Goal: Transaction & Acquisition: Complete application form

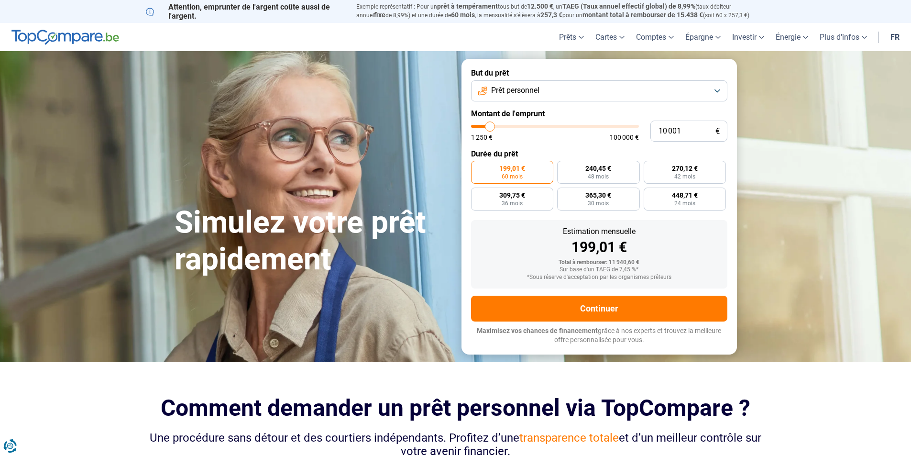
type input "11 750"
type input "11750"
type input "12 500"
type input "12500"
type input "14 000"
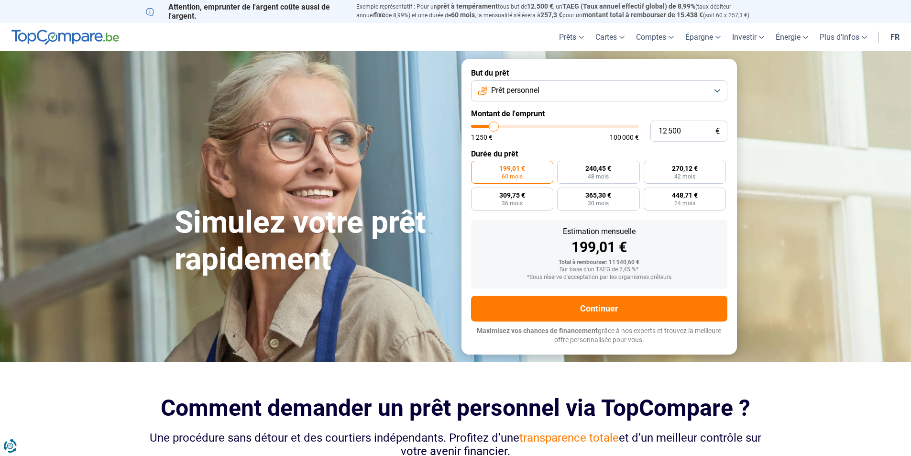
type input "14000"
type input "19 250"
type input "19250"
type input "29 500"
type input "29500"
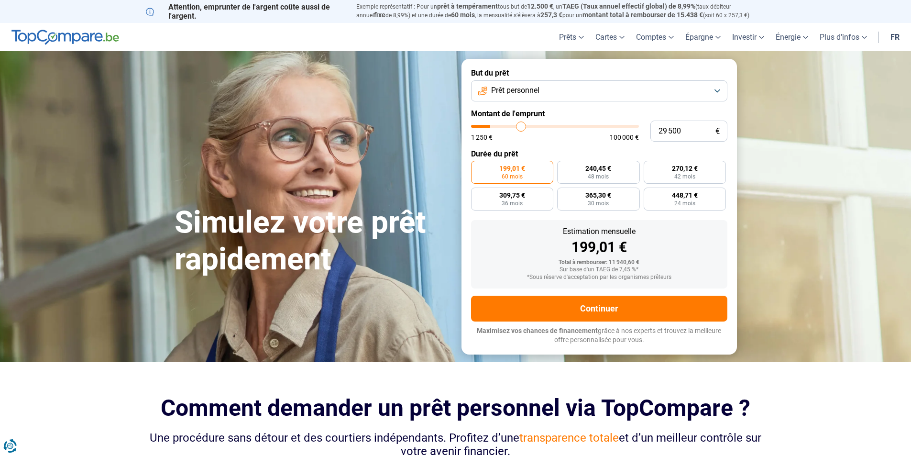
type input "44 000"
type input "44000"
type input "55 000"
type input "55000"
type input "63 500"
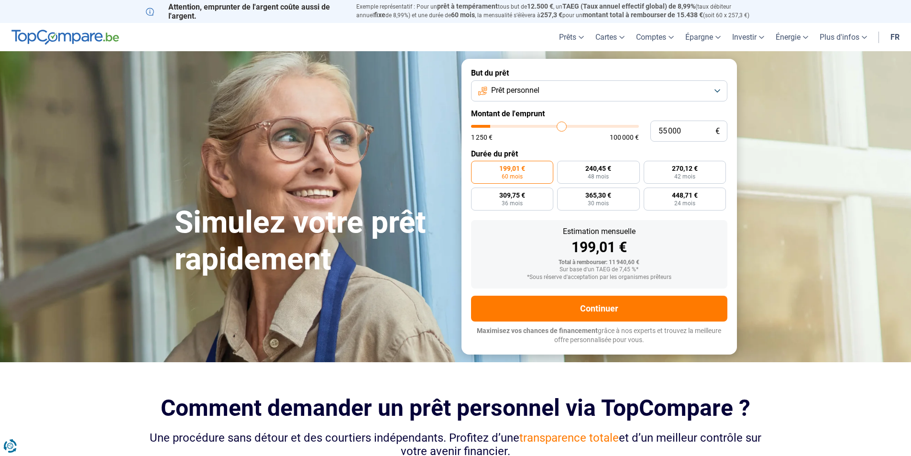
type input "63500"
type input "67 750"
type input "67750"
type input "68 750"
type input "68750"
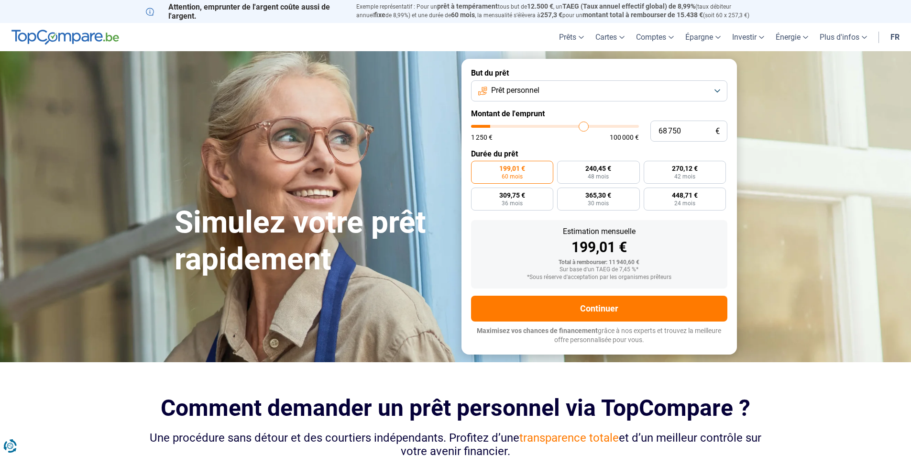
type input "69 000"
type input "69000"
type input "69 250"
type input "69250"
type input "69 500"
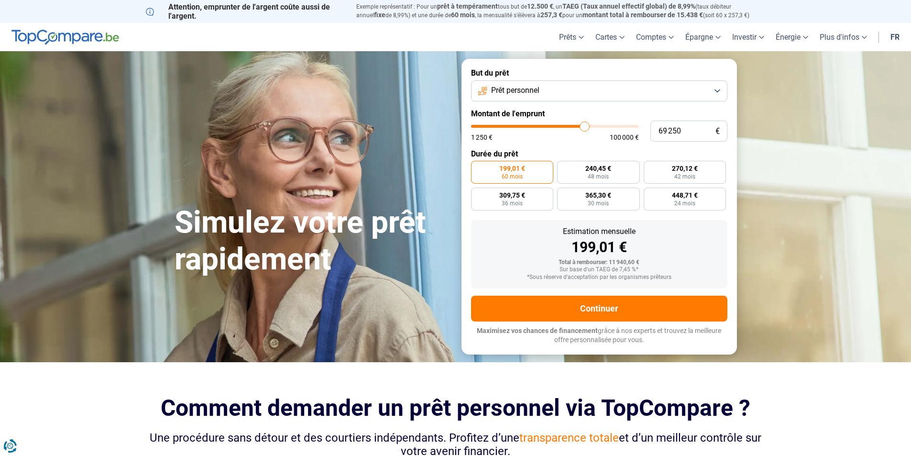
type input "69500"
type input "69 750"
type input "69750"
type input "70 250"
type input "70250"
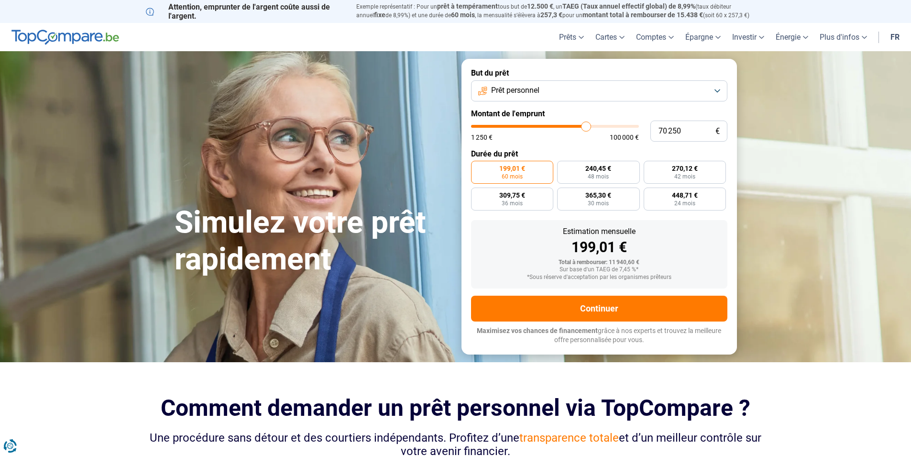
type input "70 500"
type input "70500"
type input "70 250"
type input "70250"
type input "69 750"
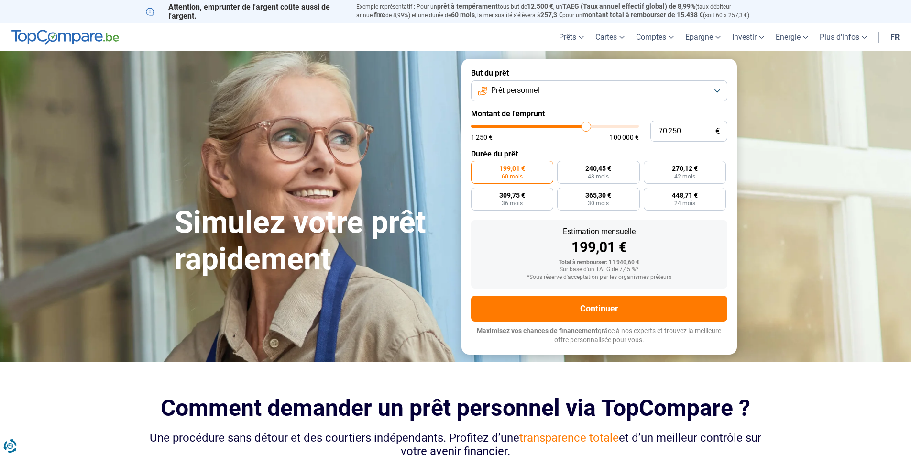
type input "69750"
type input "69 500"
type input "69500"
type input "69 000"
type input "69000"
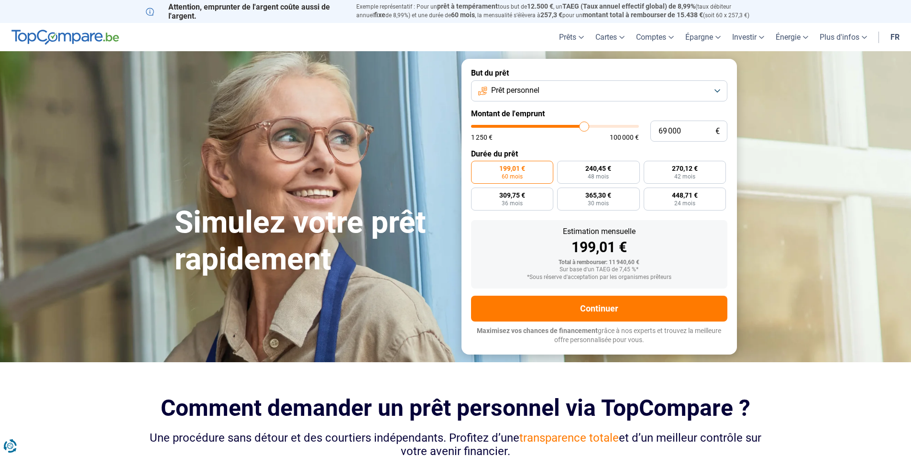
type input "68 750"
type input "68750"
type input "68 000"
type input "68000"
type input "67 250"
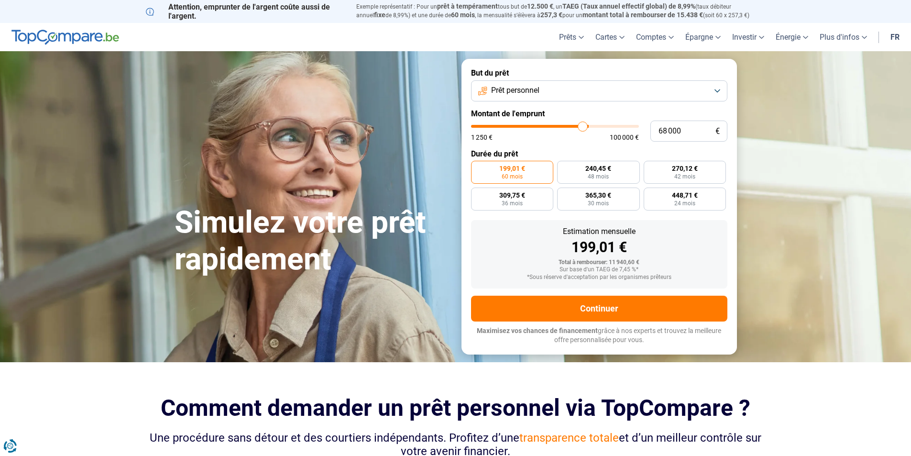
type input "67250"
type input "66 750"
type input "66750"
type input "66 500"
type input "66500"
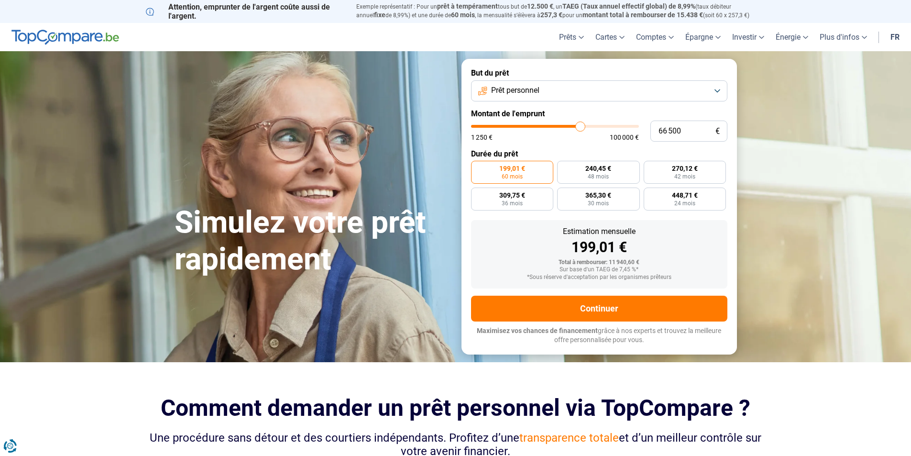
type input "66 000"
type input "66000"
type input "65 750"
type input "65750"
type input "65 250"
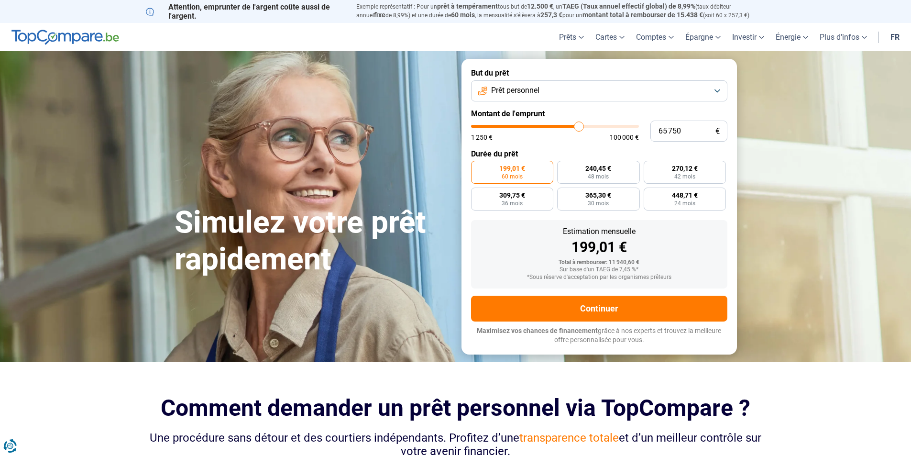
type input "65250"
type input "64 750"
type input "64750"
type input "63 750"
type input "63750"
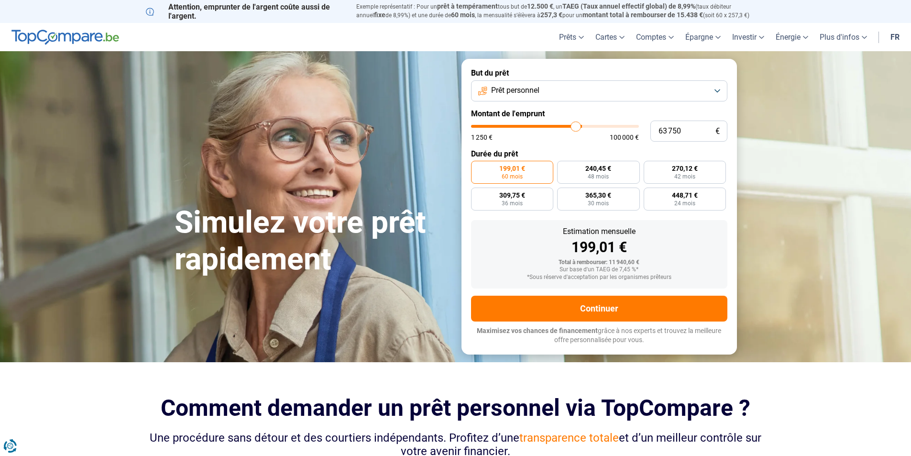
type input "63 000"
type input "63000"
type input "62 500"
type input "62500"
type input "62 250"
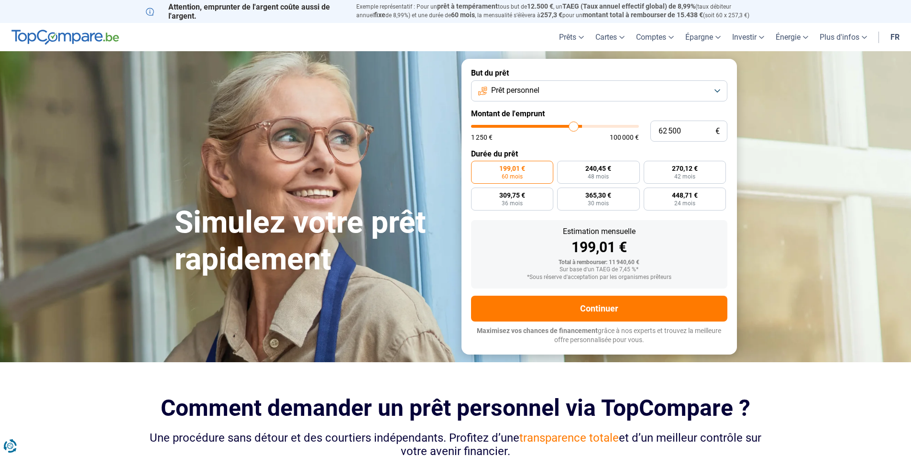
type input "62250"
type input "62 000"
type input "62000"
type input "61 500"
type input "61500"
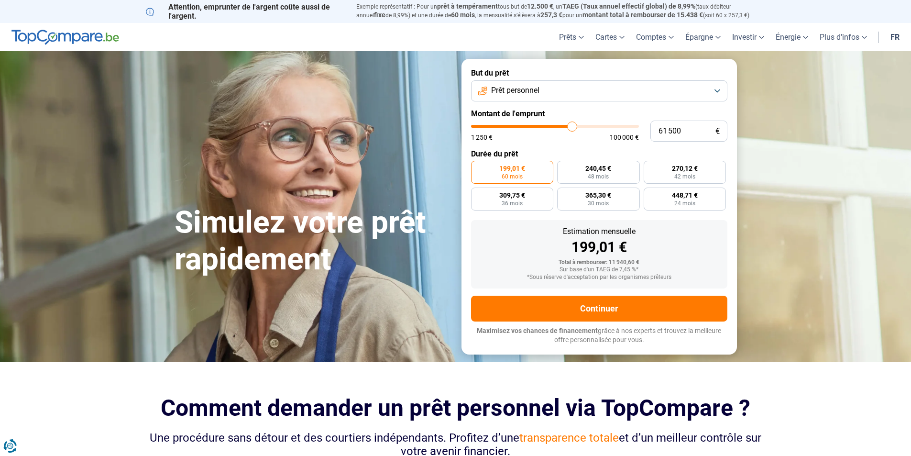
type input "61 000"
type input "61000"
type input "60 750"
type input "60750"
type input "60 500"
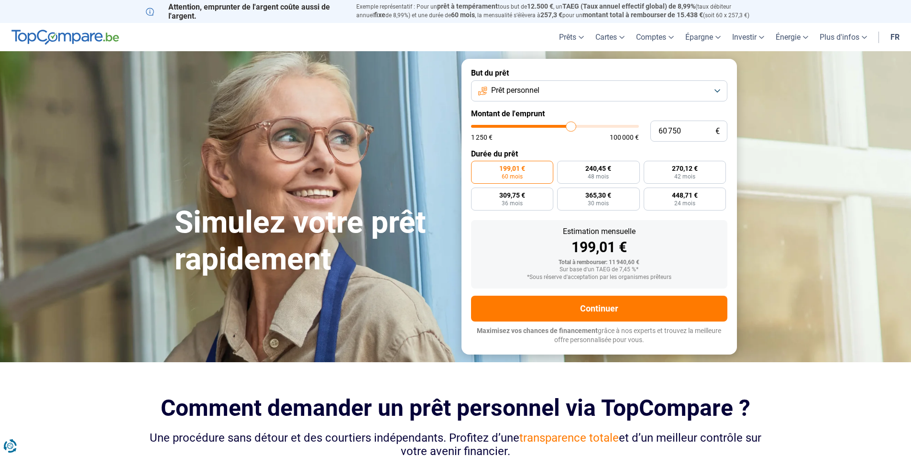
type input "60500"
type input "60 250"
type input "60250"
type input "60 000"
type input "60000"
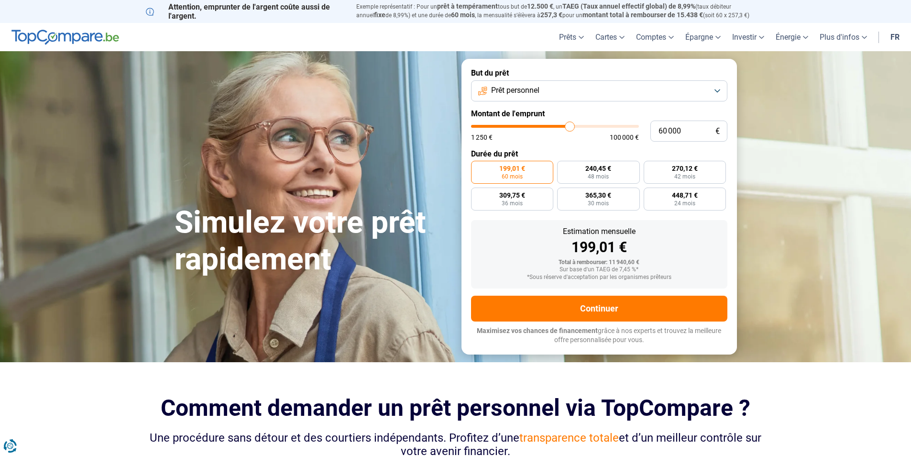
type input "59 500"
type input "59500"
type input "59 250"
type input "59250"
type input "59 000"
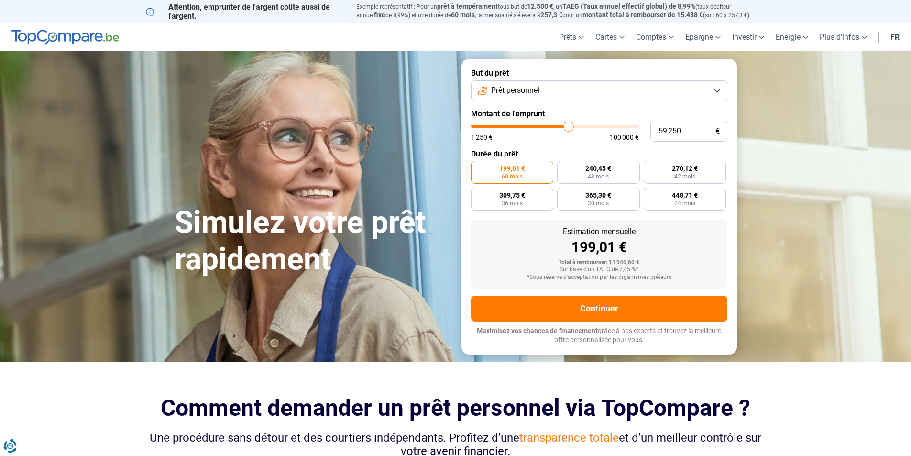
type input "59000"
type input "58 750"
type input "58750"
type input "58 500"
type input "58500"
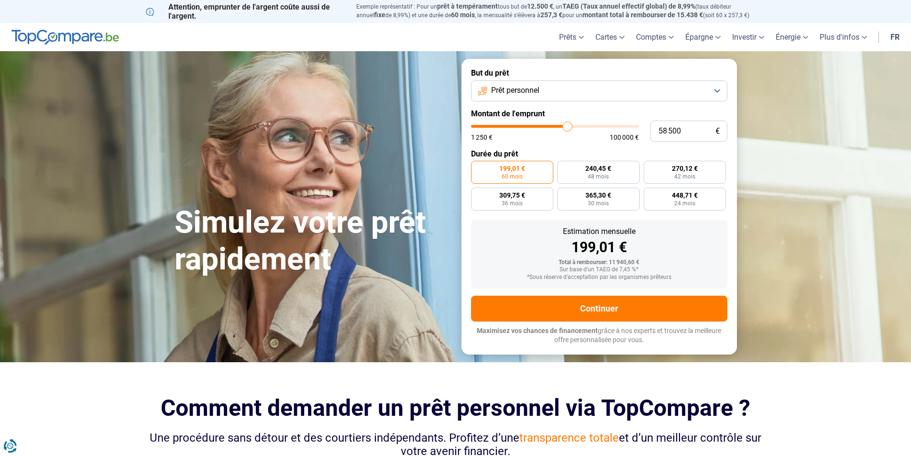
type input "58 000"
type input "58000"
type input "57 750"
type input "57750"
type input "57 500"
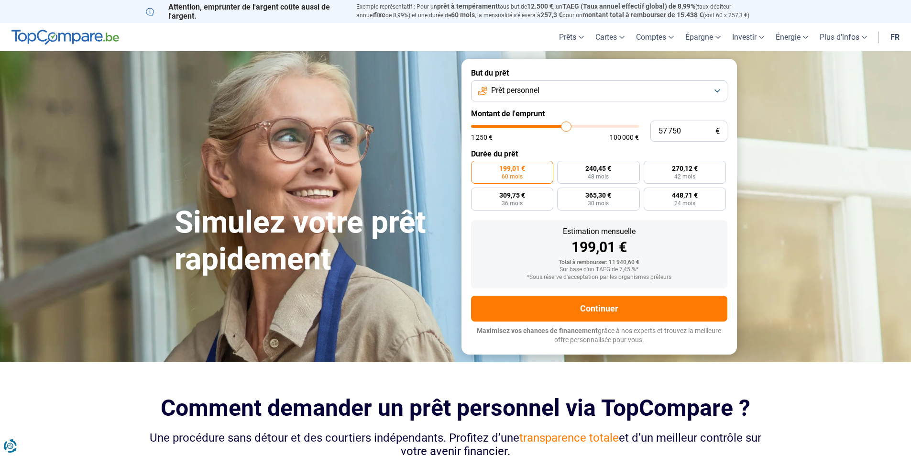
type input "57500"
type input "57 250"
type input "57250"
type input "57 000"
type input "57000"
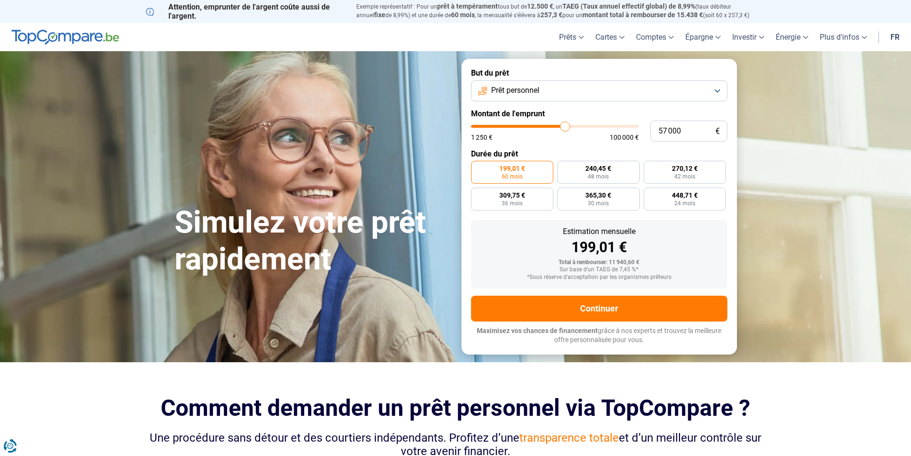
type input "56 500"
type input "56500"
type input "56 250"
type input "56250"
type input "56 000"
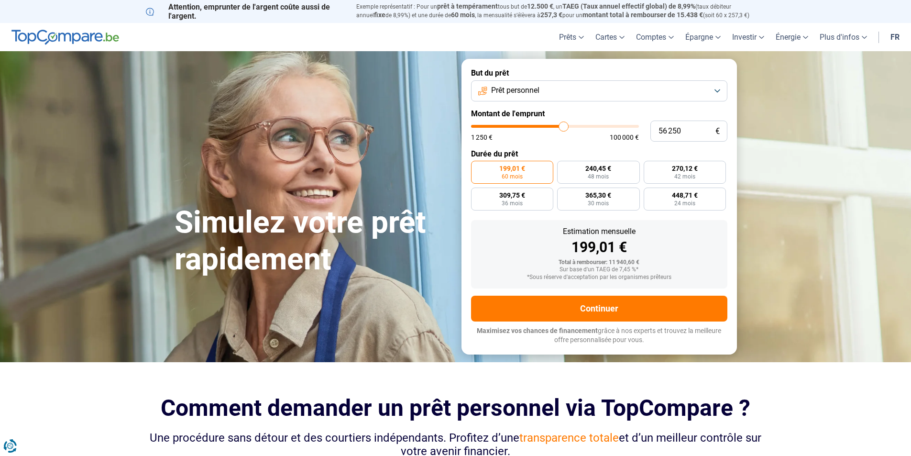
type input "56000"
type input "55 750"
type input "55750"
type input "55 500"
type input "55500"
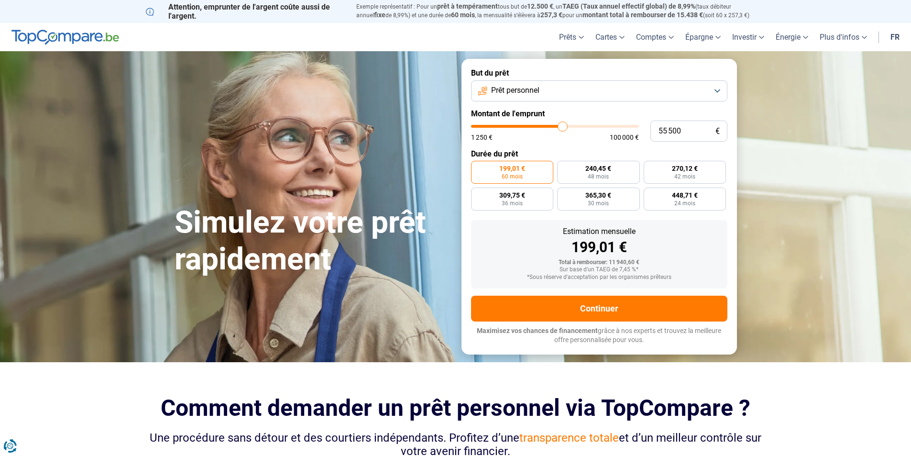
type input "55 000"
type input "55000"
type input "54 750"
type input "54750"
type input "54 500"
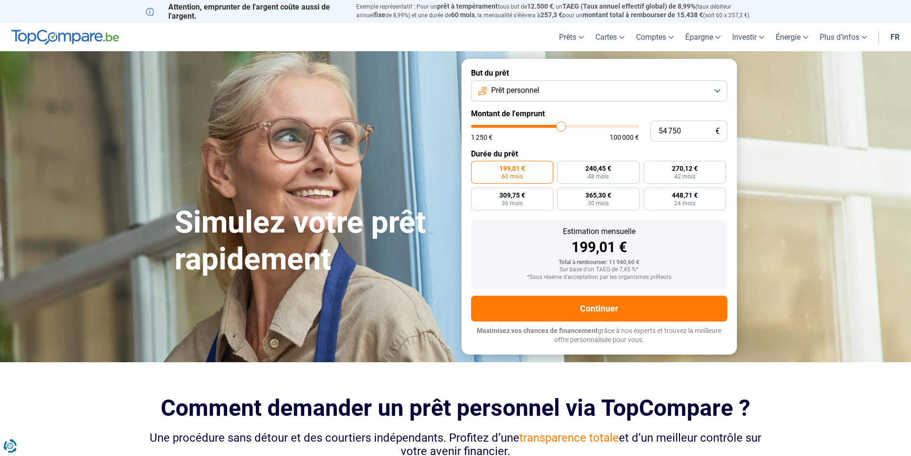
type input "54500"
type input "54 250"
type input "54250"
type input "54 000"
type input "54000"
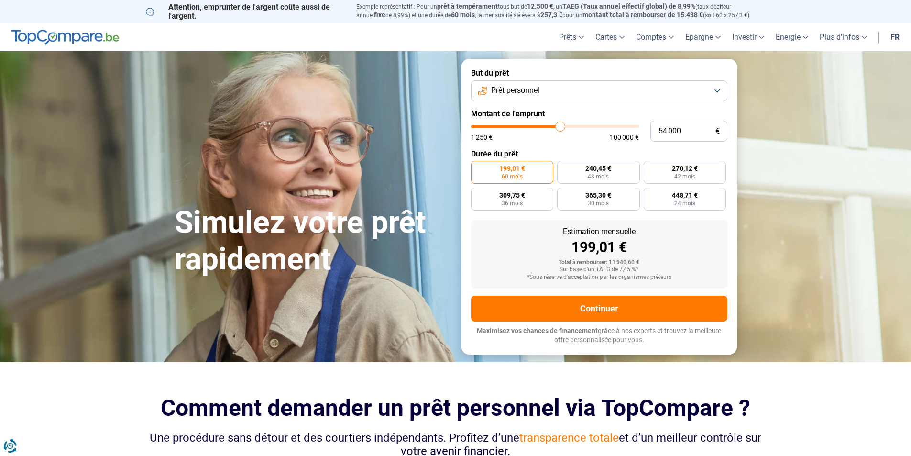
type input "53 500"
type input "53500"
type input "53 250"
type input "53250"
type input "53 000"
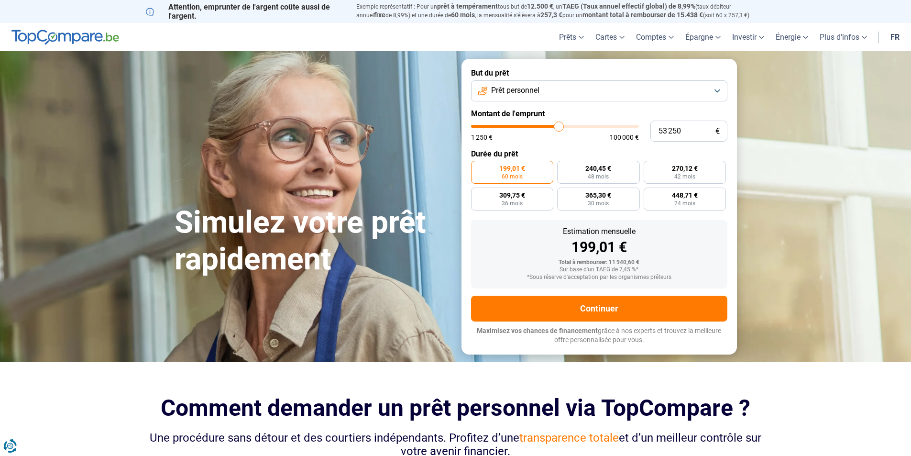
type input "53000"
type input "52 750"
type input "52750"
type input "52 500"
type input "52500"
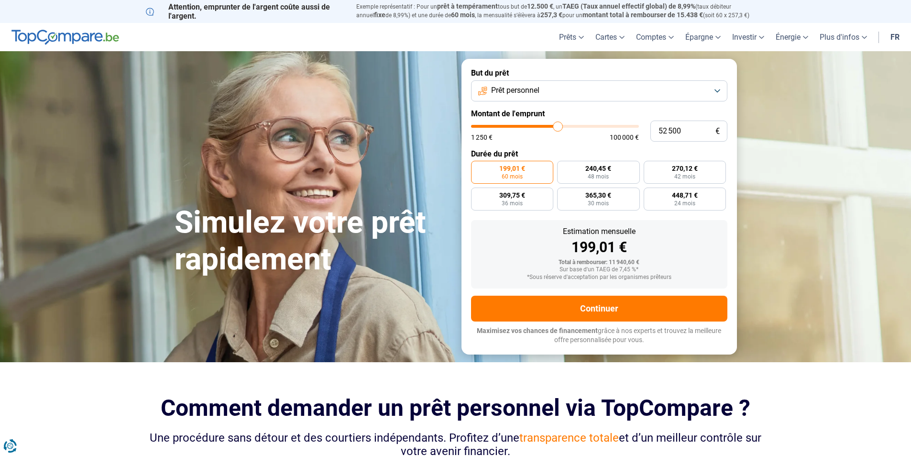
type input "52 000"
type input "52000"
type input "51 750"
type input "51750"
type input "51 500"
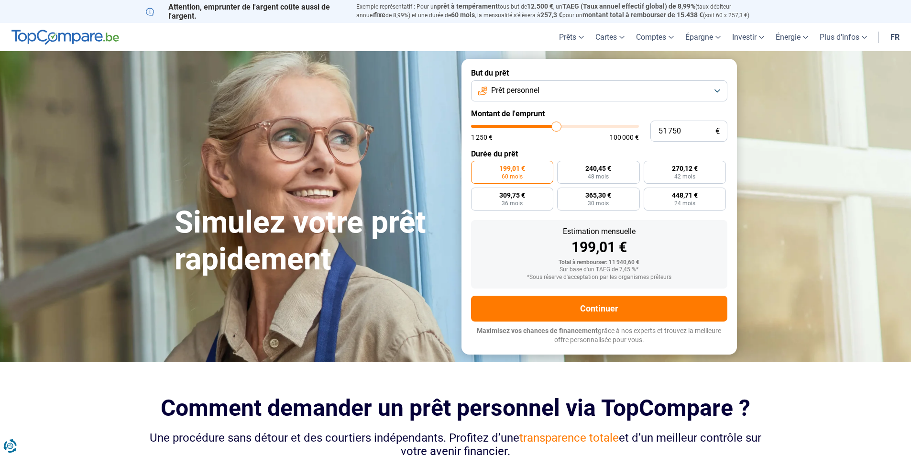
type input "51500"
type input "51 250"
type input "51250"
type input "51 000"
type input "51000"
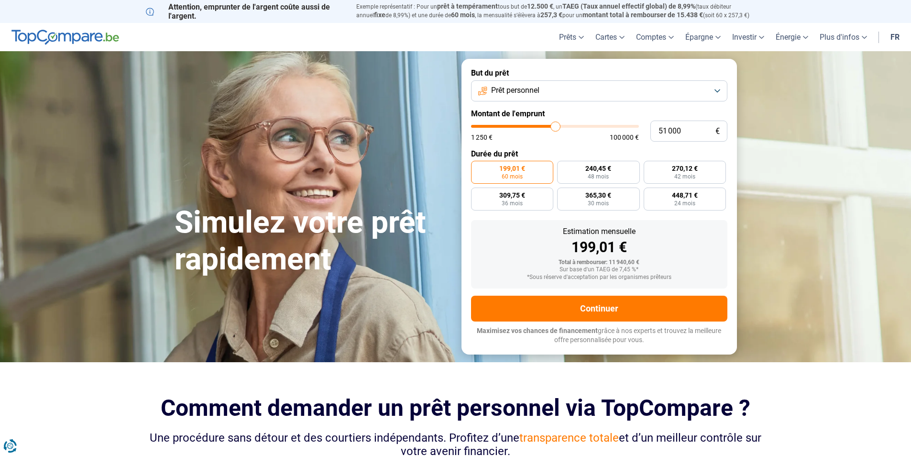
type input "50 500"
type input "50500"
type input "50 250"
type input "50250"
type input "50 000"
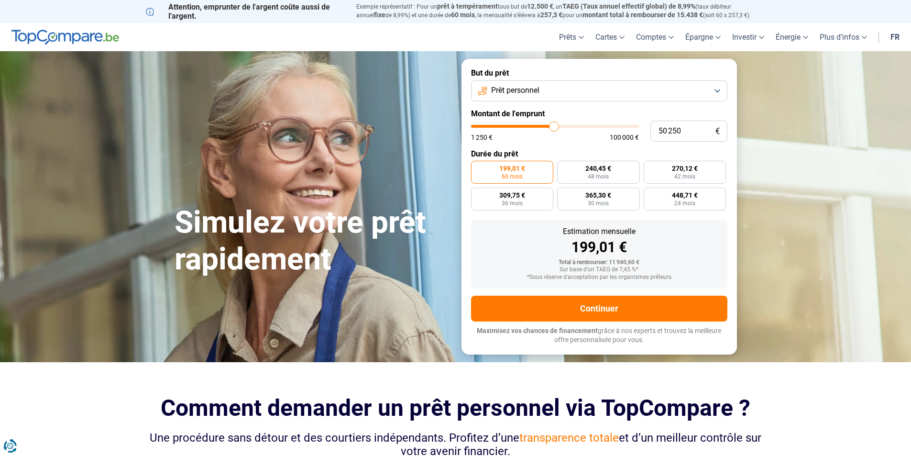
type input "50000"
type input "49 750"
type input "49750"
type input "49 500"
type input "49500"
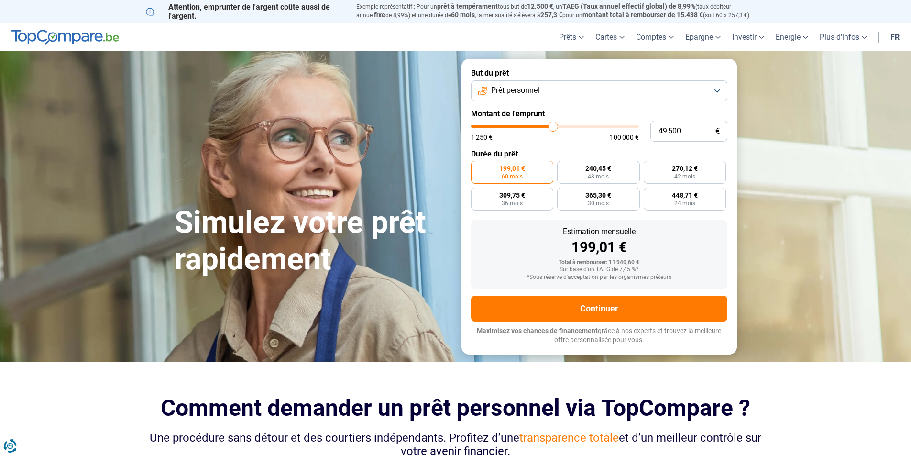
type input "49 000"
type input "49000"
type input "48 750"
type input "48750"
type input "48 500"
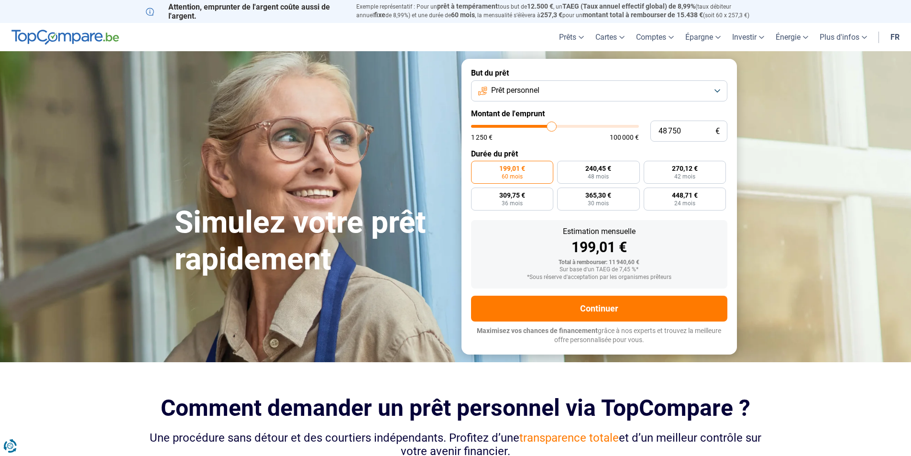
type input "48500"
type input "48 250"
type input "48250"
type input "48 000"
type input "48000"
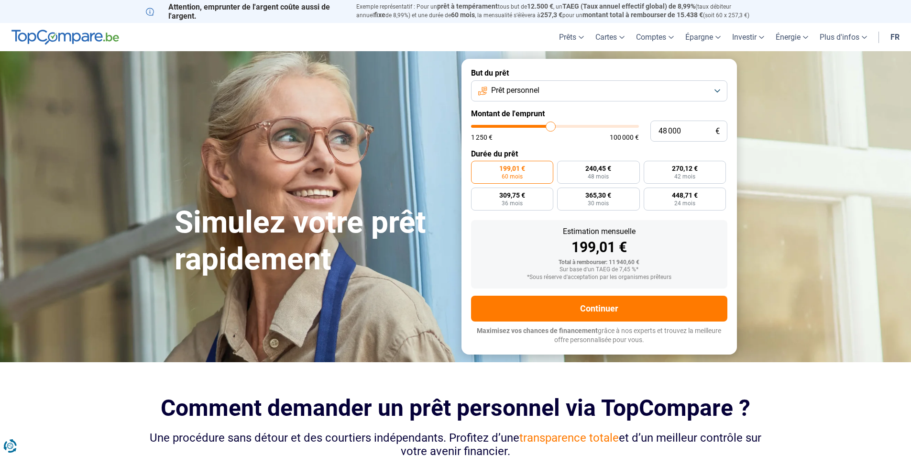
type input "47 500"
type input "47500"
type input "47 250"
type input "47250"
type input "47 000"
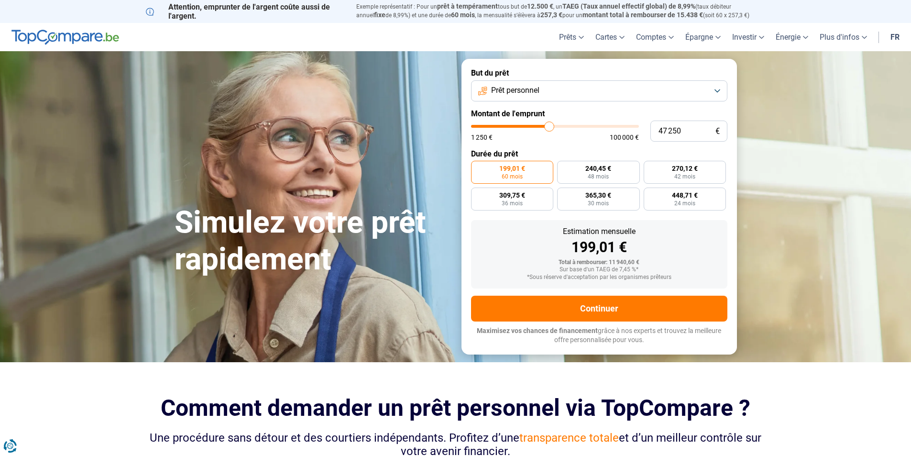
type input "47000"
type input "47 250"
type input "47250"
type input "47 500"
type input "47500"
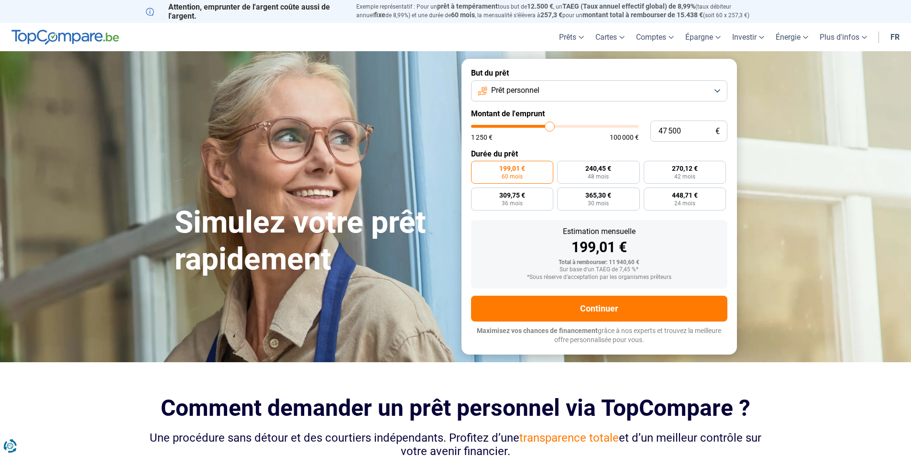
type input "48 000"
type input "48000"
type input "48 250"
type input "48250"
type input "48 500"
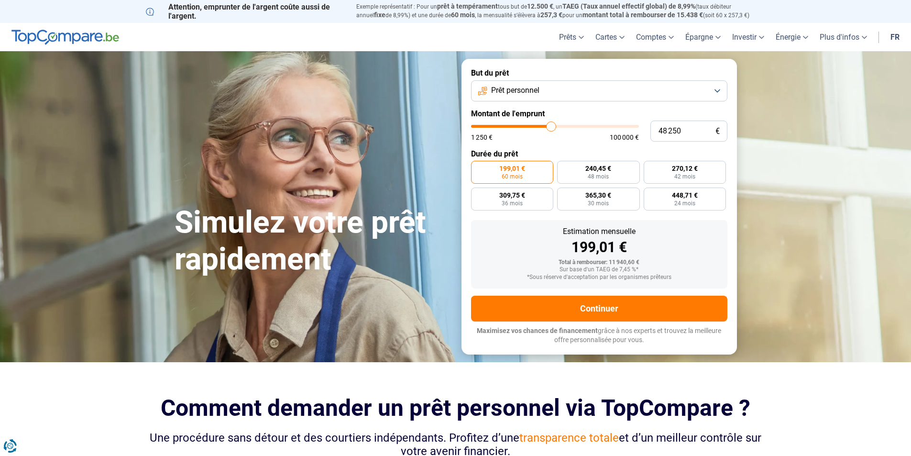
type input "48500"
type input "48 750"
type input "48750"
type input "49 000"
type input "49000"
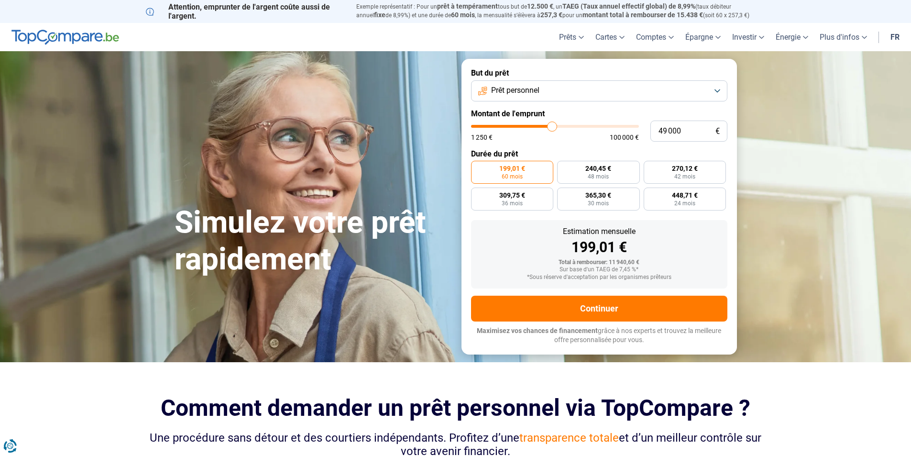
type input "49 500"
type input "49500"
type input "49 750"
type input "49750"
type input "50 000"
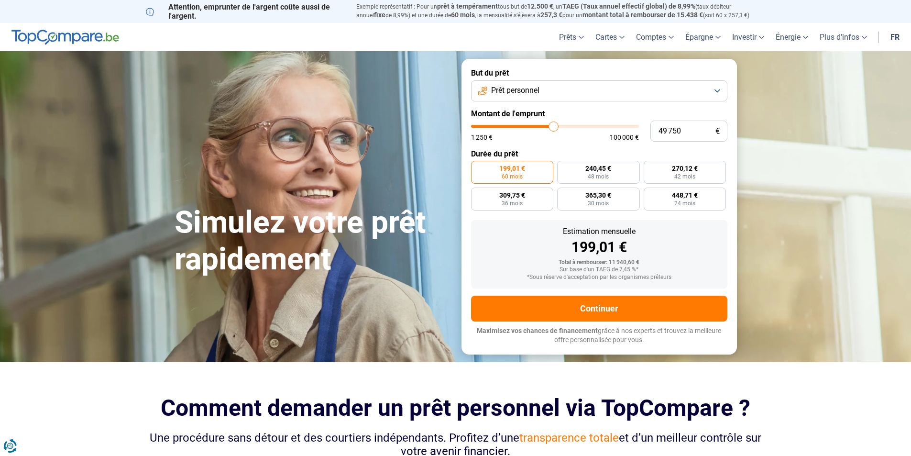
type input "50000"
type input "50 250"
drag, startPoint x: 493, startPoint y: 126, endPoint x: 554, endPoint y: 127, distance: 61.2
type input "50250"
click at [554, 127] on input "range" at bounding box center [555, 126] width 168 height 3
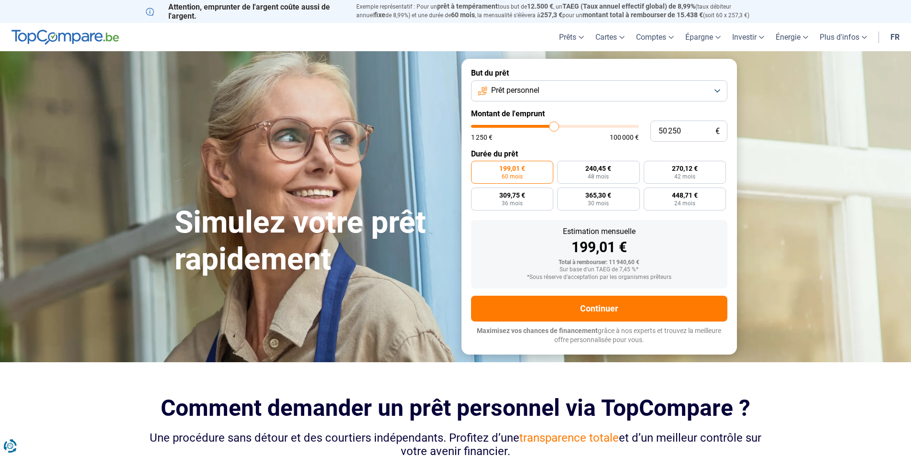
radio input "false"
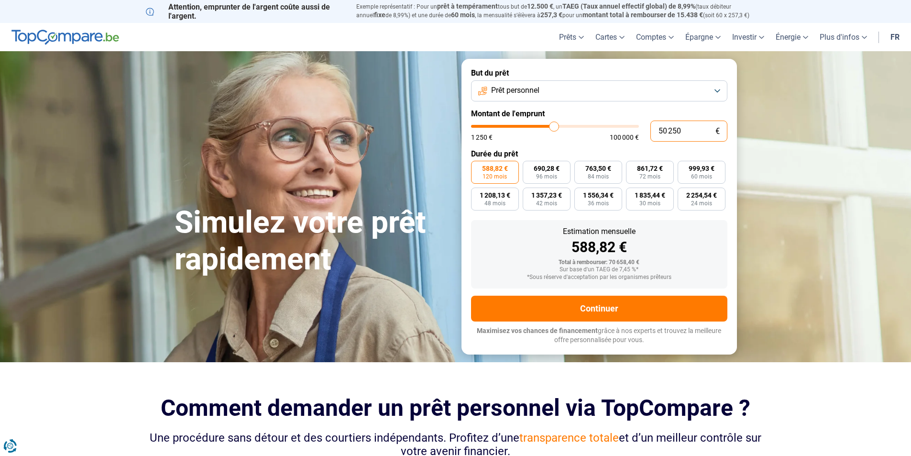
click at [675, 130] on input "50 250" at bounding box center [689, 131] width 77 height 21
drag, startPoint x: 684, startPoint y: 130, endPoint x: 666, endPoint y: 131, distance: 17.2
click at [666, 131] on input "50 250" at bounding box center [689, 131] width 77 height 21
type input "500"
type input "1250"
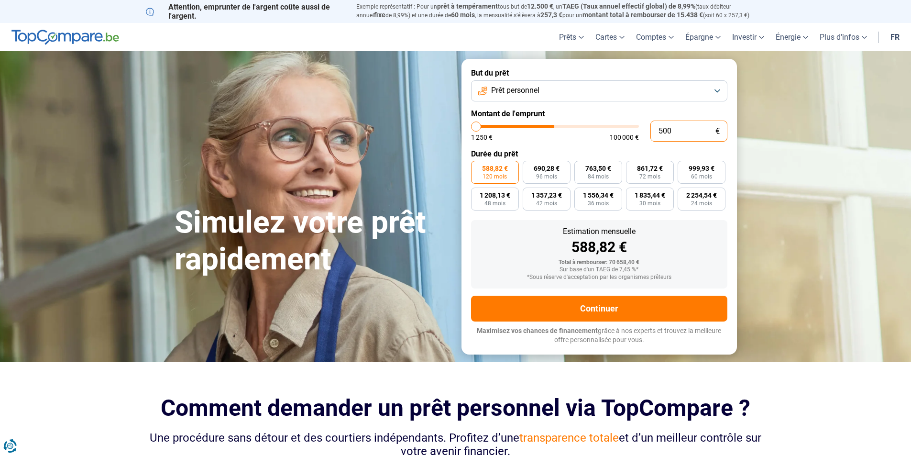
type input "5 000"
type input "5000"
type input "50 000"
type input "50000"
type input "50 000"
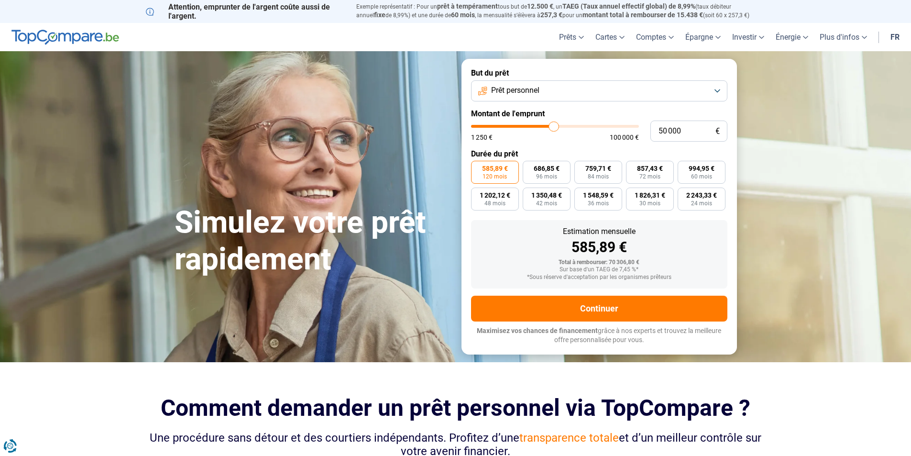
click at [593, 144] on form "But du prêt Prêt personnel Montant de l'emprunt 50 000 € 1 250 € 100 000 € Duré…" at bounding box center [600, 206] width 276 height 295
click at [589, 173] on label "759,71 € 84 mois" at bounding box center [598, 172] width 48 height 23
click at [581, 167] on input "759,71 € 84 mois" at bounding box center [577, 164] width 6 height 6
radio input "true"
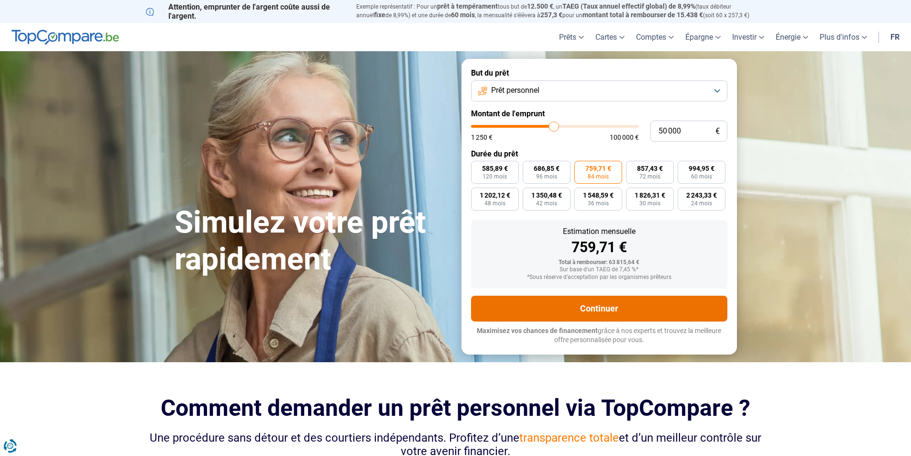
click at [618, 305] on button "Continuer" at bounding box center [599, 309] width 256 height 26
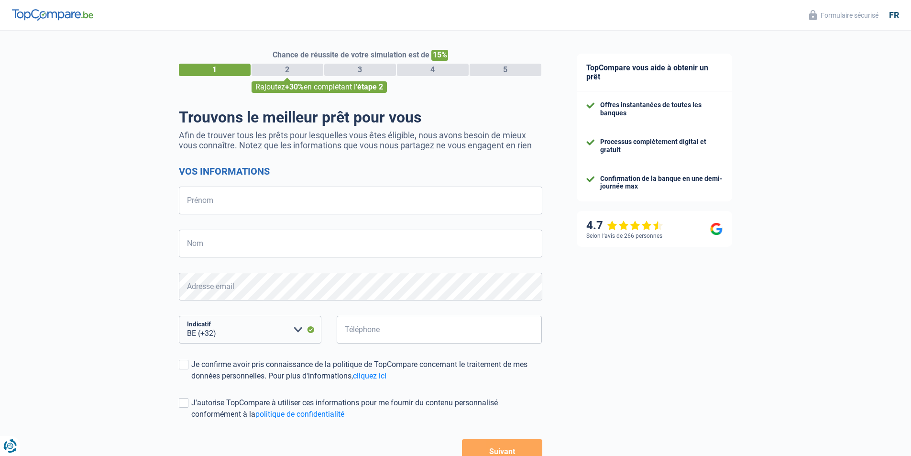
select select "32"
click at [348, 204] on input "Prénom" at bounding box center [361, 201] width 364 height 28
type input "sebastien"
type input "[PERSON_NAME]"
type input "494239142"
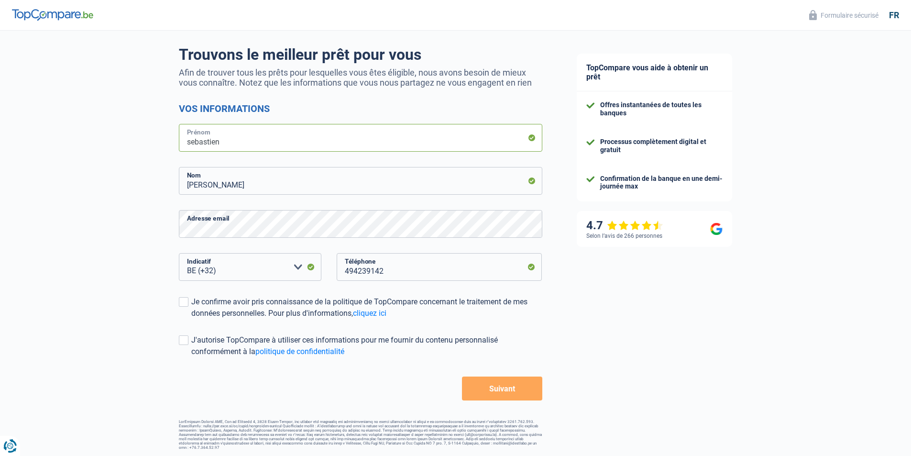
scroll to position [64, 0]
click at [183, 304] on span at bounding box center [184, 301] width 10 height 10
click at [191, 318] on input "Je confirme avoir pris connaissance de la politique de TopCompare concernant le…" at bounding box center [191, 318] width 0 height 0
click at [182, 329] on form "Vos informations sebastien Prénom [PERSON_NAME] Adresse email BE (+32) LU (+352…" at bounding box center [361, 251] width 364 height 298
click at [189, 336] on label "J'autorise TopCompare à utiliser ces informations pour me fournir du contenu pe…" at bounding box center [361, 344] width 364 height 23
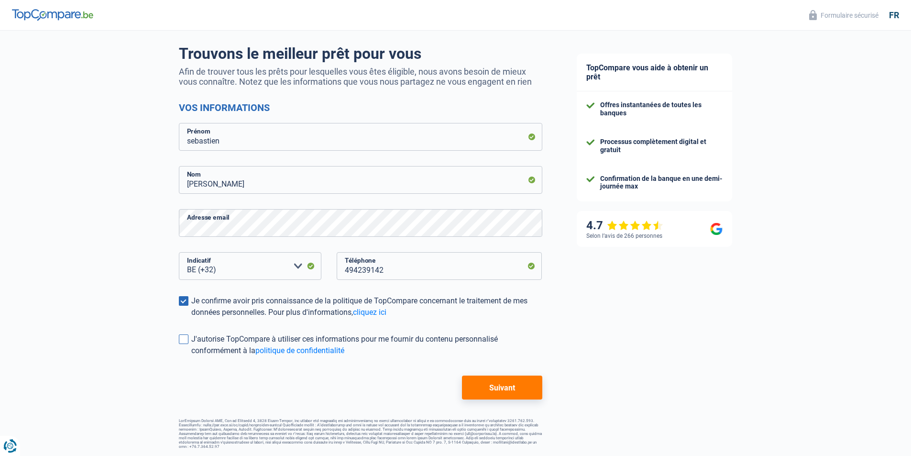
click at [191, 356] on input "J'autorise TopCompare à utiliser ces informations pour me fournir du contenu pe…" at bounding box center [191, 356] width 0 height 0
click at [513, 391] on button "Suivant" at bounding box center [502, 387] width 80 height 24
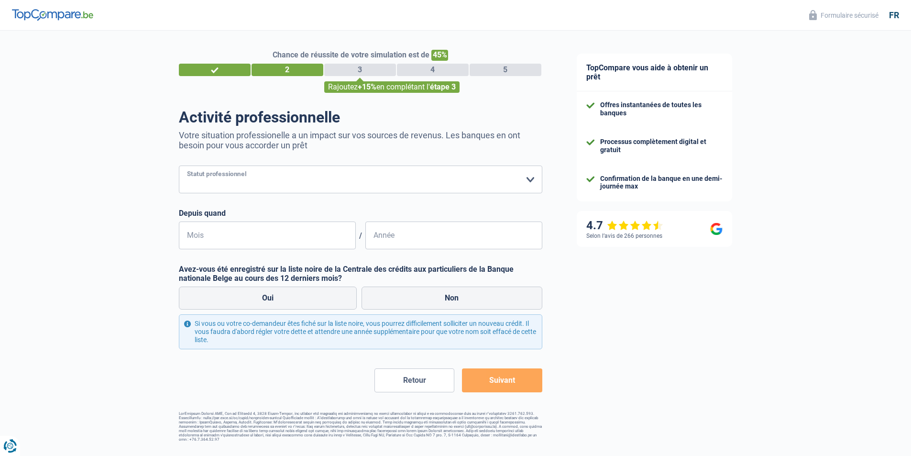
click at [343, 177] on select "Ouvrier Employé privé Employé public Invalide Indépendant Pensionné Chômeur Mut…" at bounding box center [361, 180] width 364 height 28
select select "worker"
click at [179, 166] on select "Ouvrier Employé privé Employé public Invalide Indépendant Pensionné Chômeur Mut…" at bounding box center [361, 180] width 364 height 28
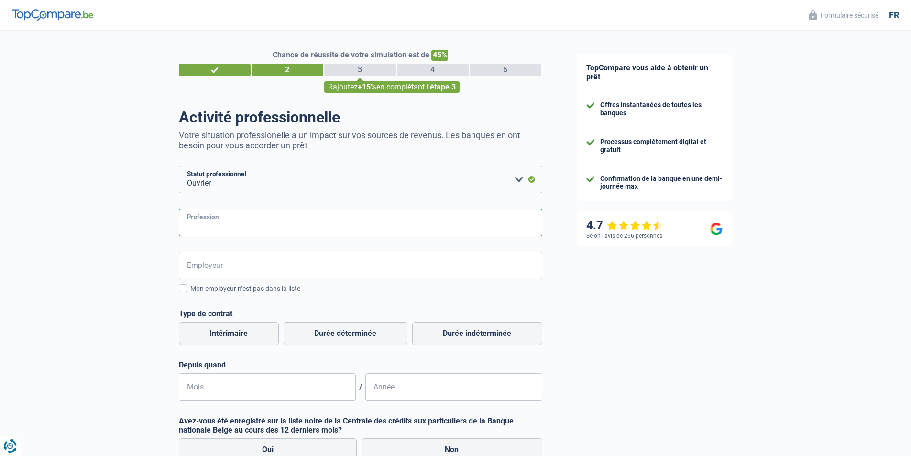
click at [268, 227] on input "Profession" at bounding box center [361, 223] width 364 height 28
click at [516, 224] on input "Profession" at bounding box center [361, 223] width 364 height 28
type input "service technique"
drag, startPoint x: 238, startPoint y: 259, endPoint x: 253, endPoint y: 259, distance: 15.3
click at [239, 259] on input "Employeur" at bounding box center [361, 266] width 364 height 28
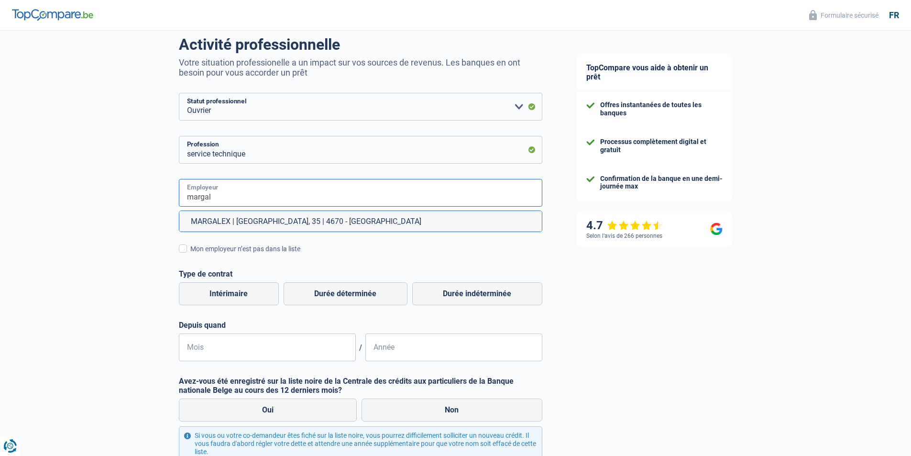
scroll to position [96, 0]
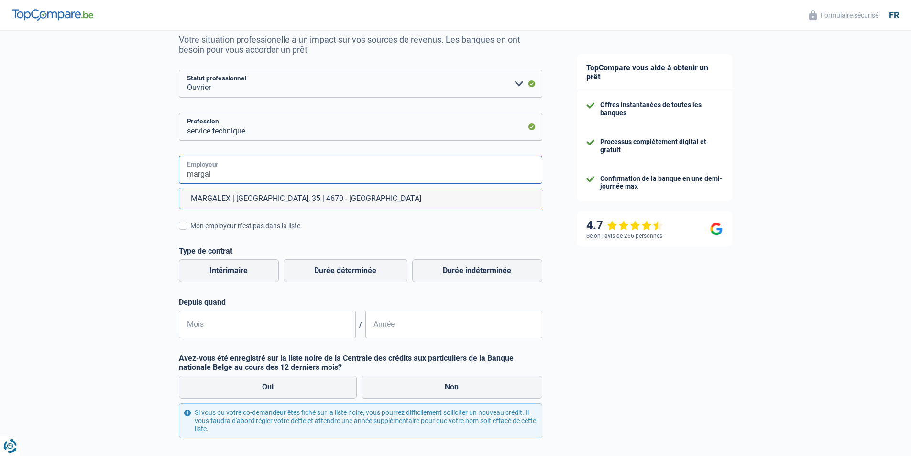
drag, startPoint x: 270, startPoint y: 172, endPoint x: 147, endPoint y: 175, distance: 123.4
click at [147, 175] on div "Chance de réussite de votre simulation est de 45% 1 2 3 4 5 Rajoutez +15% en co…" at bounding box center [280, 232] width 560 height 603
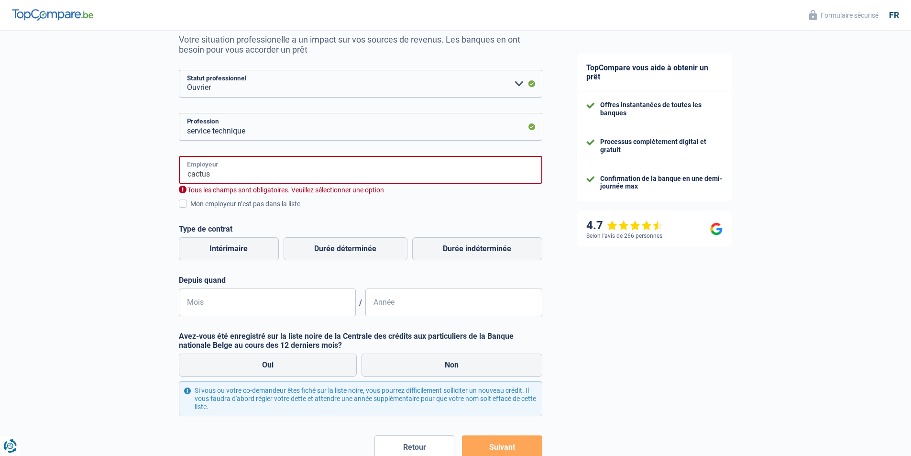
click at [346, 171] on input "cactus" at bounding box center [361, 170] width 364 height 28
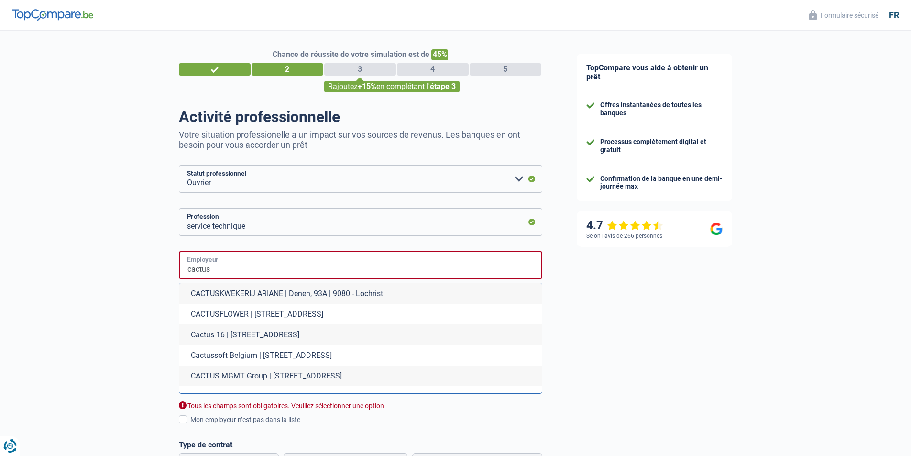
scroll to position [0, 0]
click at [88, 278] on div "Chance de réussite de votre simulation est de 45% 1 2 3 4 5 Rajoutez +15% en co…" at bounding box center [280, 378] width 560 height 702
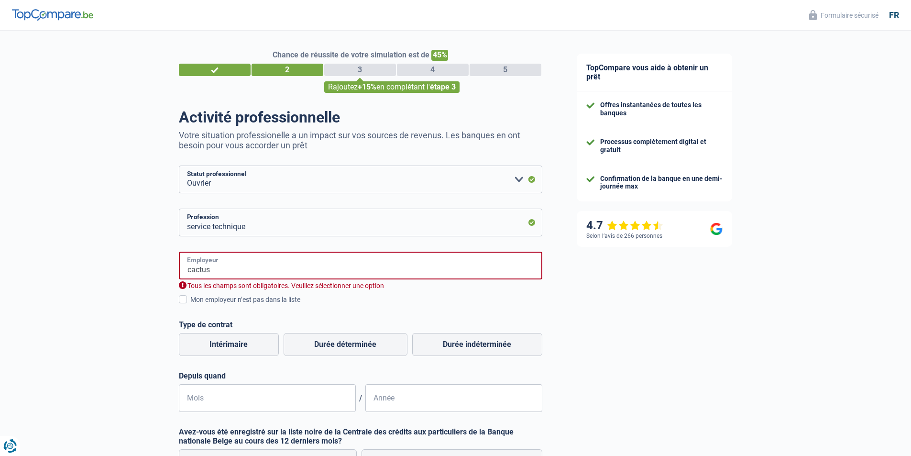
drag, startPoint x: 230, startPoint y: 275, endPoint x: 130, endPoint y: 283, distance: 99.9
click at [130, 283] on div "Chance de réussite de votre simulation est de 45% 1 2 3 4 5 Rajoutez +15% en co…" at bounding box center [280, 317] width 560 height 581
type input "margal"
click at [183, 300] on span at bounding box center [183, 299] width 8 height 8
click at [190, 305] on input "Mon employeur n’est pas dans la liste" at bounding box center [190, 305] width 0 height 0
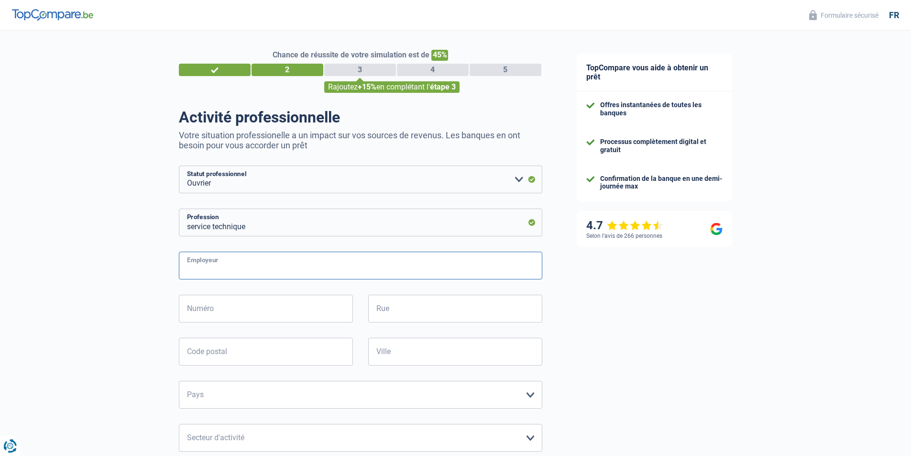
click at [273, 258] on input "Employeur" at bounding box center [361, 266] width 364 height 28
type input "margal"
click at [297, 316] on input "Numéro" at bounding box center [266, 309] width 174 height 28
type input "1"
click at [422, 320] on input "Rue" at bounding box center [455, 309] width 174 height 28
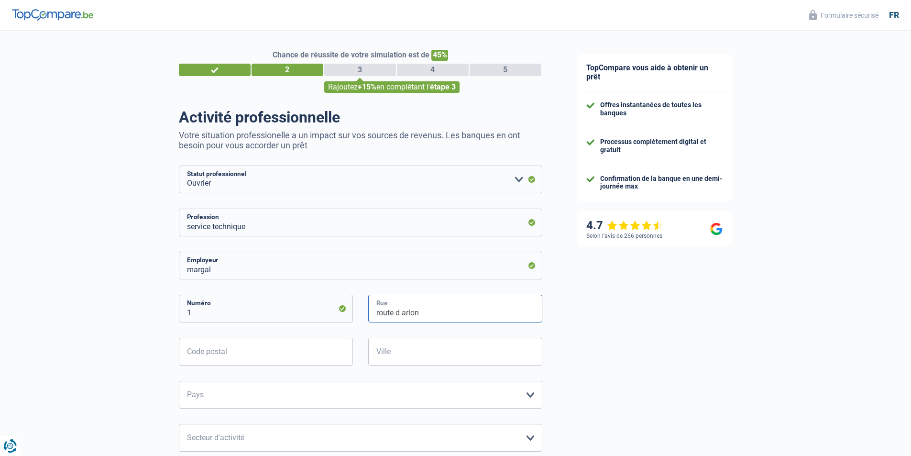
type input "route d arlon"
click at [248, 361] on input "Code postal" at bounding box center [266, 352] width 174 height 28
type input "8050"
click at [472, 344] on input "Ville" at bounding box center [455, 352] width 174 height 28
type input "bertrange"
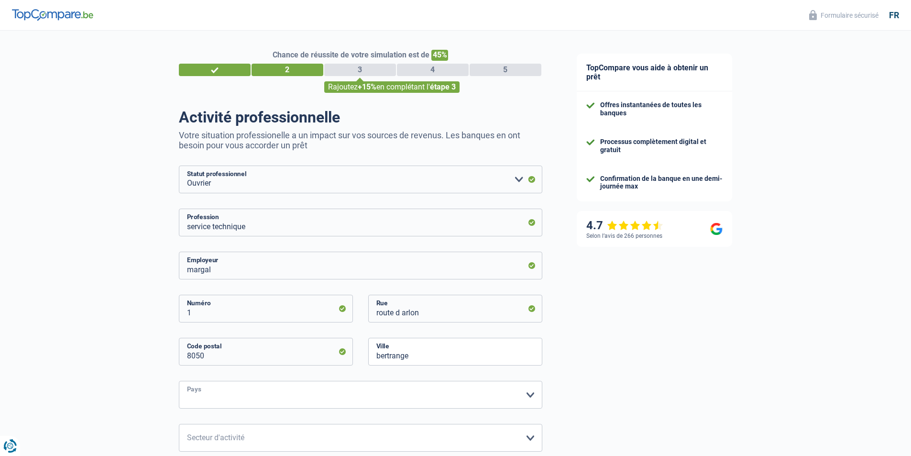
click at [271, 395] on select "Belgique France Allemagne Italie Luxembourg Pays-Bas Espagne Suisse Veuillez sé…" at bounding box center [361, 395] width 364 height 28
select select "LU"
click at [179, 382] on select "Belgique France Allemagne Italie Luxembourg Pays-Bas Espagne Suisse Veuillez sé…" at bounding box center [361, 395] width 364 height 28
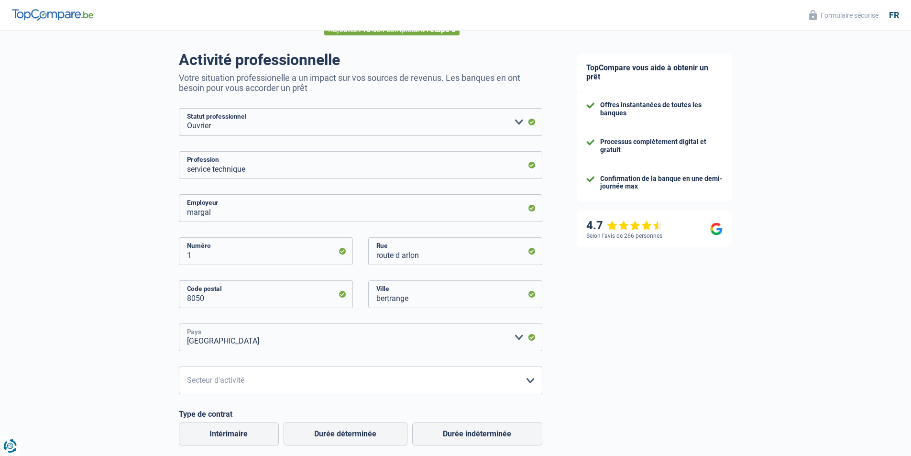
scroll to position [144, 0]
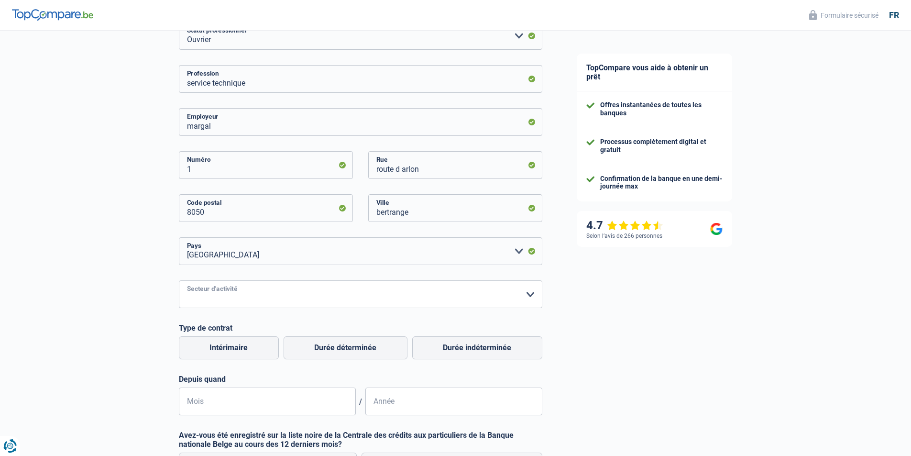
click at [338, 292] on select "Agriculture/Pêche Industrie Horeca Courier/Fitness/Taxi Construction Banques/As…" at bounding box center [361, 294] width 364 height 28
select select "bigCompanies"
click at [179, 281] on select "Agriculture/Pêche Industrie Horeca Courier/Fitness/Taxi Construction Banques/As…" at bounding box center [361, 294] width 364 height 28
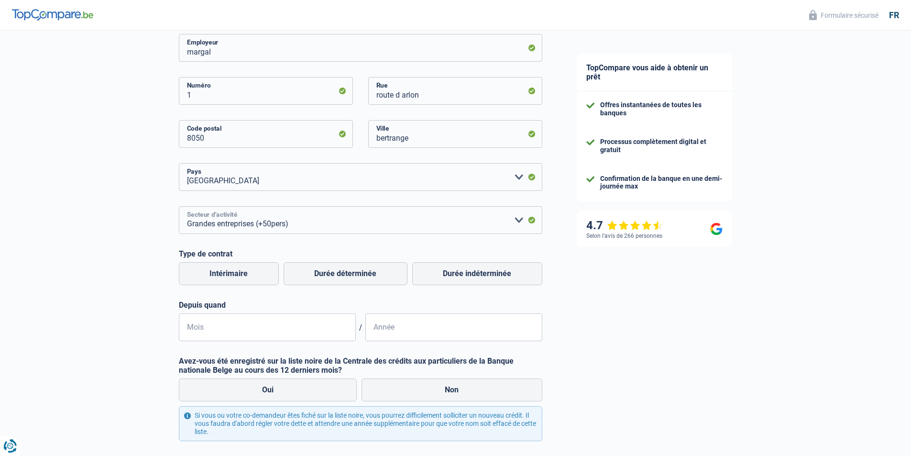
scroll to position [239, 0]
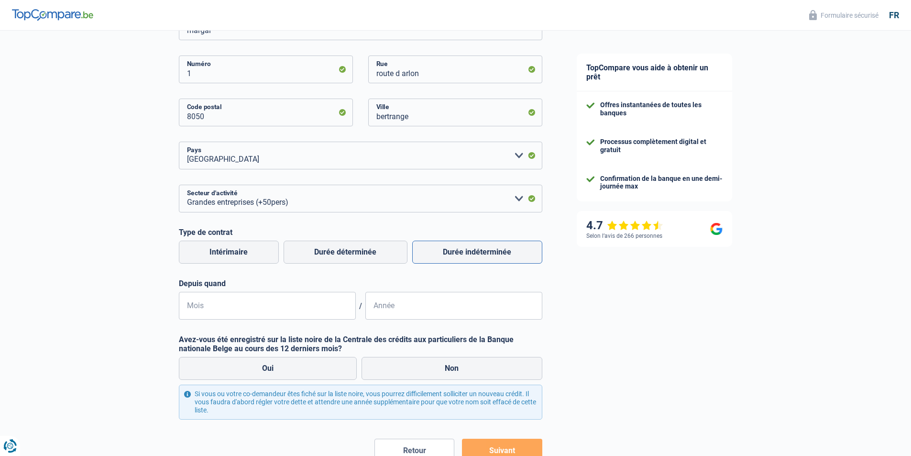
click at [492, 254] on label "Durée indéterminée" at bounding box center [477, 252] width 130 height 23
click at [492, 254] on input "Durée indéterminée" at bounding box center [477, 252] width 130 height 23
radio input "true"
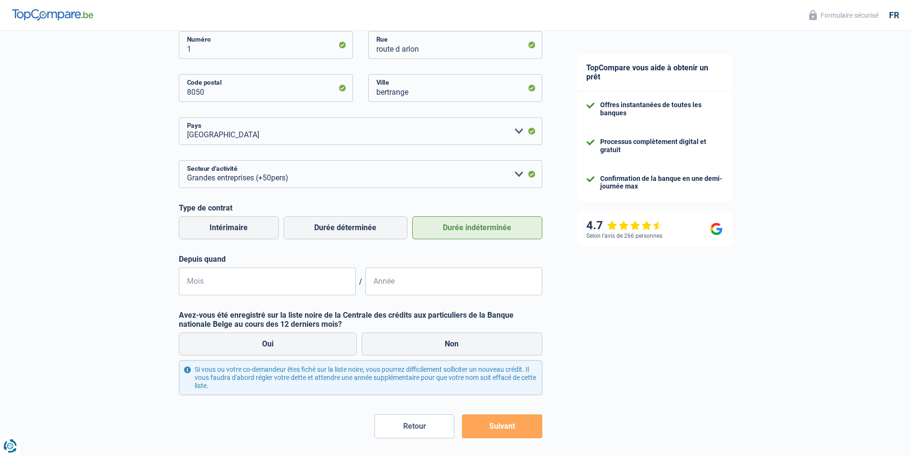
scroll to position [287, 0]
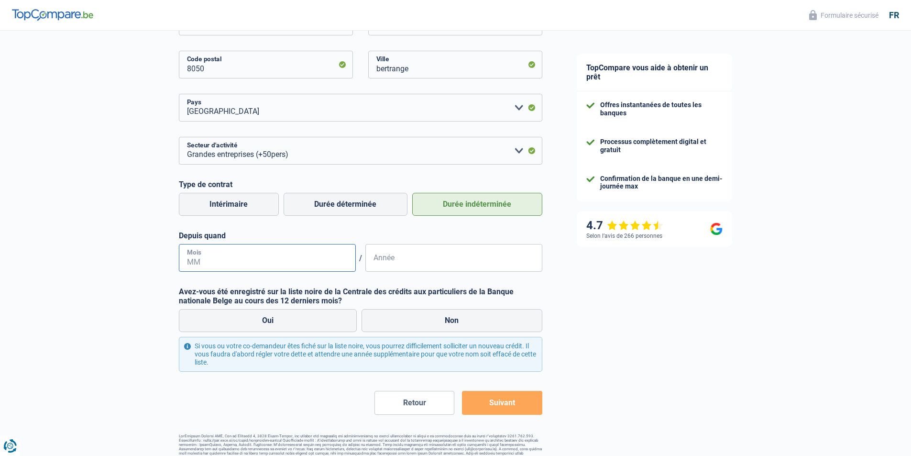
click at [261, 265] on input "Mois" at bounding box center [267, 258] width 177 height 28
type input "03"
type input "2025"
click at [151, 313] on div "Chance de réussite de votre simulation est de 45% 1 2 3 4 5 Rajoutez +15% en co…" at bounding box center [280, 104] width 560 height 728
click at [448, 321] on label "Non" at bounding box center [452, 320] width 181 height 23
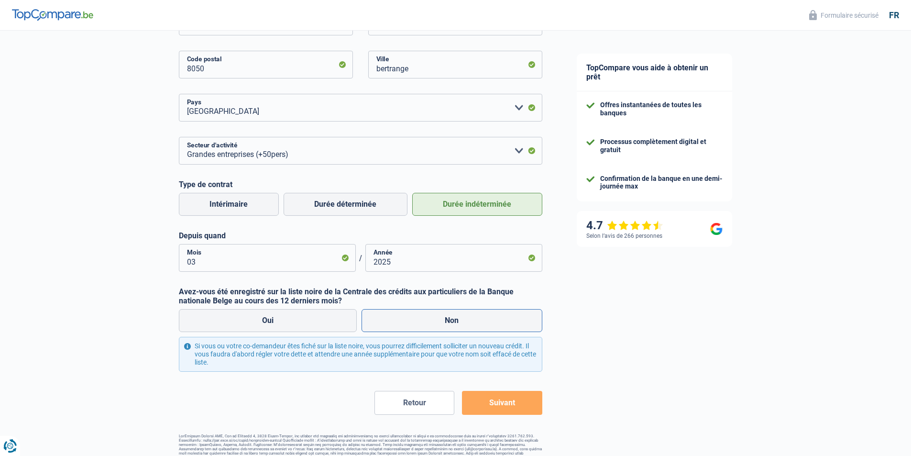
click at [448, 321] on input "Non" at bounding box center [452, 320] width 181 height 23
radio input "true"
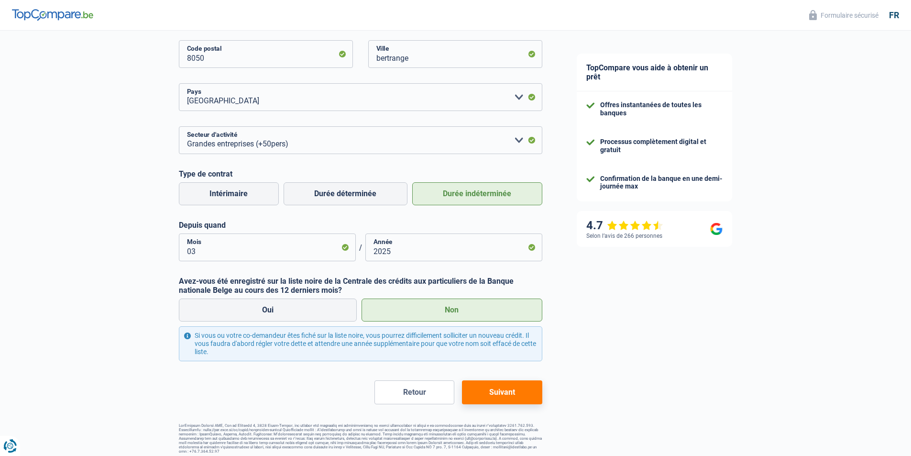
scroll to position [302, 0]
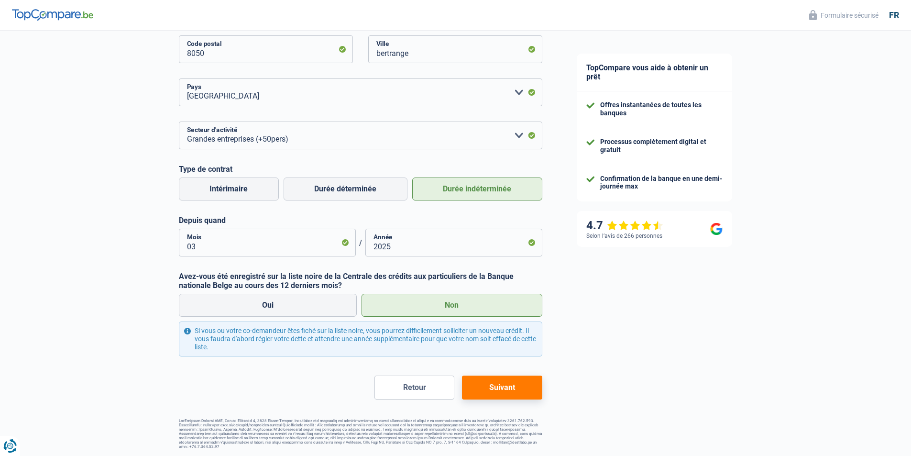
click at [508, 381] on button "Suivant" at bounding box center [502, 387] width 80 height 24
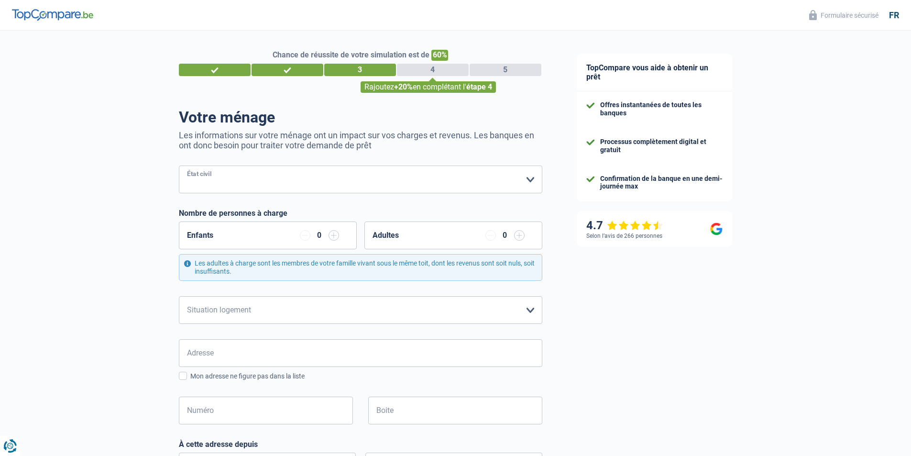
click at [422, 176] on select "Célibataire Marié(e) Cohabitant(e) légal(e) Divorcé(e) Veuf(ve) Séparé (de fait…" at bounding box center [361, 180] width 364 height 28
select select "single"
click at [179, 166] on select "Célibataire Marié(e) Cohabitant(e) légal(e) Divorcé(e) Veuf(ve) Séparé (de fait…" at bounding box center [361, 180] width 364 height 28
click at [332, 235] on input "button" at bounding box center [334, 235] width 11 height 11
click at [332, 236] on input "button" at bounding box center [334, 235] width 11 height 11
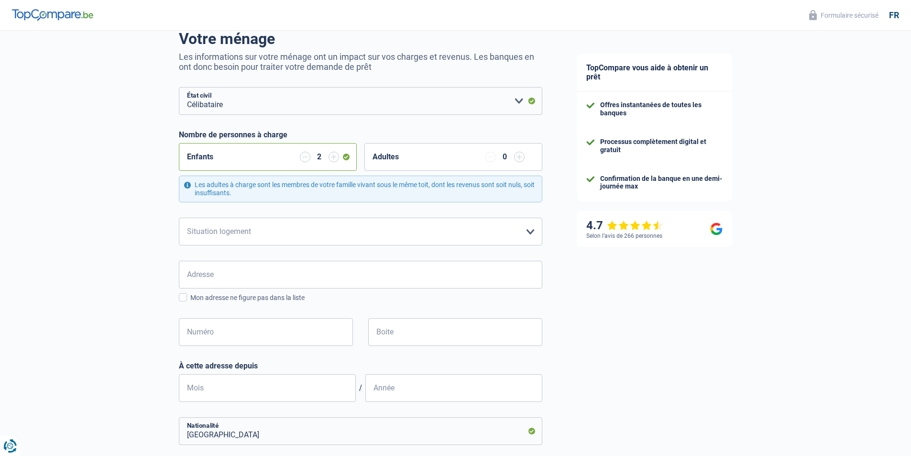
scroll to position [96, 0]
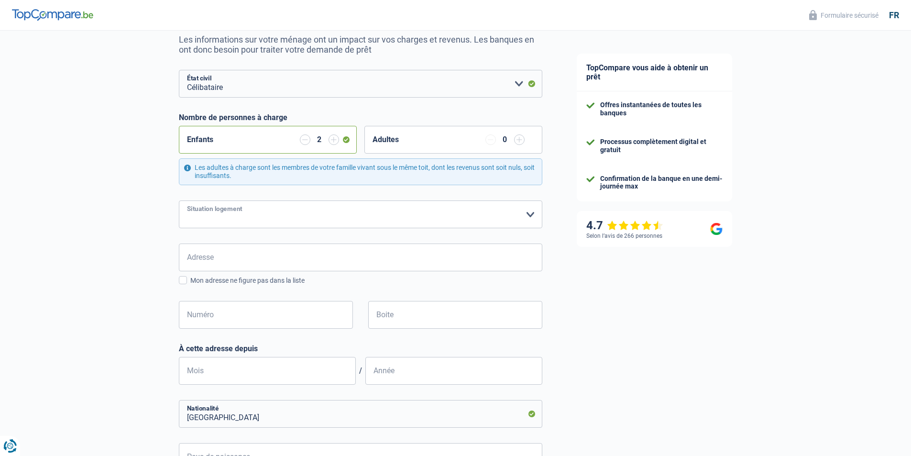
click at [396, 219] on select "Locataire Propriétaire avec prêt hypothécaire Propriétaire sans prêt hypothécai…" at bounding box center [361, 214] width 364 height 28
select select "liveWithParents"
click at [179, 201] on select "Locataire Propriétaire avec prêt hypothécaire Propriétaire sans prêt hypothécai…" at bounding box center [361, 214] width 364 height 28
click at [260, 257] on input "Adresse" at bounding box center [361, 257] width 364 height 28
type input "47a rue marcel niessen"
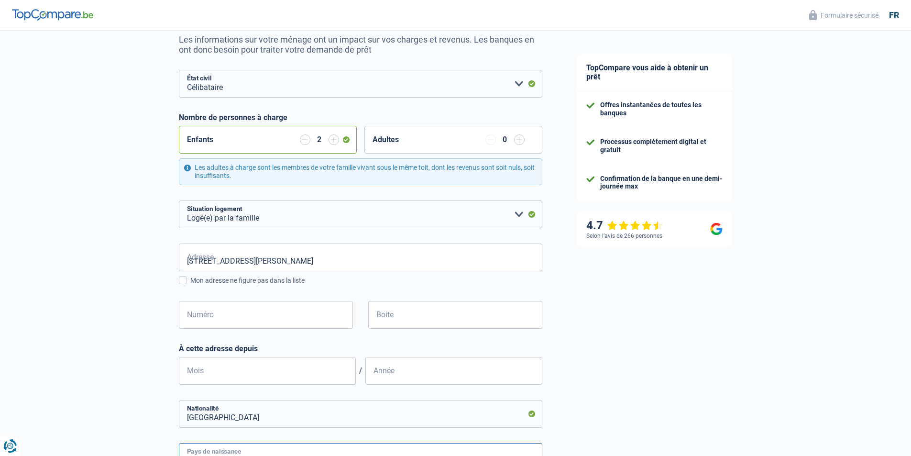
type input "Belgique"
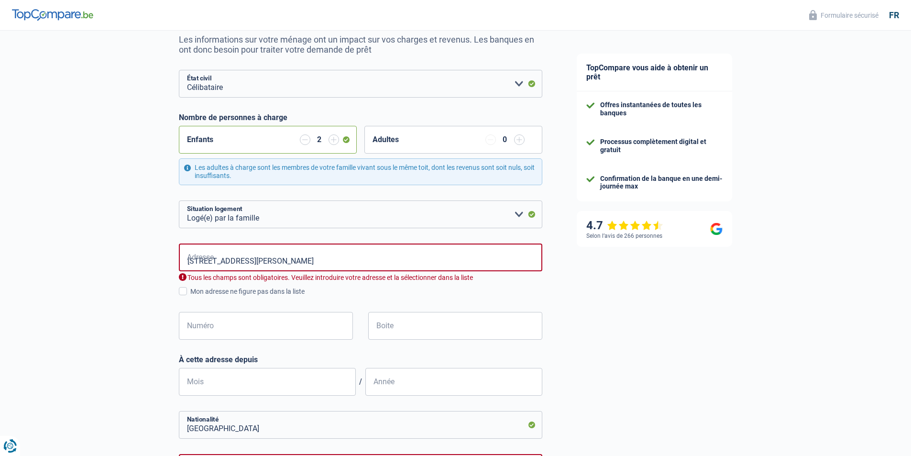
type input "Belgique"
drag, startPoint x: 200, startPoint y: 262, endPoint x: 161, endPoint y: 264, distance: 39.3
click at [161, 264] on div "Chance de réussite de votre simulation est de 60% 1 2 3 4 5 Rajoutez +20% en co…" at bounding box center [280, 354] width 560 height 847
click at [109, 308] on div "Chance de réussite de votre simulation est de 60% 1 2 3 4 5 Rajoutez +20% en co…" at bounding box center [280, 303] width 560 height 744
click at [282, 263] on input "rue marcel niessen" at bounding box center [361, 257] width 364 height 28
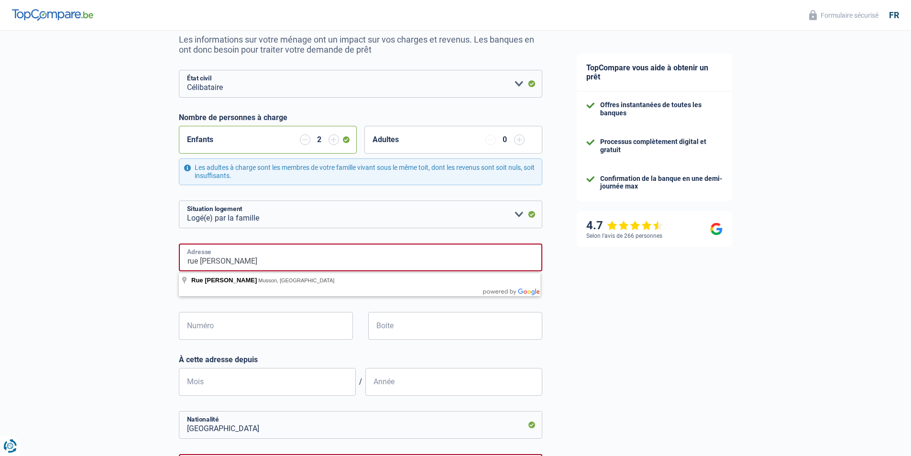
drag, startPoint x: 282, startPoint y: 263, endPoint x: 121, endPoint y: 250, distance: 162.2
click at [121, 250] on div "Chance de réussite de votre simulation est de 60% 1 2 3 4 5 Rajoutez +20% en co…" at bounding box center [280, 303] width 560 height 744
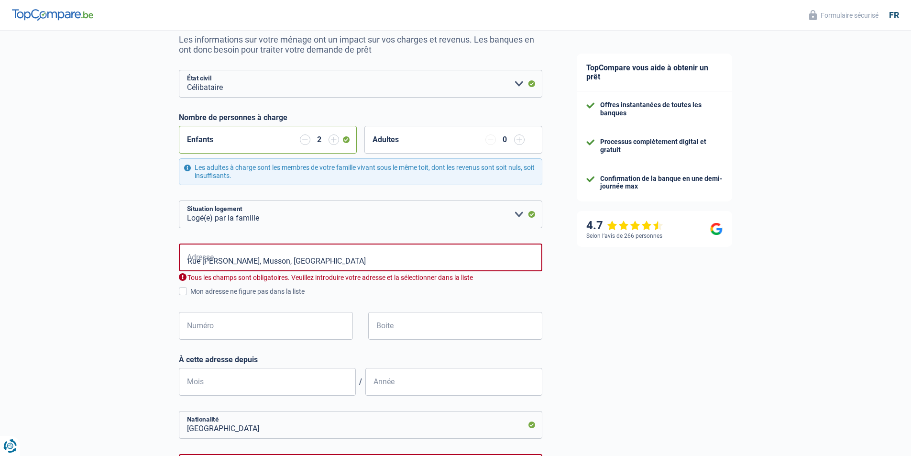
type input "Rue Marcel Niessen, 6750, Musson, BE"
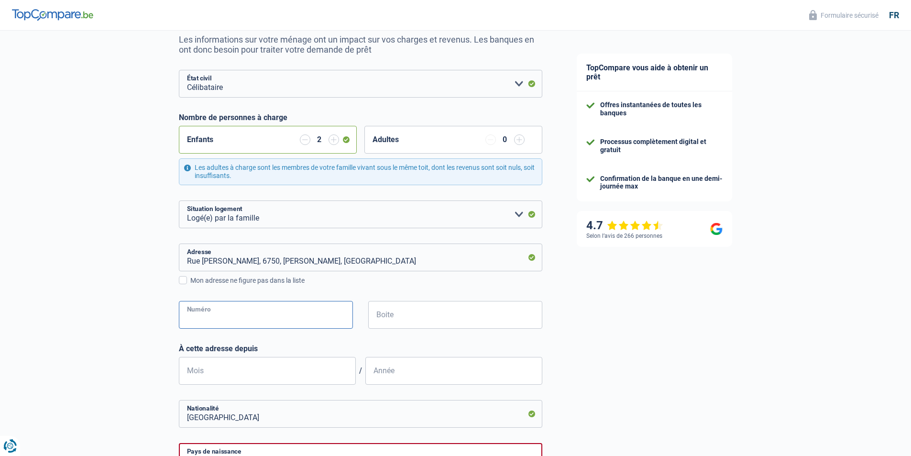
click at [210, 318] on input "Numéro" at bounding box center [266, 315] width 174 height 28
type input "47a"
type input "musson"
click at [429, 320] on input "Boite" at bounding box center [455, 315] width 174 height 28
type input "a"
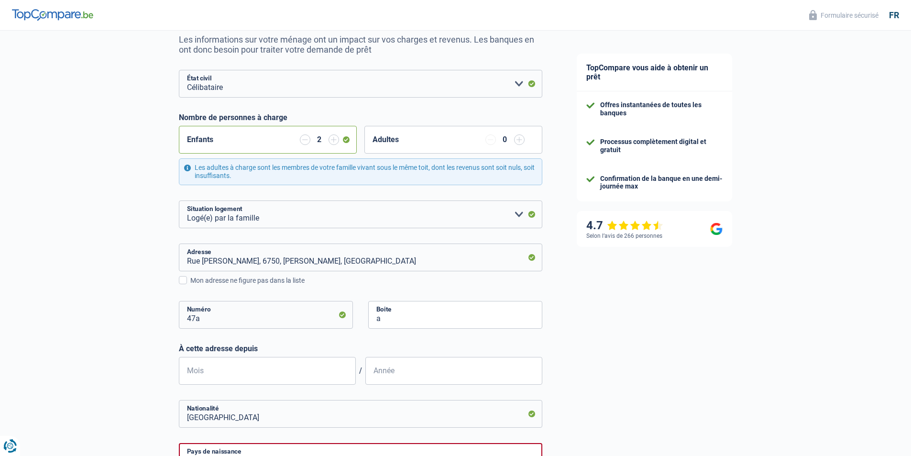
click at [112, 357] on div "Chance de réussite de votre simulation est de 60% 1 2 3 4 5 Rajoutez +20% en co…" at bounding box center [280, 297] width 560 height 733
click at [263, 378] on input "Mois" at bounding box center [267, 371] width 177 height 28
type input "03"
type input "2021"
click at [146, 376] on div "Chance de réussite de votre simulation est de 60% 1 2 3 4 5 Rajoutez +20% en co…" at bounding box center [280, 297] width 560 height 733
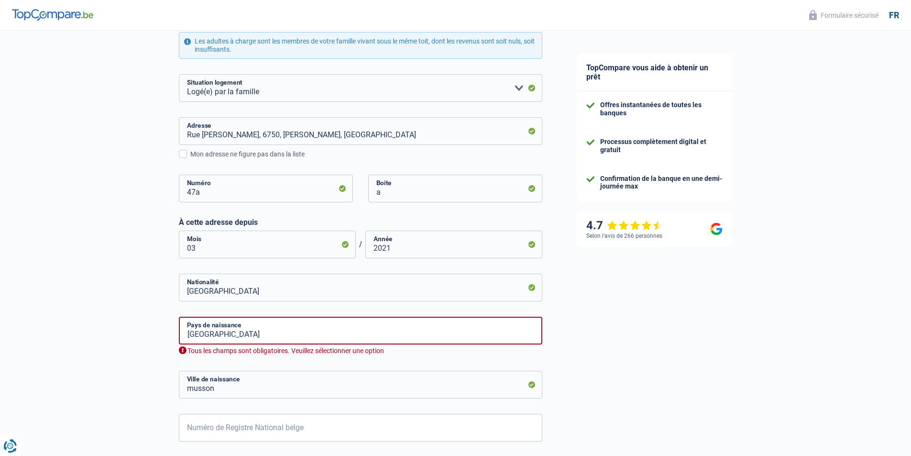
scroll to position [239, 0]
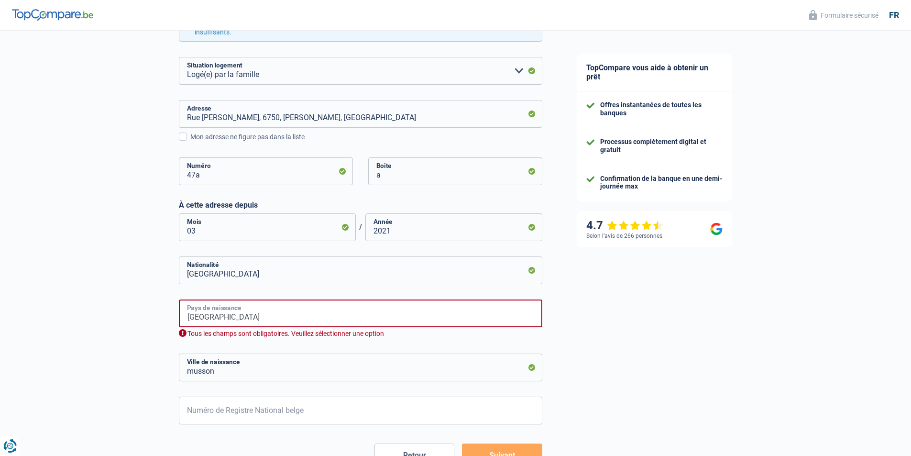
click at [391, 319] on input "Belgique" at bounding box center [361, 313] width 364 height 28
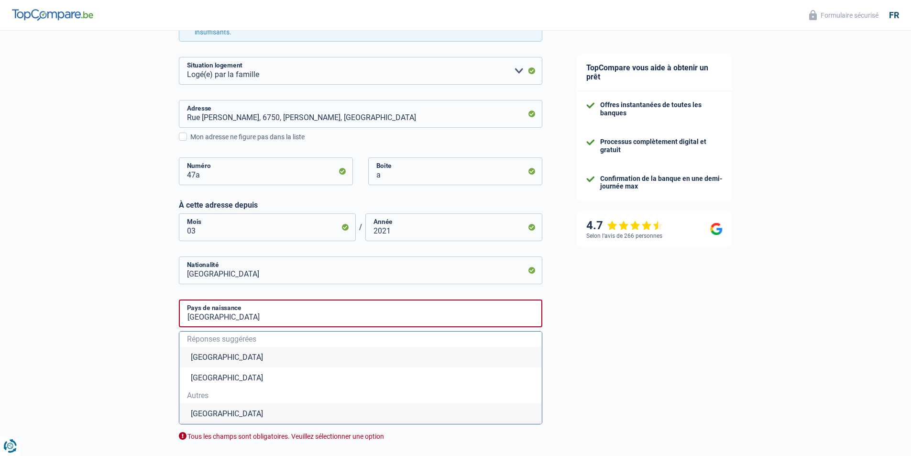
click at [198, 358] on li "Belgique" at bounding box center [360, 357] width 363 height 21
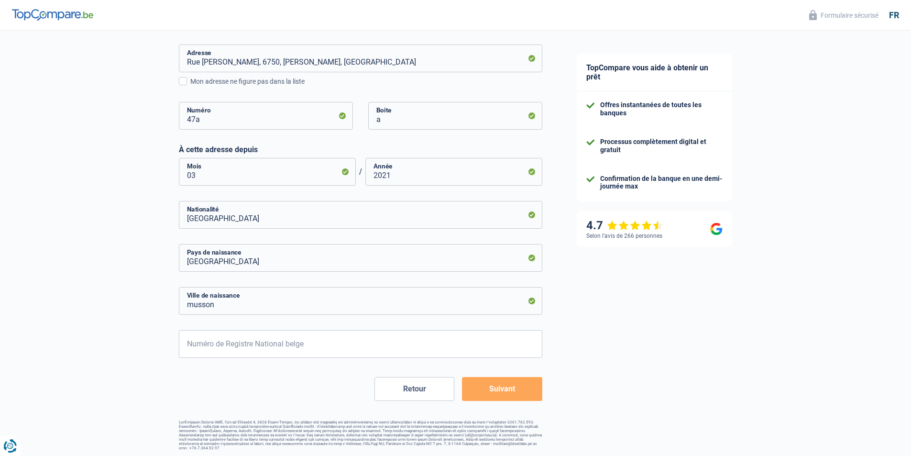
scroll to position [296, 0]
click at [292, 302] on input "musson" at bounding box center [361, 300] width 364 height 28
drag, startPoint x: 292, startPoint y: 302, endPoint x: 81, endPoint y: 312, distance: 211.2
click at [81, 312] on div "Chance de réussite de votre simulation est de 60% 1 2 3 4 5 Rajoutez +20% en co…" at bounding box center [280, 92] width 560 height 722
type input "arlon"
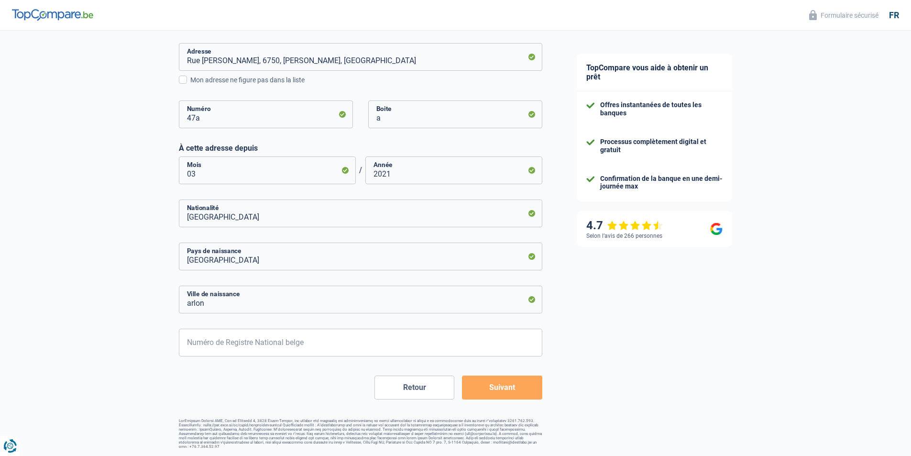
click at [111, 281] on div "Chance de réussite de votre simulation est de 60% 1 2 3 4 5 Rajoutez +20% en co…" at bounding box center [280, 92] width 560 height 722
click at [296, 345] on input "Numéro de Registre National belge" at bounding box center [361, 343] width 364 height 28
type input "91.12.11-253.54"
click at [486, 386] on button "Suivant" at bounding box center [502, 387] width 80 height 24
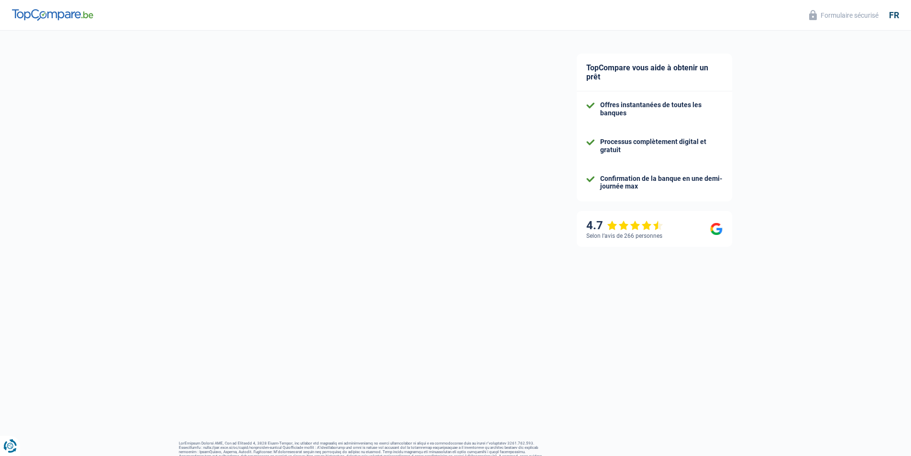
select select "familyAllowances"
select select "netSalary"
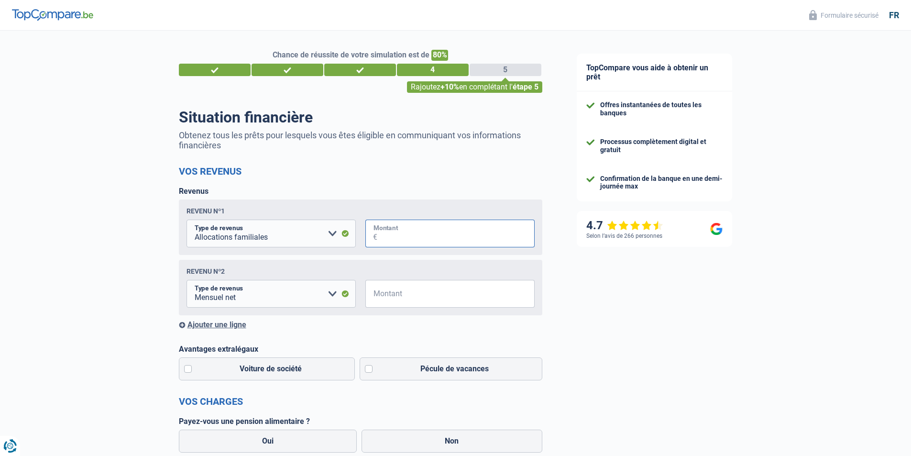
click at [394, 234] on input "Montant" at bounding box center [455, 234] width 157 height 28
type input "637"
click at [454, 292] on input "Montant" at bounding box center [455, 294] width 157 height 28
click at [325, 294] on select "Allocation d'handicap Allocations chômage Allocations familiales Chèques repas …" at bounding box center [271, 294] width 169 height 28
select select "alimony"
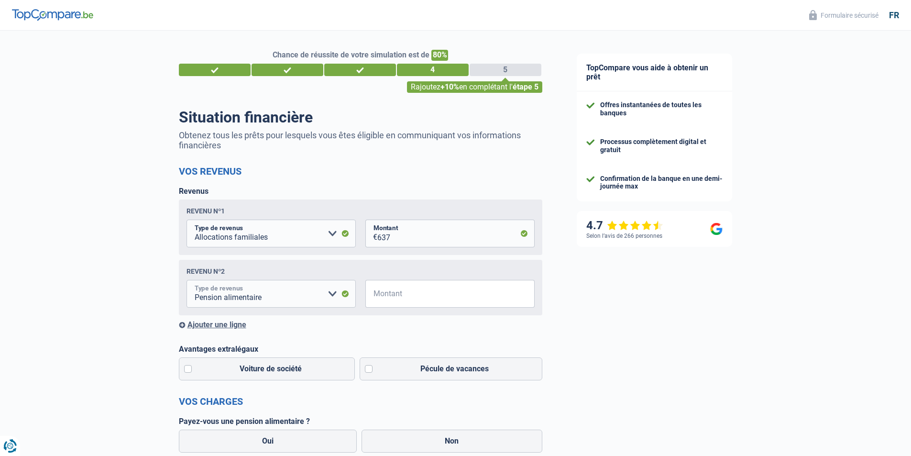
click at [187, 282] on select "Allocation d'handicap Allocations chômage Allocations familiales Chèques repas …" at bounding box center [271, 294] width 169 height 28
click at [406, 294] on input "Montant" at bounding box center [455, 294] width 157 height 28
type input "150"
click at [456, 341] on form "Vos revenus Revenus Revenu nº1 Allocation d'handicap Allocations chômage Alloca…" at bounding box center [361, 434] width 364 height 536
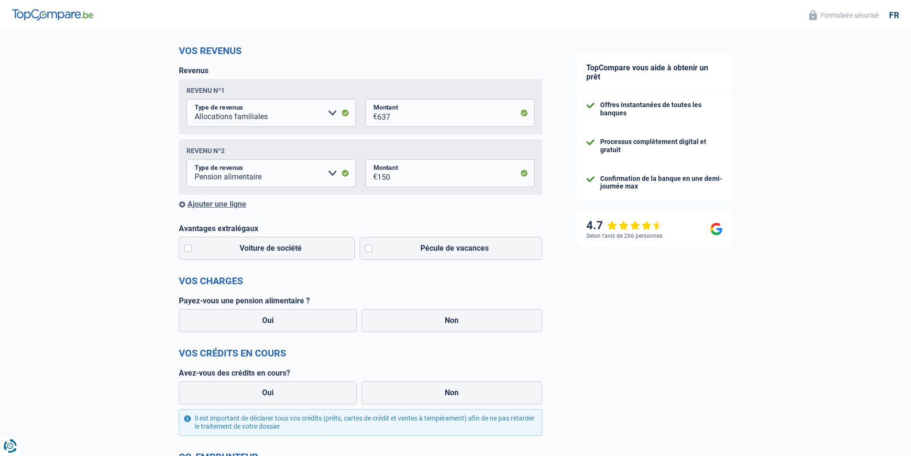
scroll to position [144, 0]
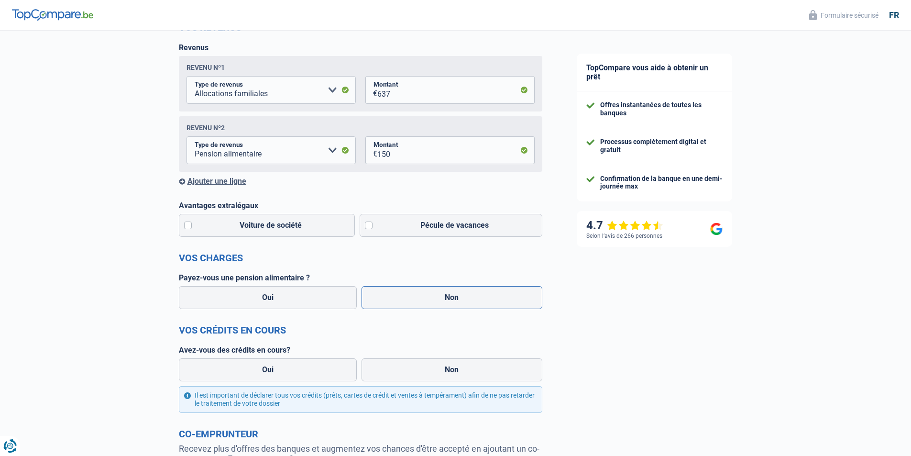
click at [414, 303] on label "Non" at bounding box center [452, 297] width 181 height 23
click at [414, 303] on input "Non" at bounding box center [452, 297] width 181 height 23
radio input "true"
select select "netSalary"
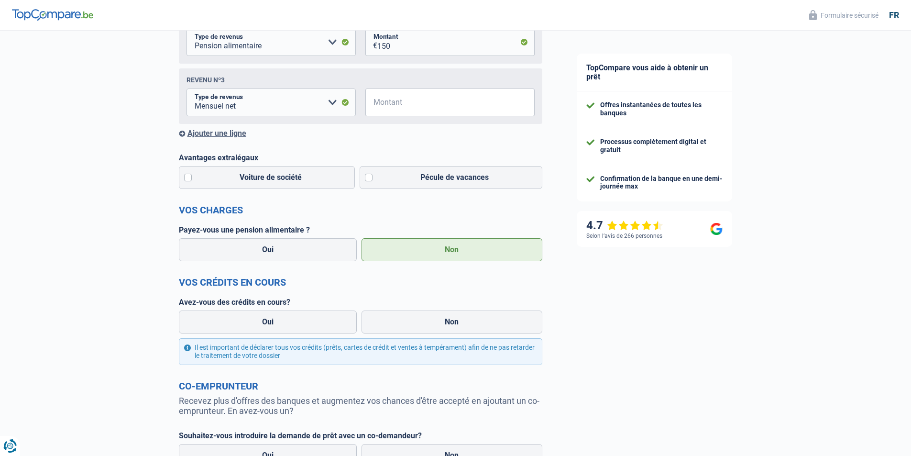
scroll to position [287, 0]
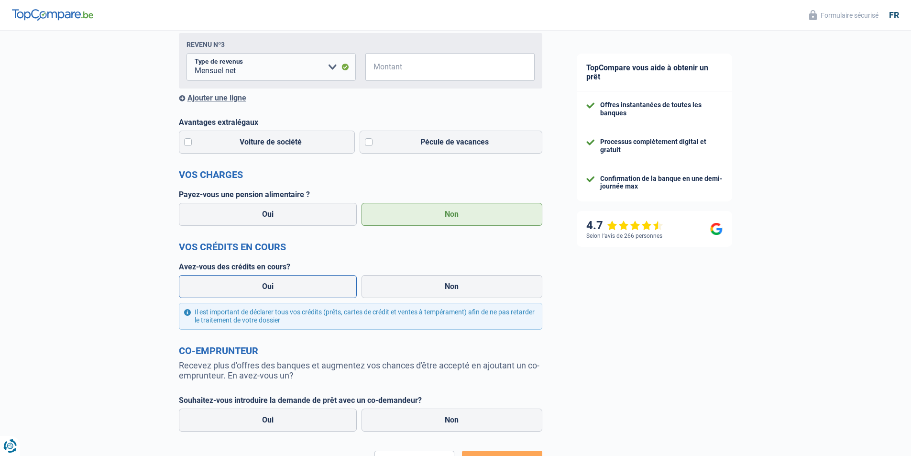
click at [265, 292] on label "Oui" at bounding box center [268, 286] width 178 height 23
click at [265, 292] on input "Oui" at bounding box center [268, 286] width 178 height 23
radio input "true"
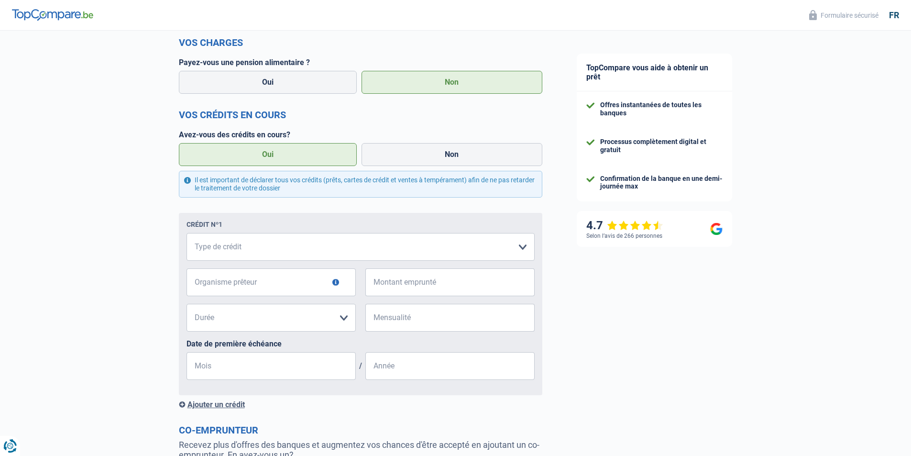
scroll to position [431, 0]
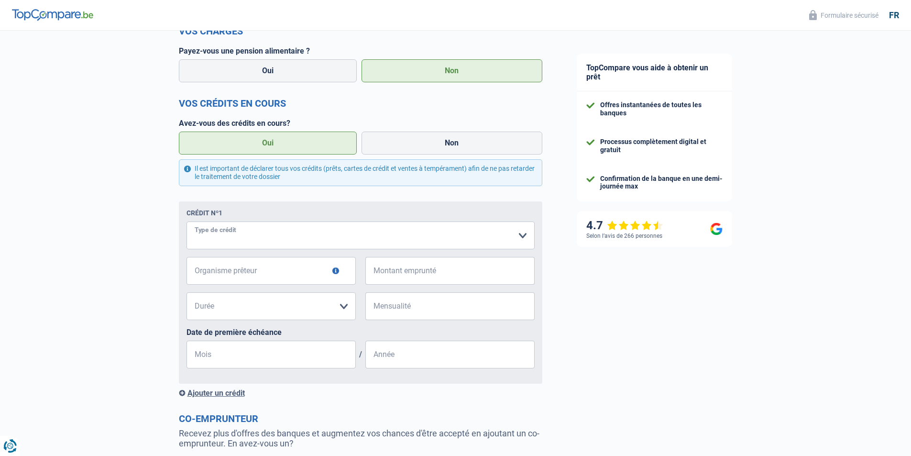
click at [513, 241] on select "Carte ou ouverture de crédit Prêt hypothécaire Vente à tempérament Prêt à tempé…" at bounding box center [361, 235] width 348 height 28
select select "personalLoan"
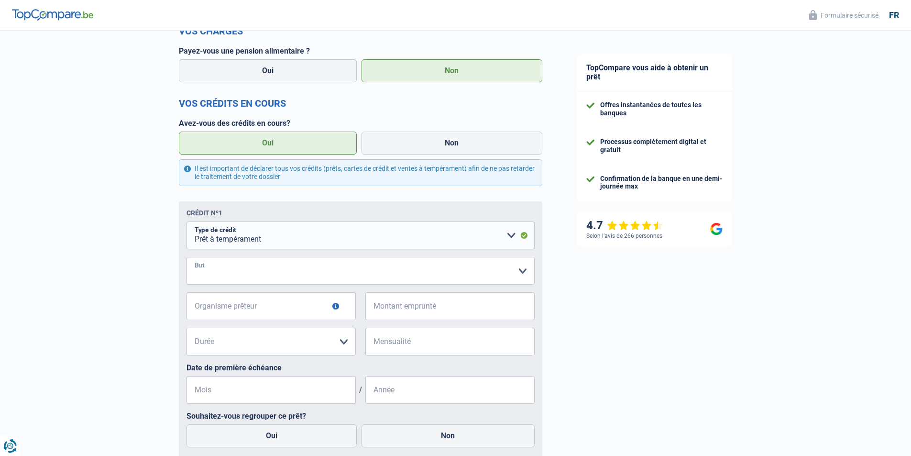
click at [277, 277] on select "Confort maison: meubles, textile, peinture, électroménager, outillage non-profe…" at bounding box center [361, 271] width 348 height 28
select select "other"
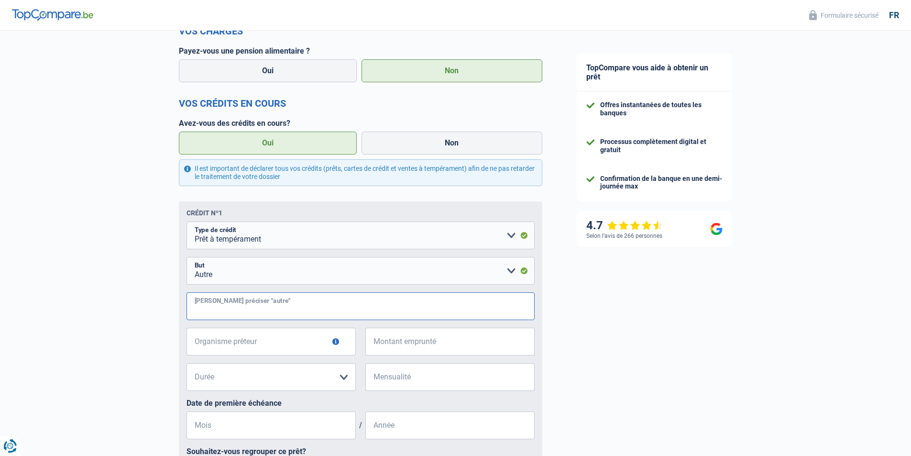
click at [293, 311] on input "Veuillez préciser "autre"" at bounding box center [361, 306] width 348 height 28
type input "achat voiture"
click at [270, 342] on input "Organisme prêteur" at bounding box center [271, 342] width 169 height 28
type input "beo bank"
click at [473, 347] on input "Montant emprunté" at bounding box center [455, 342] width 157 height 28
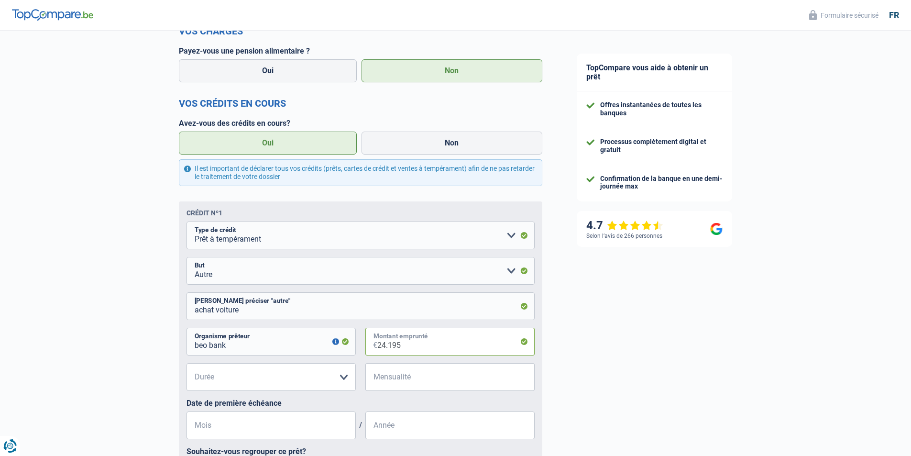
type input "24.195"
click at [227, 376] on select "12 mois 18 mois 24 mois 30 mois 36 mois 42 mois 48 mois 60 mois 72 mois 84 mois…" at bounding box center [271, 377] width 169 height 28
select select "48"
click at [187, 365] on select "12 mois 18 mois 24 mois 30 mois 36 mois 42 mois 48 mois 60 mois 72 mois 84 mois…" at bounding box center [271, 377] width 169 height 28
click at [438, 375] on input "Mensualité" at bounding box center [455, 377] width 157 height 28
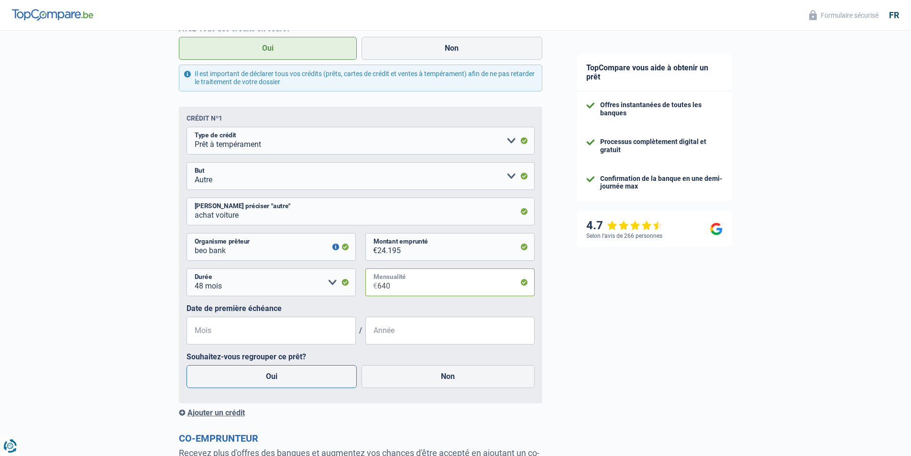
scroll to position [526, 0]
type input "640"
click at [230, 330] on input "Mois" at bounding box center [271, 330] width 169 height 28
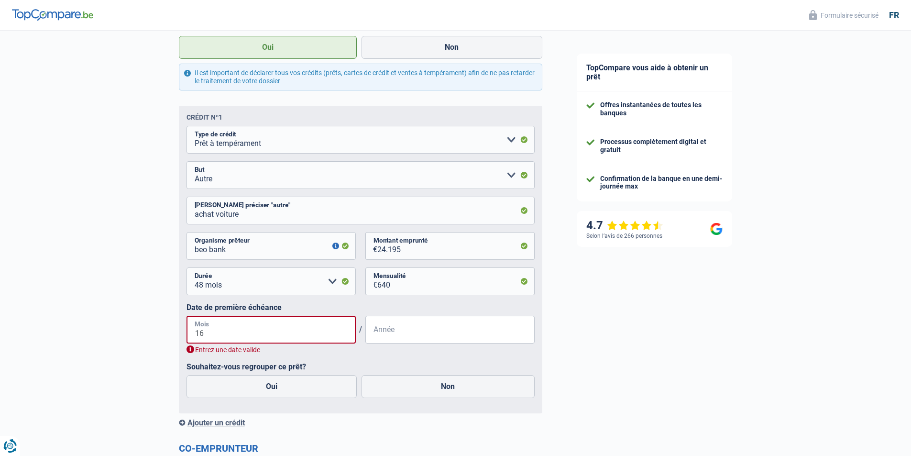
type input "1"
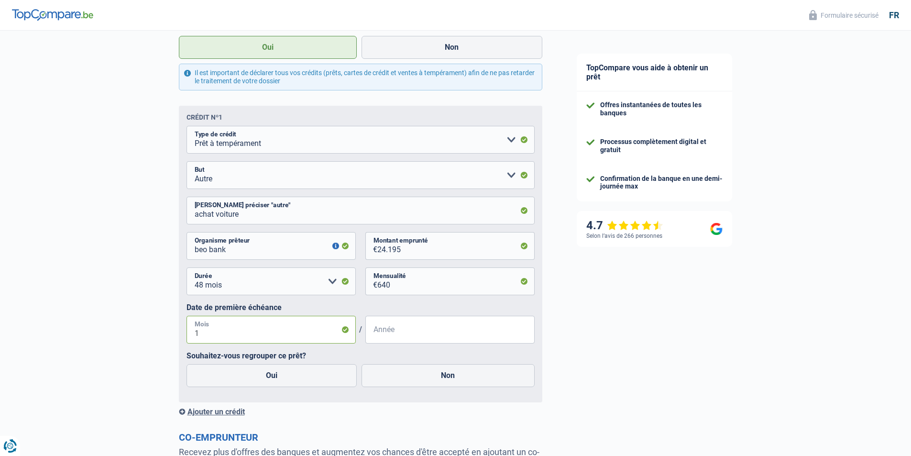
type input "10"
type input "2024"
click at [117, 368] on div "Chance de réussite de votre simulation est de 80% 1 2 3 4 5 Rajoutez +10% en co…" at bounding box center [280, 58] width 560 height 1114
click at [304, 371] on label "Oui" at bounding box center [272, 375] width 171 height 23
click at [304, 371] on input "Oui" at bounding box center [272, 375] width 171 height 23
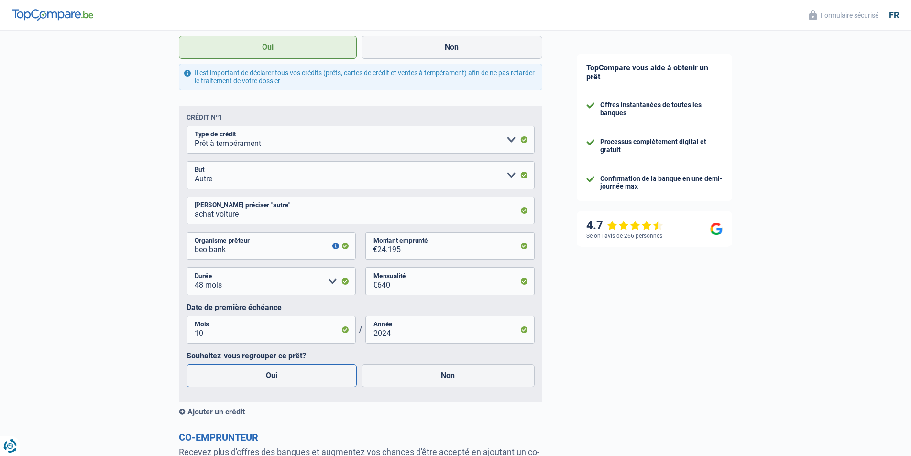
radio input "true"
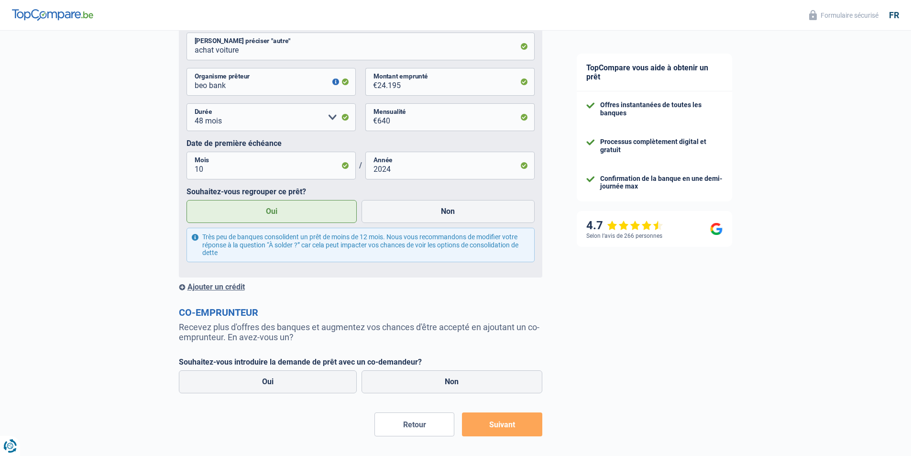
scroll to position [718, 0]
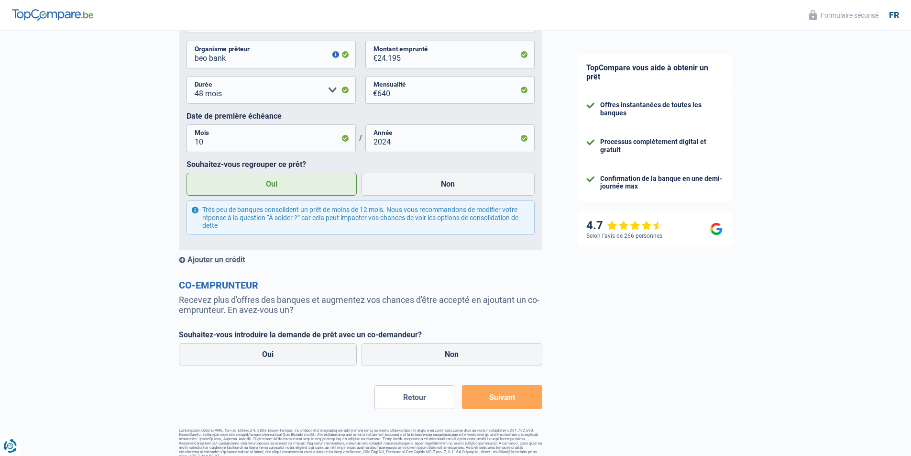
click at [258, 190] on label "Oui" at bounding box center [272, 184] width 171 height 23
click at [258, 190] on input "Oui" at bounding box center [272, 184] width 171 height 23
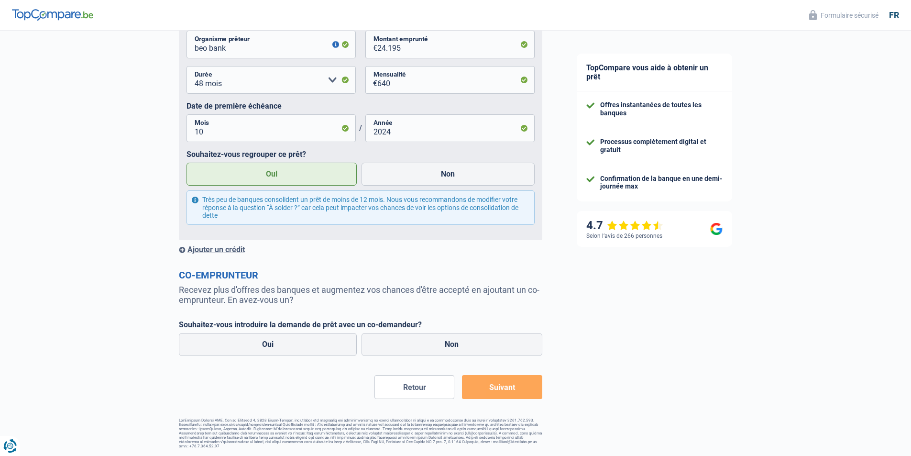
scroll to position [730, 0]
click at [431, 350] on label "Non" at bounding box center [452, 344] width 181 height 23
click at [431, 350] on input "Non" at bounding box center [452, 344] width 181 height 23
radio input "true"
click at [508, 392] on button "Suivant" at bounding box center [502, 387] width 80 height 24
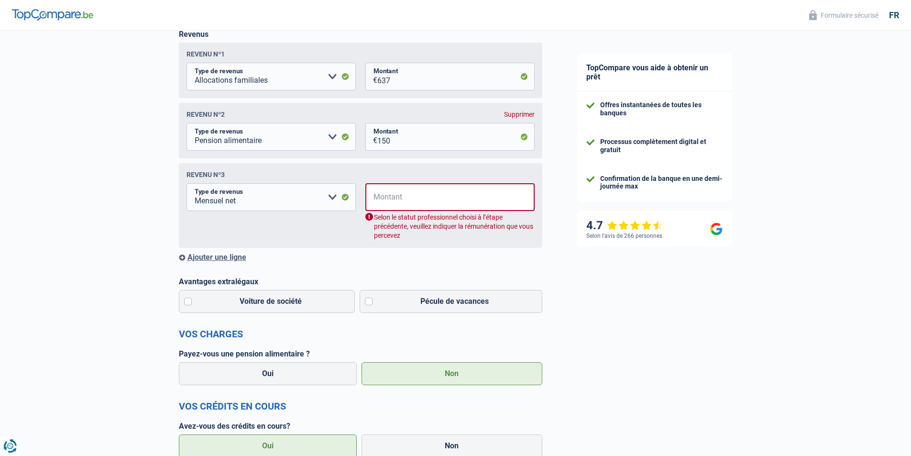
scroll to position [155, 0]
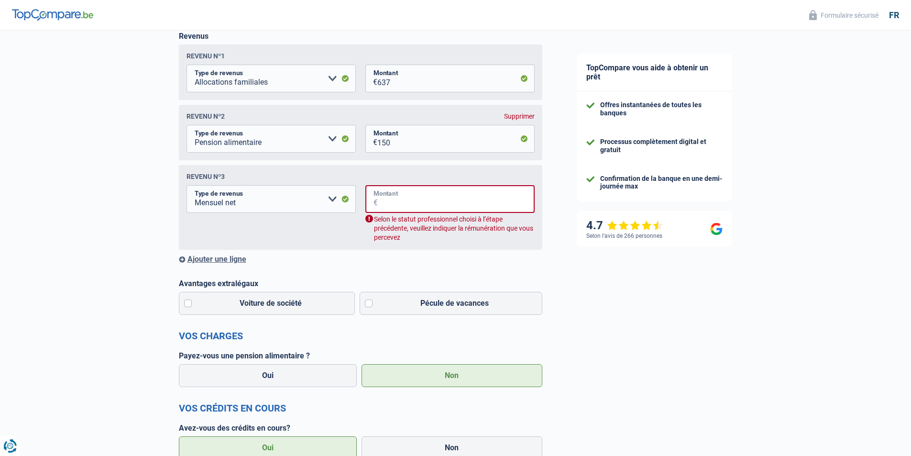
click at [403, 202] on input "Montant" at bounding box center [456, 199] width 157 height 28
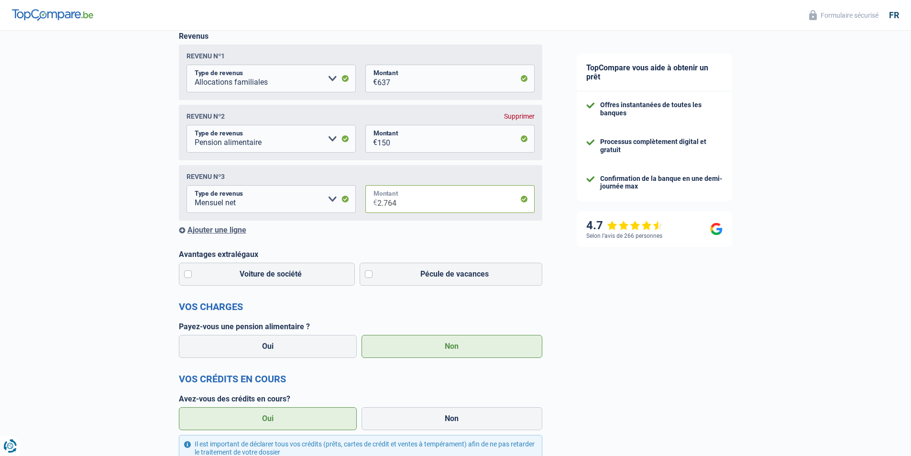
type input "2.764"
click at [597, 312] on div "TopCompare vous aide à obtenir un prêt Offres instantanées de toutes les banque…" at bounding box center [736, 452] width 352 height 1153
click at [329, 199] on select "Allocation d'handicap Allocations chômage Allocations familiales Chèques repas …" at bounding box center [271, 199] width 169 height 28
click at [187, 188] on select "Allocation d'handicap Allocations chômage Allocations familiales Chèques repas …" at bounding box center [271, 199] width 169 height 28
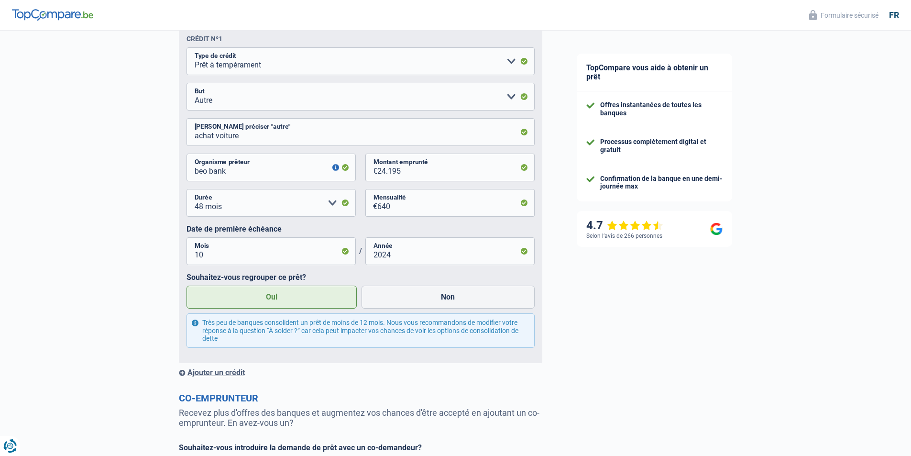
scroll to position [730, 0]
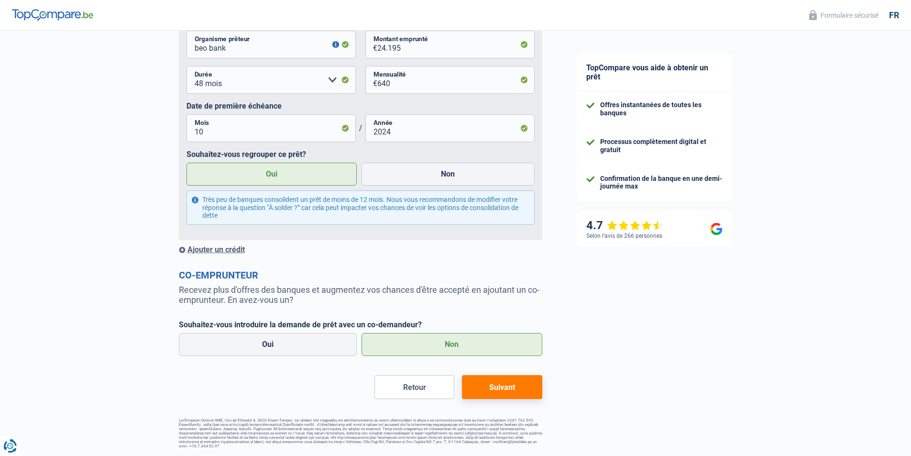
click at [504, 378] on button "Suivant" at bounding box center [502, 387] width 80 height 24
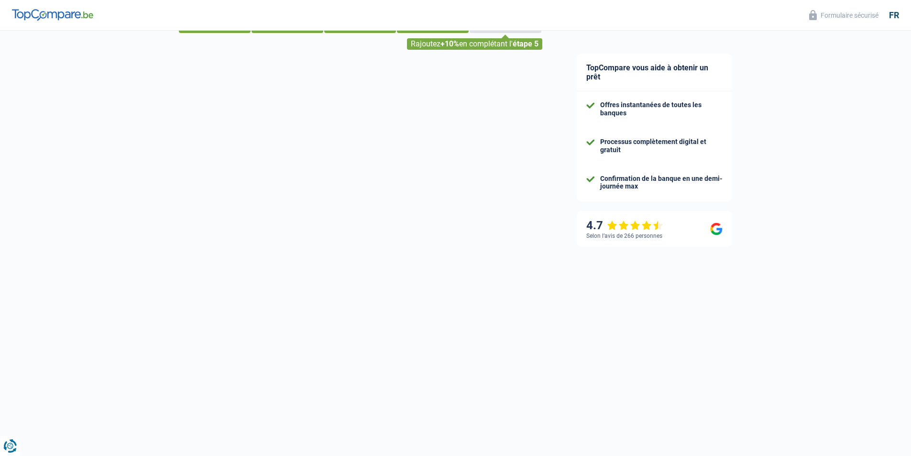
scroll to position [9, 0]
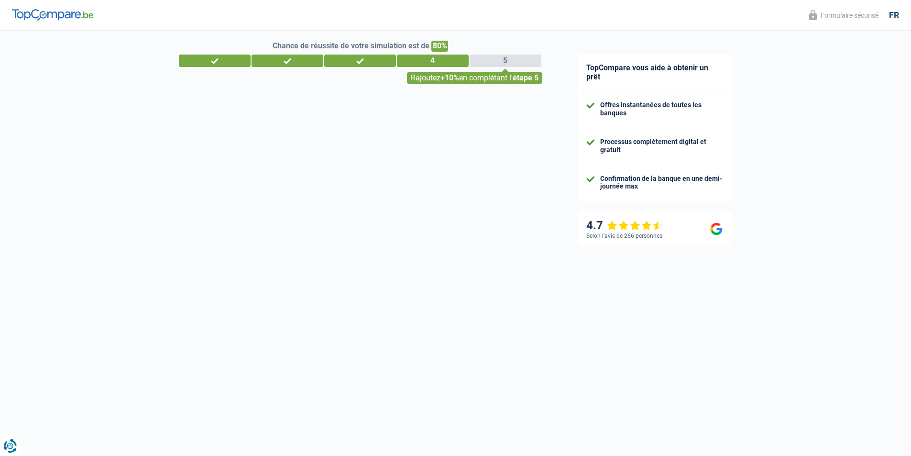
select select "refinancing"
select select "84"
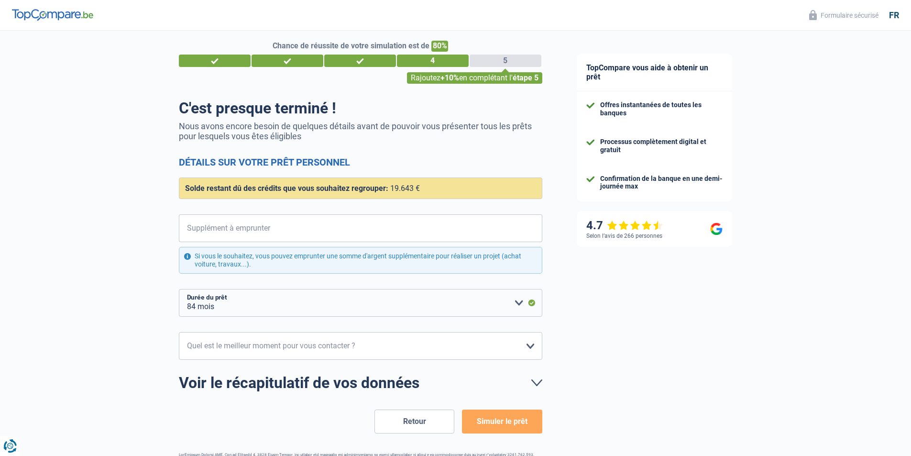
scroll to position [0, 0]
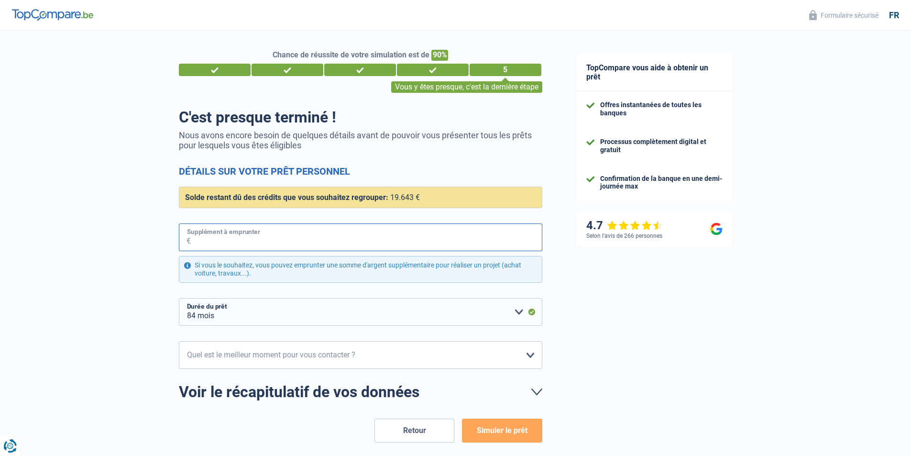
click at [285, 235] on input "Supplément à emprunter" at bounding box center [367, 237] width 352 height 28
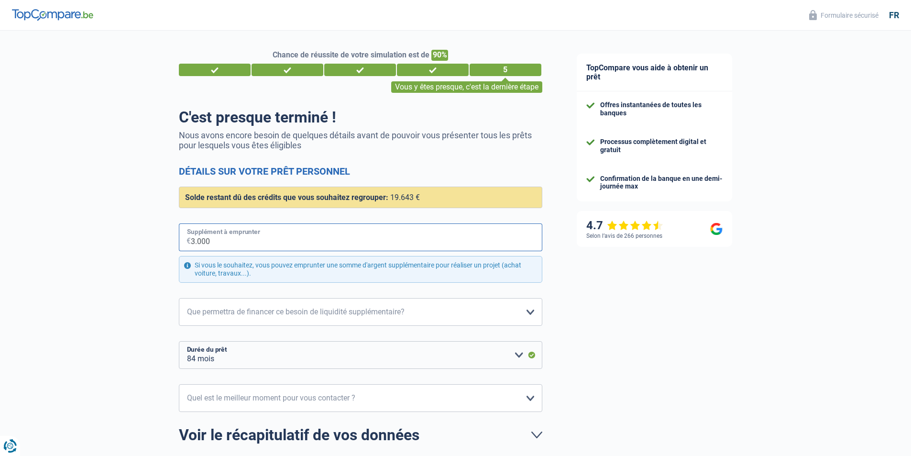
type input "30.000"
select select "120"
type input "30.000"
click at [59, 268] on div "Chance de réussite de votre simulation est de 90% 1 2 3 4 5 Vous y êtes presque…" at bounding box center [280, 283] width 560 height 512
drag, startPoint x: 394, startPoint y: 314, endPoint x: 399, endPoint y: 314, distance: 5.3
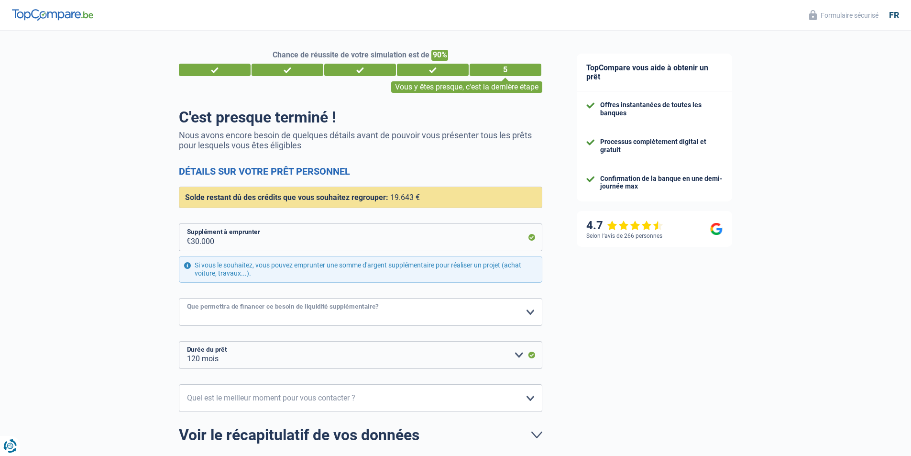
click at [394, 314] on select "Confort maison: meubles, textile, peinture, électroménager, outillage non-profe…" at bounding box center [361, 312] width 364 height 28
select select "car"
click at [179, 298] on select "Confort maison: meubles, textile, peinture, électroménager, outillage non-profe…" at bounding box center [361, 312] width 364 height 28
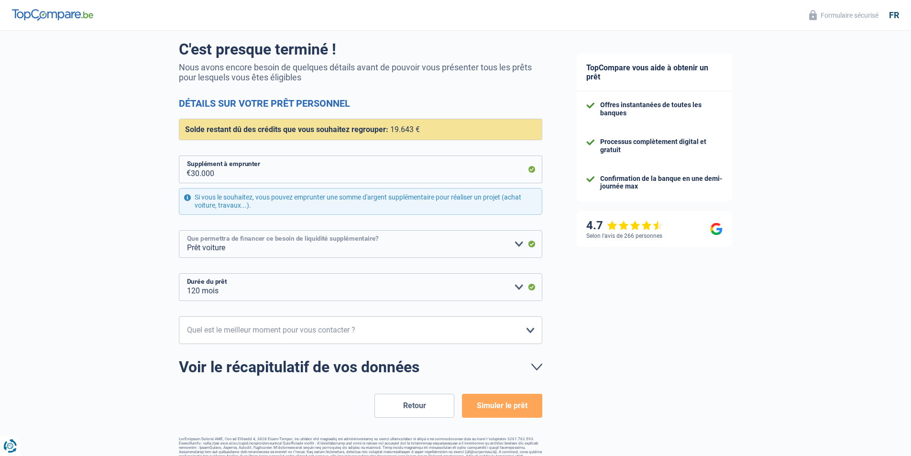
scroll to position [86, 0]
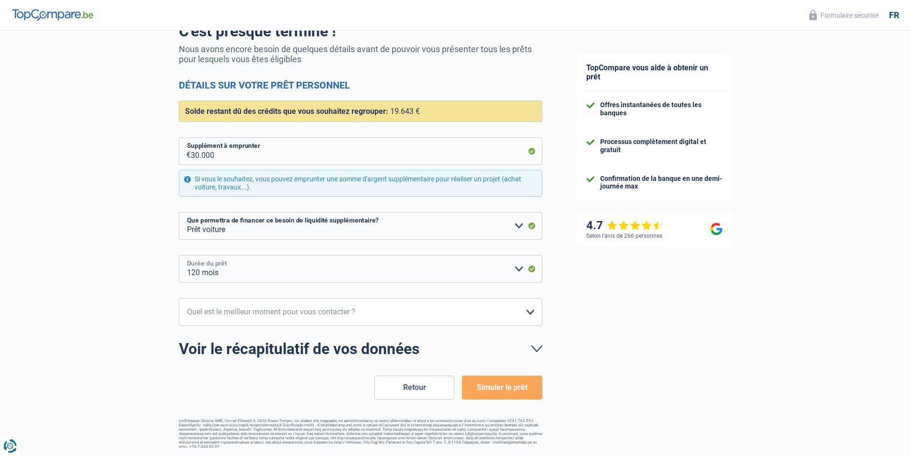
click at [519, 270] on select "12 mois 18 mois 24 mois 30 mois 36 mois 42 mois 48 mois 60 mois 72 mois 84 mois…" at bounding box center [361, 269] width 364 height 28
select select "84"
click at [179, 255] on select "12 mois 18 mois 24 mois 30 mois 36 mois 42 mois 48 mois 60 mois 72 mois 84 mois…" at bounding box center [361, 269] width 364 height 28
click at [484, 307] on select "10h-12h 12h-14h 14h-16h 16h-18h Veuillez sélectionner une option" at bounding box center [361, 312] width 364 height 28
select select "14-16"
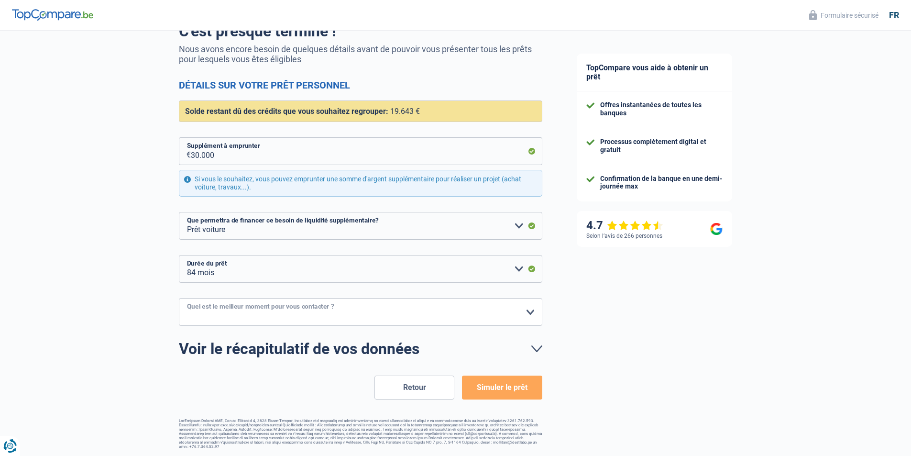
click at [179, 298] on select "10h-12h 12h-14h 14h-16h 16h-18h Veuillez sélectionner une option" at bounding box center [361, 312] width 364 height 28
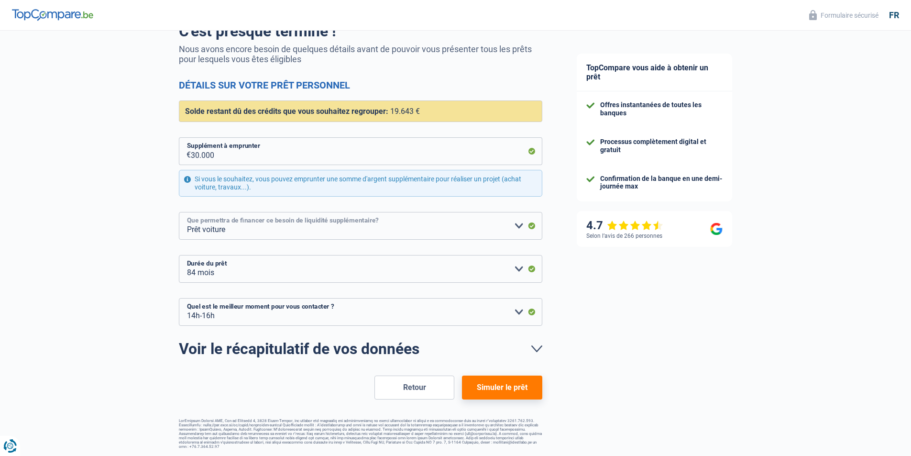
click at [512, 226] on select "Confort maison: meubles, textile, peinture, électroménager, outillage non-profe…" at bounding box center [361, 226] width 364 height 28
click at [179, 212] on select "Confort maison: meubles, textile, peinture, électroménager, outillage non-profe…" at bounding box center [361, 226] width 364 height 28
click at [527, 391] on button "Simuler le prêt" at bounding box center [502, 387] width 80 height 24
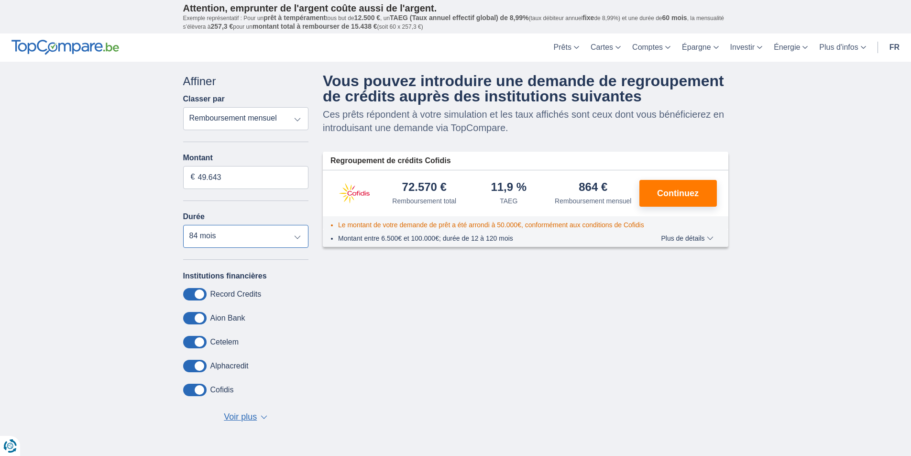
click at [298, 235] on select "12 mois 18 mois 24 mois 30 mois 36 mois 42 mois 48 mois 60 mois 72 mois 84 mois…" at bounding box center [246, 236] width 126 height 23
click at [183, 225] on select "12 mois 18 mois 24 mois 30 mois 36 mois 42 mois 48 mois 60 mois 72 mois 84 mois…" at bounding box center [246, 236] width 126 height 23
click at [295, 234] on select "12 mois 18 mois 24 mois 30 mois 36 mois 42 mois 48 mois 60 mois 72 mois 84 mois…" at bounding box center [246, 236] width 126 height 23
click at [183, 225] on select "12 mois 18 mois 24 mois 30 mois 36 mois 42 mois 48 mois 60 mois 72 mois 84 mois…" at bounding box center [246, 236] width 126 height 23
click at [296, 233] on select "12 mois 18 mois 24 mois 30 mois 36 mois 42 mois 48 mois 60 mois 72 mois 84 mois…" at bounding box center [246, 236] width 126 height 23
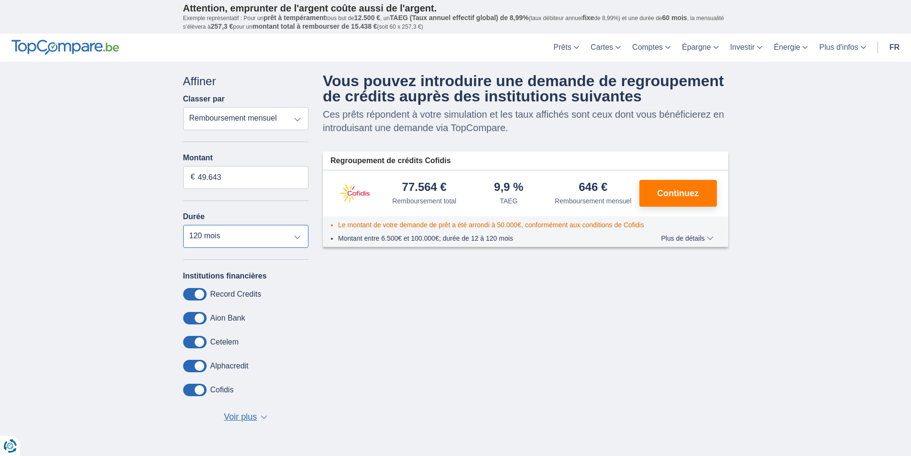
click at [183, 225] on select "12 mois 18 mois 24 mois 30 mois 36 mois 42 mois 48 mois 60 mois 72 mois 84 mois…" at bounding box center [246, 236] width 126 height 23
click at [301, 238] on select "12 mois 18 mois 24 mois 30 mois 36 mois 42 mois 48 mois 60 mois 72 mois 84 mois…" at bounding box center [246, 236] width 126 height 23
click at [183, 225] on select "12 mois 18 mois 24 mois 30 mois 36 mois 42 mois 48 mois 60 mois 72 mois 84 mois…" at bounding box center [246, 236] width 126 height 23
click at [299, 234] on select "12 mois 18 mois 24 mois 30 mois 36 mois 42 mois 48 mois 60 mois 72 mois 84 mois…" at bounding box center [246, 236] width 126 height 23
click at [183, 225] on select "12 mois 18 mois 24 mois 30 mois 36 mois 42 mois 48 mois 60 mois 72 mois 84 mois…" at bounding box center [246, 236] width 126 height 23
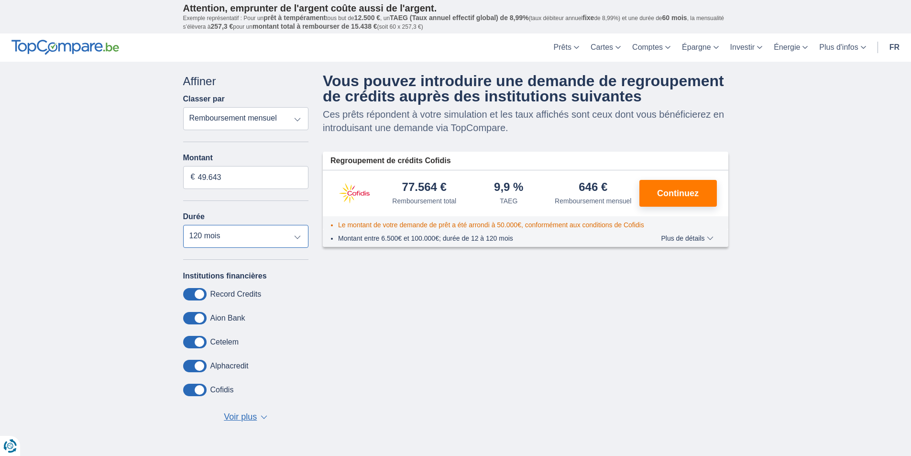
click at [300, 233] on select "12 mois 18 mois 24 mois 30 mois 36 mois 42 mois 48 mois 60 mois 72 mois 84 mois…" at bounding box center [246, 236] width 126 height 23
click at [183, 225] on select "12 mois 18 mois 24 mois 30 mois 36 mois 42 mois 48 mois 60 mois 72 mois 84 mois…" at bounding box center [246, 236] width 126 height 23
click at [297, 235] on select "12 mois 18 mois 24 mois 30 mois 36 mois 42 mois 48 mois 60 mois 72 mois 84 mois…" at bounding box center [246, 236] width 126 height 23
click at [183, 225] on select "12 mois 18 mois 24 mois 30 mois 36 mois 42 mois 48 mois 60 mois 72 mois 84 mois…" at bounding box center [246, 236] width 126 height 23
click at [296, 233] on select "12 mois 18 mois 24 mois 30 mois 36 mois 42 mois 48 mois 60 mois 72 mois 84 mois…" at bounding box center [246, 236] width 126 height 23
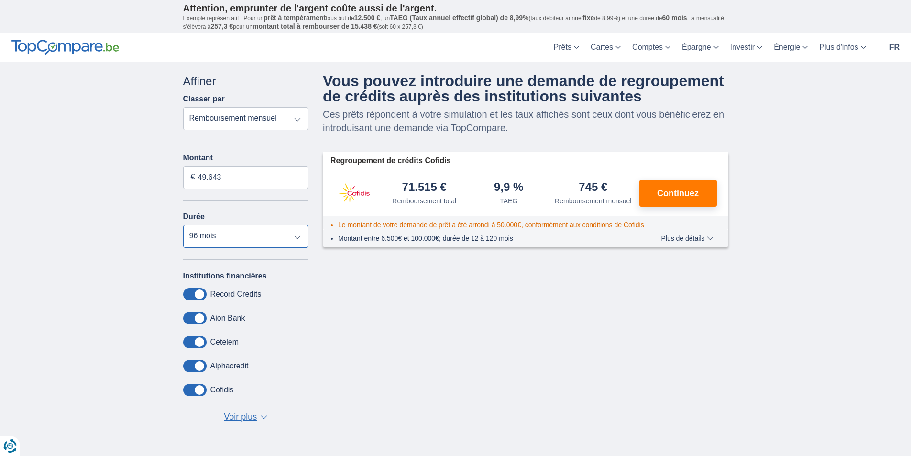
click at [183, 225] on select "12 mois 18 mois 24 mois 30 mois 36 mois 42 mois 48 mois 60 mois 72 mois 84 mois…" at bounding box center [246, 236] width 126 height 23
click at [299, 236] on select "12 mois 18 mois 24 mois 30 mois 36 mois 42 mois 48 mois 60 mois 72 mois 84 mois…" at bounding box center [246, 236] width 126 height 23
click at [183, 225] on select "12 mois 18 mois 24 mois 30 mois 36 mois 42 mois 48 mois 60 mois 72 mois 84 mois…" at bounding box center [246, 236] width 126 height 23
click at [300, 236] on select "12 mois 18 mois 24 mois 30 mois 36 mois 42 mois 48 mois 60 mois 72 mois 84 mois…" at bounding box center [246, 236] width 126 height 23
click at [183, 225] on select "12 mois 18 mois 24 mois 30 mois 36 mois 42 mois 48 mois 60 mois 72 mois 84 mois…" at bounding box center [246, 236] width 126 height 23
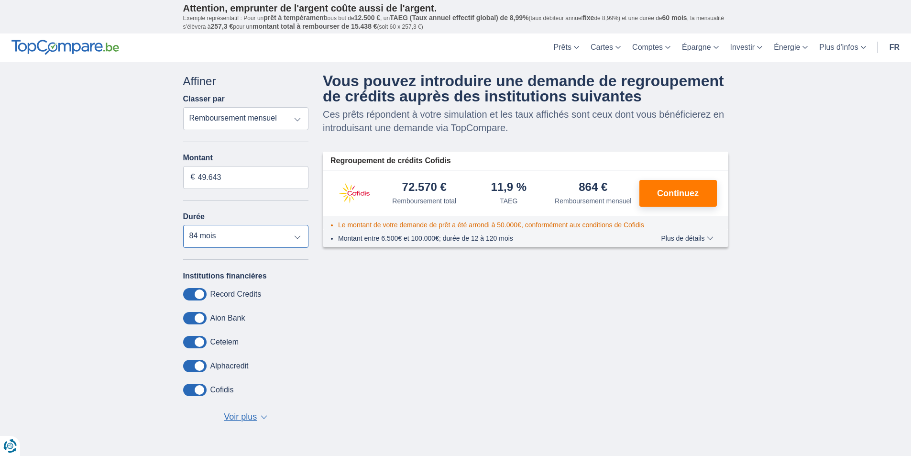
click at [298, 235] on select "12 mois 18 mois 24 mois 30 mois 36 mois 42 mois 48 mois 60 mois 72 mois 84 mois…" at bounding box center [246, 236] width 126 height 23
click at [183, 225] on select "12 mois 18 mois 24 mois 30 mois 36 mois 42 mois 48 mois 60 mois 72 mois 84 mois…" at bounding box center [246, 236] width 126 height 23
click at [303, 239] on select "12 mois 18 mois 24 mois 30 mois 36 mois 42 mois 48 mois 60 mois 72 mois 84 mois…" at bounding box center [246, 236] width 126 height 23
click at [183, 225] on select "12 mois 18 mois 24 mois 30 mois 36 mois 42 mois 48 mois 60 mois 72 mois 84 mois…" at bounding box center [246, 236] width 126 height 23
click at [297, 234] on select "12 mois 18 mois 24 mois 30 mois 36 mois 42 mois 48 mois 60 mois 72 mois 84 mois…" at bounding box center [246, 236] width 126 height 23
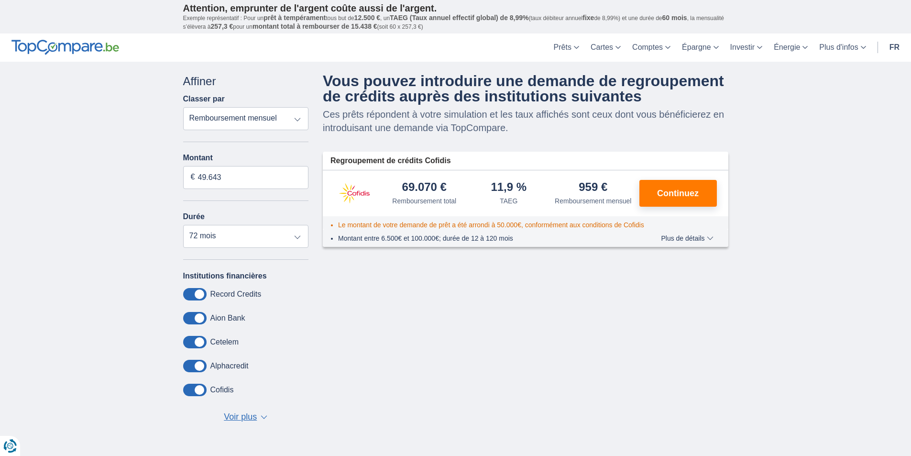
click at [519, 329] on div "Annuler Filtres Affiner Classer par Remboursement total TAEG Remboursement mens…" at bounding box center [456, 255] width 560 height 365
click at [296, 235] on select "12 mois 18 mois 24 mois 30 mois 36 mois 42 mois 48 mois 60 mois 72 mois 84 mois…" at bounding box center [246, 236] width 126 height 23
click at [697, 239] on span "Plus de détails" at bounding box center [687, 238] width 52 height 7
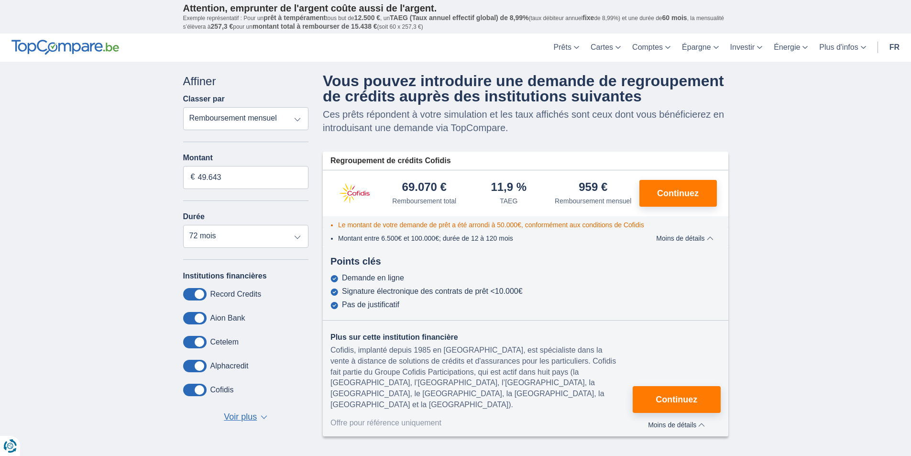
scroll to position [48, 0]
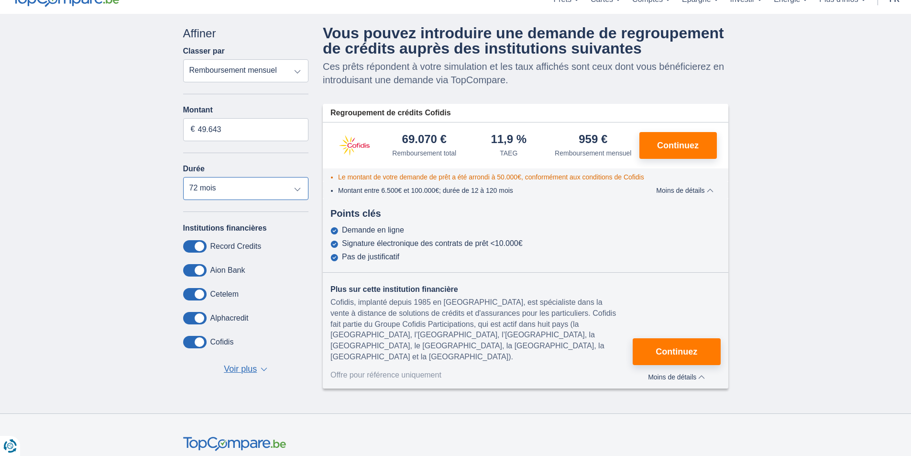
click at [303, 187] on select "12 mois 18 mois 24 mois 30 mois 36 mois 42 mois 48 mois 60 mois 72 mois 84 mois…" at bounding box center [246, 188] width 126 height 23
click at [183, 177] on select "12 mois 18 mois 24 mois 30 mois 36 mois 42 mois 48 mois 60 mois 72 mois 84 mois…" at bounding box center [246, 188] width 126 height 23
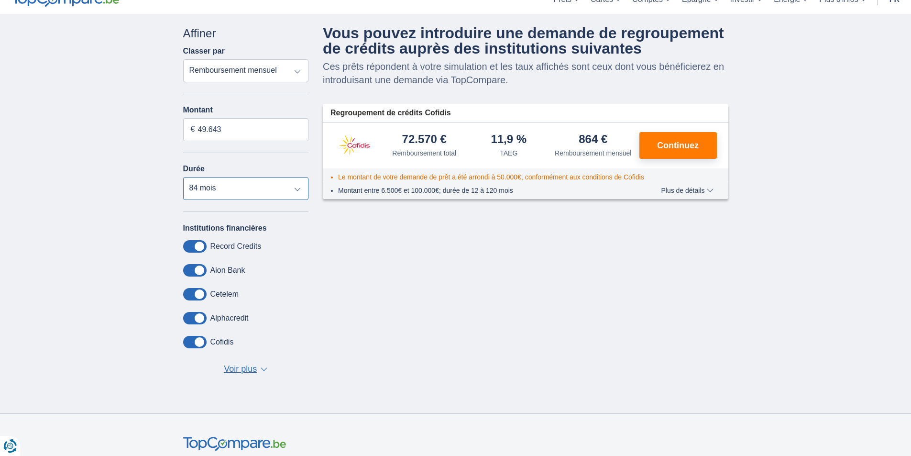
click at [300, 186] on select "12 mois 18 mois 24 mois 30 mois 36 mois 42 mois 48 mois 60 mois 72 mois 84 mois…" at bounding box center [246, 188] width 126 height 23
click at [183, 177] on select "12 mois 18 mois 24 mois 30 mois 36 mois 42 mois 48 mois 60 mois 72 mois 84 mois…" at bounding box center [246, 188] width 126 height 23
click at [296, 185] on select "12 mois 18 mois 24 mois 30 mois 36 mois 42 mois 48 mois 60 mois 72 mois 84 mois…" at bounding box center [246, 188] width 126 height 23
click at [183, 177] on select "12 mois 18 mois 24 mois 30 mois 36 mois 42 mois 48 mois 60 mois 72 mois 84 mois…" at bounding box center [246, 188] width 126 height 23
drag, startPoint x: 304, startPoint y: 181, endPoint x: 300, endPoint y: 188, distance: 7.5
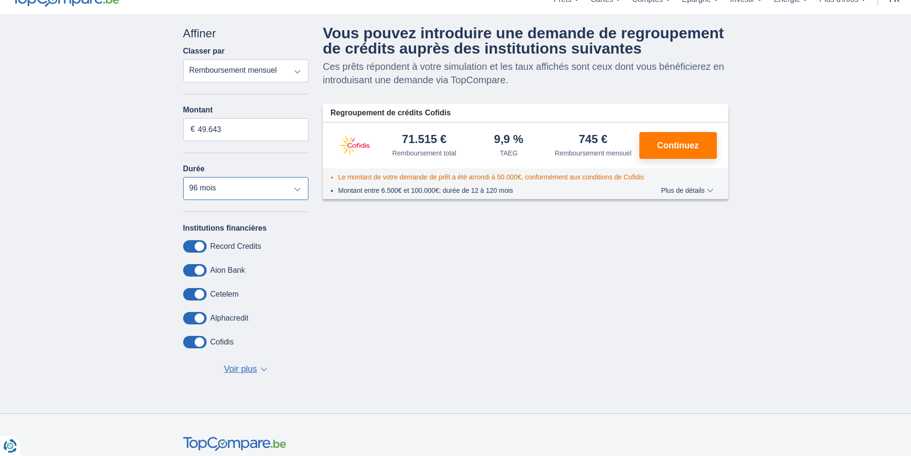
click at [302, 183] on select "12 mois 18 mois 24 mois 30 mois 36 mois 42 mois 48 mois 60 mois 72 mois 84 mois…" at bounding box center [246, 188] width 126 height 23
click at [183, 177] on select "12 mois 18 mois 24 mois 30 mois 36 mois 42 mois 48 mois 60 mois 72 mois 84 mois…" at bounding box center [246, 188] width 126 height 23
click at [298, 192] on select "12 mois 18 mois 24 mois 30 mois 36 mois 42 mois 48 mois 60 mois 72 mois 84 mois…" at bounding box center [246, 188] width 126 height 23
click at [183, 177] on select "12 mois 18 mois 24 mois 30 mois 36 mois 42 mois 48 mois 60 mois 72 mois 84 mois…" at bounding box center [246, 188] width 126 height 23
click at [262, 371] on span "▼" at bounding box center [264, 369] width 7 height 4
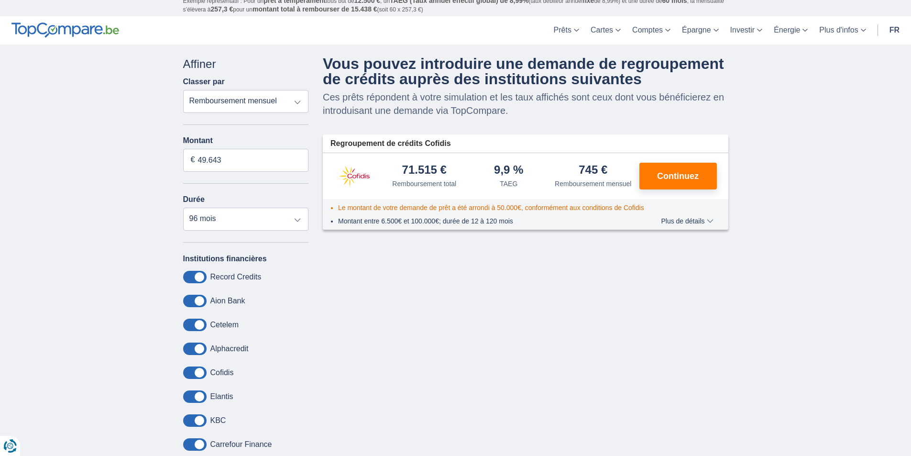
scroll to position [0, 0]
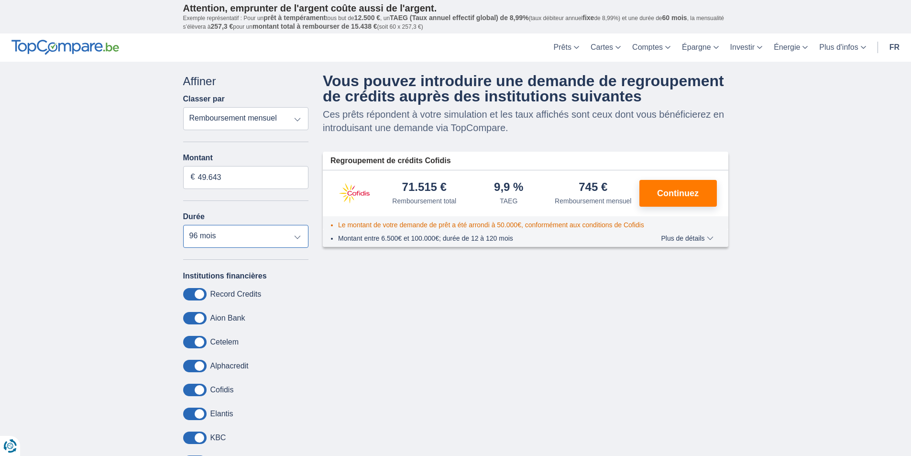
click at [297, 240] on select "12 mois 18 mois 24 mois 30 mois 36 mois 42 mois 48 mois 60 mois 72 mois 84 mois…" at bounding box center [246, 236] width 126 height 23
click at [183, 225] on select "12 mois 18 mois 24 mois 30 mois 36 mois 42 mois 48 mois 60 mois 72 mois 84 mois…" at bounding box center [246, 236] width 126 height 23
click at [300, 240] on select "12 mois 18 mois 24 mois 30 mois 36 mois 42 mois 48 mois 60 mois 72 mois 84 mois…" at bounding box center [246, 236] width 126 height 23
click at [183, 225] on select "12 mois 18 mois 24 mois 30 mois 36 mois 42 mois 48 mois 60 mois 72 mois 84 mois…" at bounding box center [246, 236] width 126 height 23
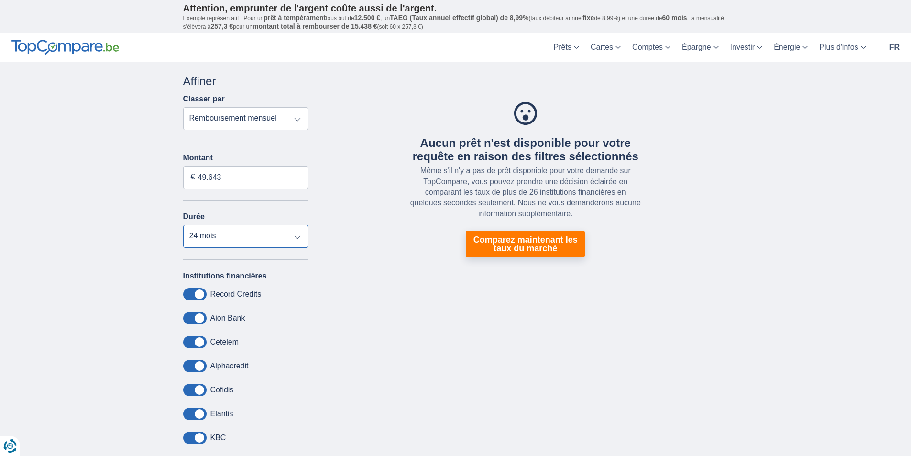
click at [290, 240] on select "12 mois 18 mois 24 mois 30 mois 36 mois 42 mois 48 mois 60 mois 72 mois 84 mois…" at bounding box center [246, 236] width 126 height 23
click at [183, 225] on select "12 mois 18 mois 24 mois 30 mois 36 mois 42 mois 48 mois 60 mois 72 mois 84 mois…" at bounding box center [246, 236] width 126 height 23
click at [307, 238] on select "12 mois 18 mois 24 mois 30 mois 36 mois 42 mois 48 mois 60 mois 72 mois 84 mois…" at bounding box center [246, 236] width 126 height 23
click at [183, 225] on select "12 mois 18 mois 24 mois 30 mois 36 mois 42 mois 48 mois 60 mois 72 mois 84 mois…" at bounding box center [246, 236] width 126 height 23
click at [305, 234] on select "12 mois 18 mois 24 mois 30 mois 36 mois 42 mois 48 mois 60 mois 72 mois 84 mois…" at bounding box center [246, 236] width 126 height 23
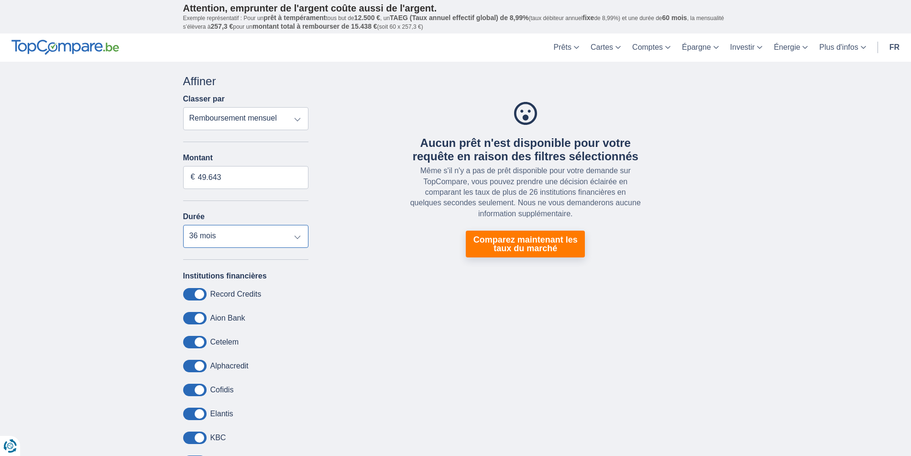
click at [183, 225] on select "12 mois 18 mois 24 mois 30 mois 36 mois 42 mois 48 mois 60 mois 72 mois 84 mois…" at bounding box center [246, 236] width 126 height 23
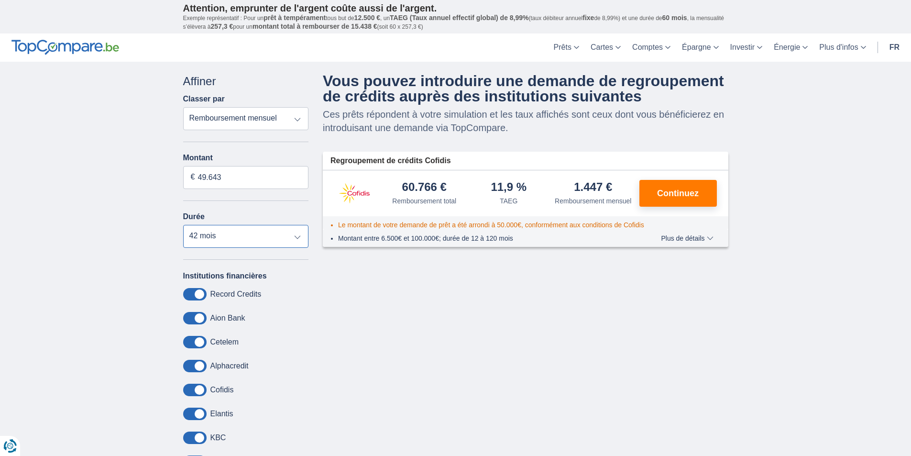
click at [299, 235] on select "12 mois 18 mois 24 mois 30 mois 36 mois 42 mois 48 mois 60 mois 72 mois 84 mois…" at bounding box center [246, 236] width 126 height 23
click at [183, 225] on select "12 mois 18 mois 24 mois 30 mois 36 mois 42 mois 48 mois 60 mois 72 mois 84 mois…" at bounding box center [246, 236] width 126 height 23
click at [298, 237] on select "12 mois 18 mois 24 mois 30 mois 36 mois 42 mois 48 mois 60 mois 72 mois 84 mois…" at bounding box center [246, 236] width 126 height 23
select select "96"
click at [183, 225] on select "12 mois 18 mois 24 mois 30 mois 36 mois 42 mois 48 mois 60 mois 72 mois 84 mois…" at bounding box center [246, 236] width 126 height 23
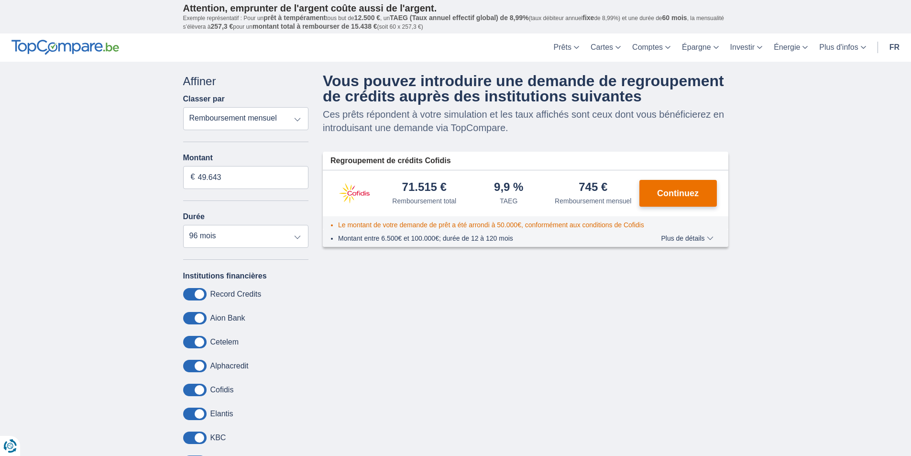
click at [685, 189] on span "Continuez" at bounding box center [678, 193] width 42 height 9
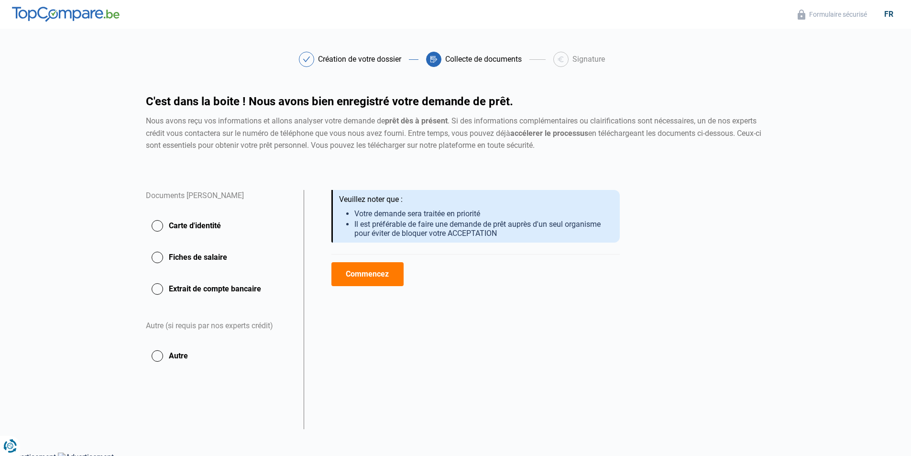
click at [708, 455] on div at bounding box center [455, 462] width 911 height 0
click at [161, 225] on button "Carte d'identité" at bounding box center [219, 226] width 146 height 24
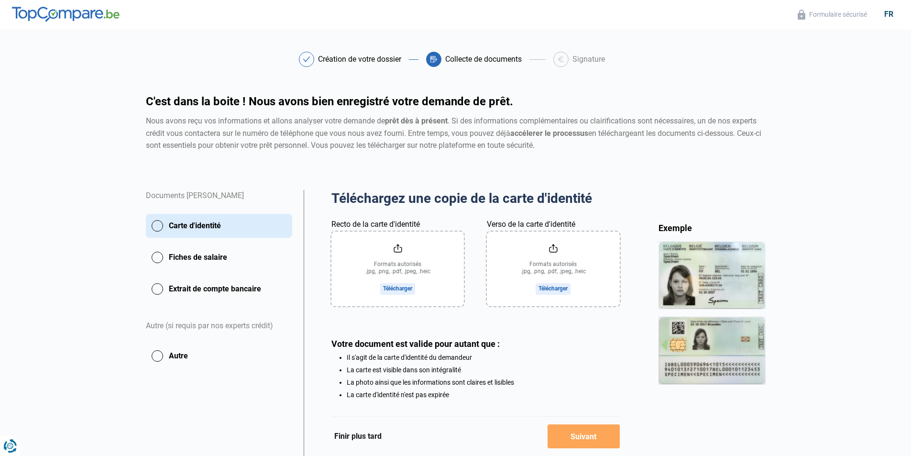
click at [404, 288] on input "Recto de la carte d'identité" at bounding box center [397, 269] width 133 height 75
click at [551, 285] on input "Verso de la carte d'identité" at bounding box center [553, 269] width 133 height 75
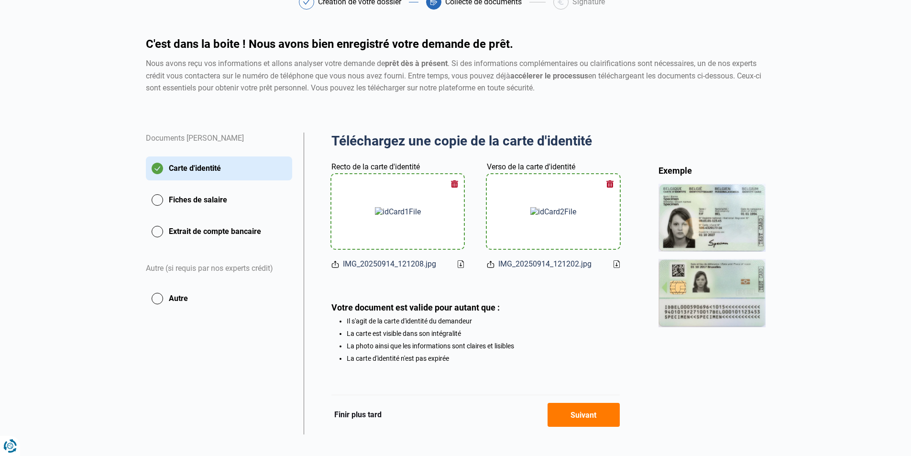
scroll to position [70, 0]
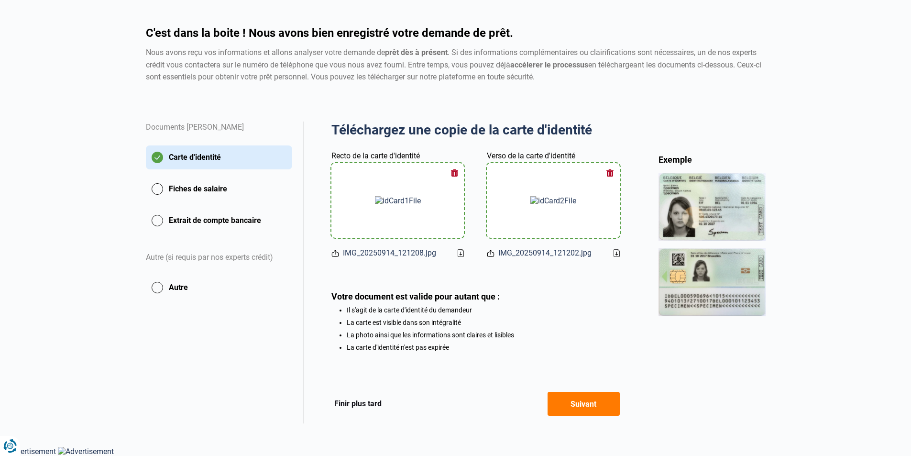
click at [158, 184] on button "Fiches de salaire" at bounding box center [219, 189] width 146 height 24
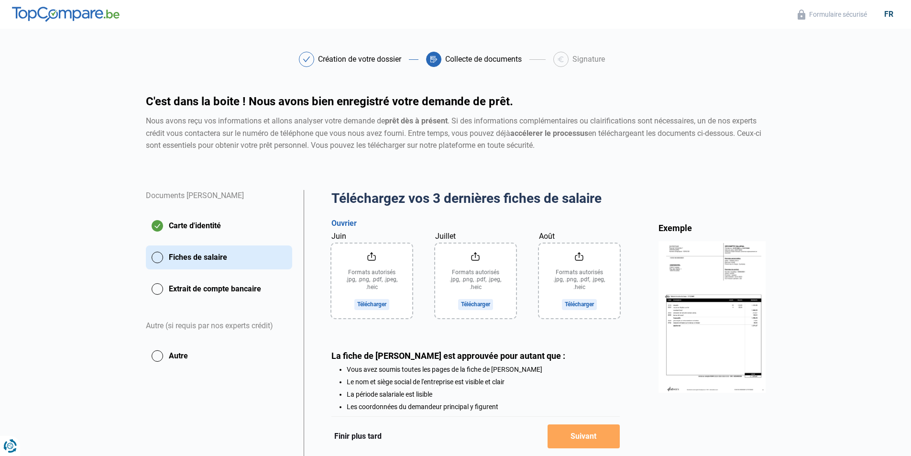
click at [354, 300] on input "Juin" at bounding box center [371, 280] width 81 height 75
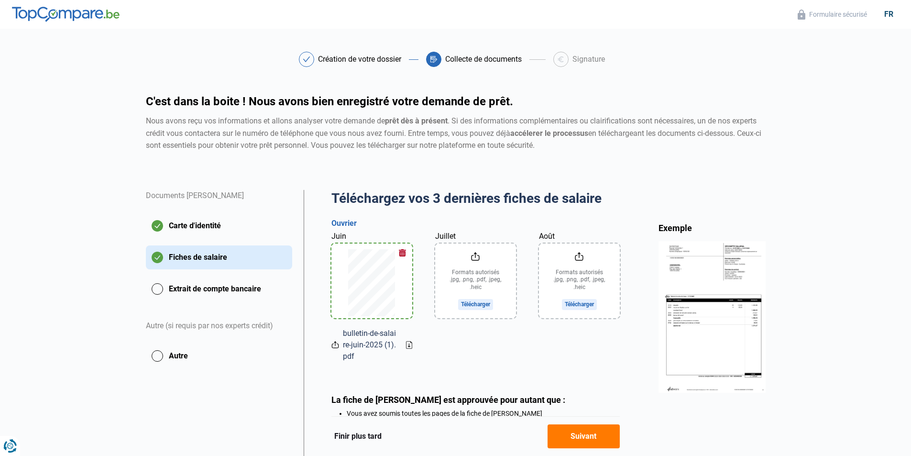
click at [487, 287] on input "Juillet" at bounding box center [475, 280] width 81 height 75
click at [601, 293] on input "Août" at bounding box center [579, 280] width 81 height 75
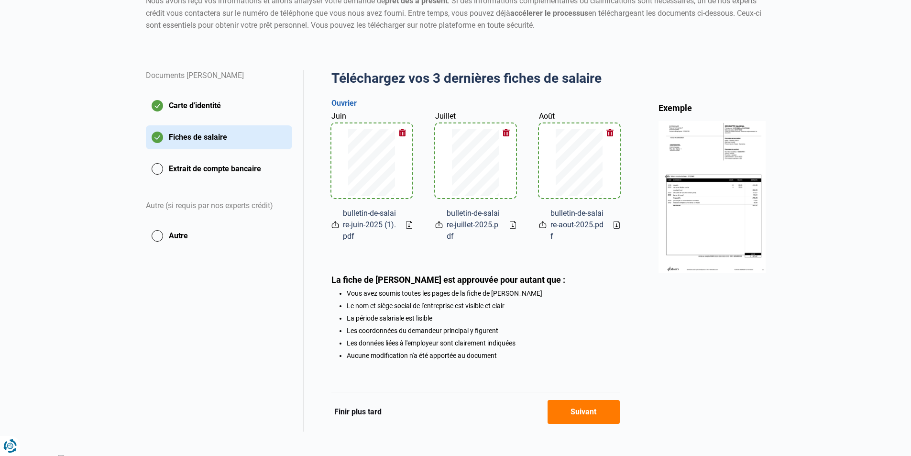
scroll to position [131, 0]
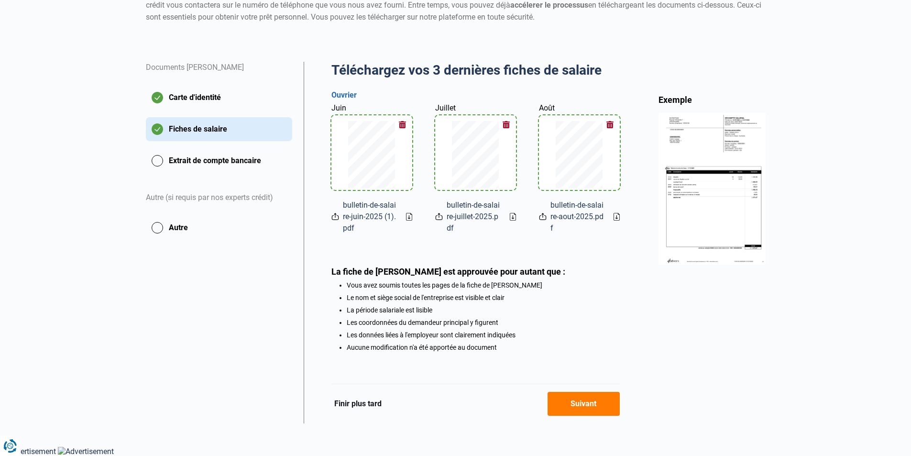
click at [586, 403] on button "Suivant" at bounding box center [584, 404] width 72 height 24
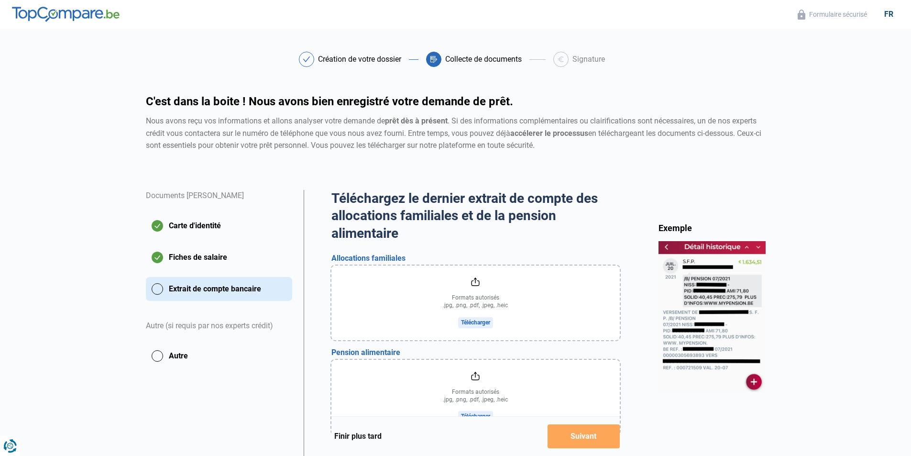
click at [480, 317] on input "file" at bounding box center [475, 302] width 288 height 75
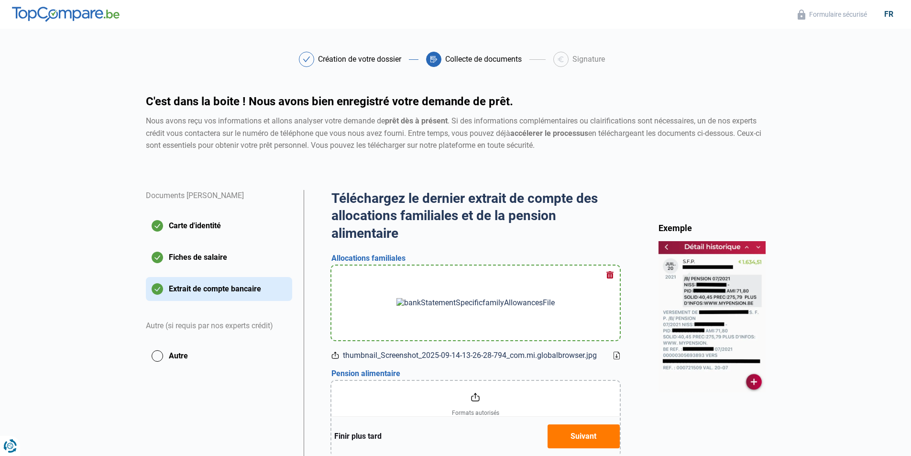
click at [474, 304] on img at bounding box center [476, 302] width 158 height 9
click at [608, 274] on button "button" at bounding box center [610, 275] width 14 height 14
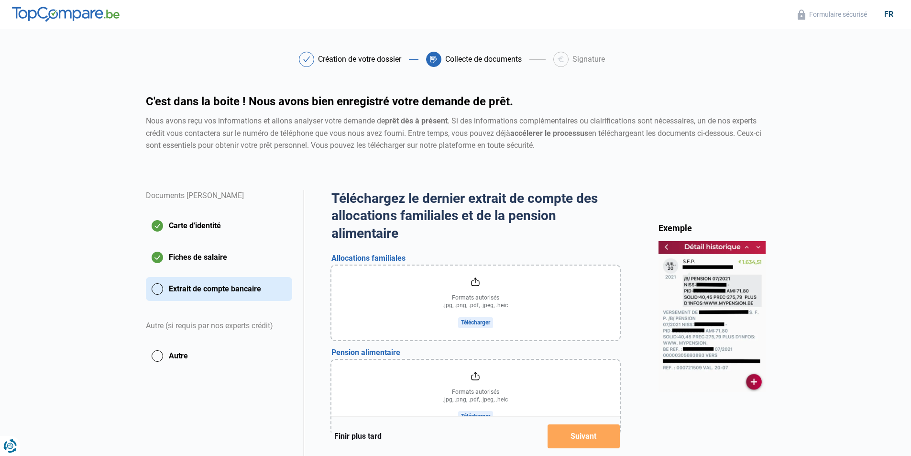
click at [473, 320] on input "file" at bounding box center [475, 302] width 288 height 75
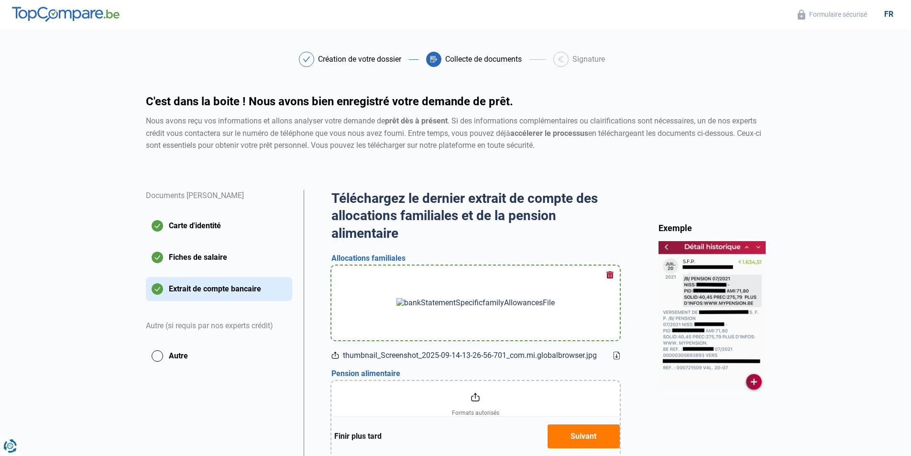
click at [482, 303] on img at bounding box center [476, 302] width 158 height 9
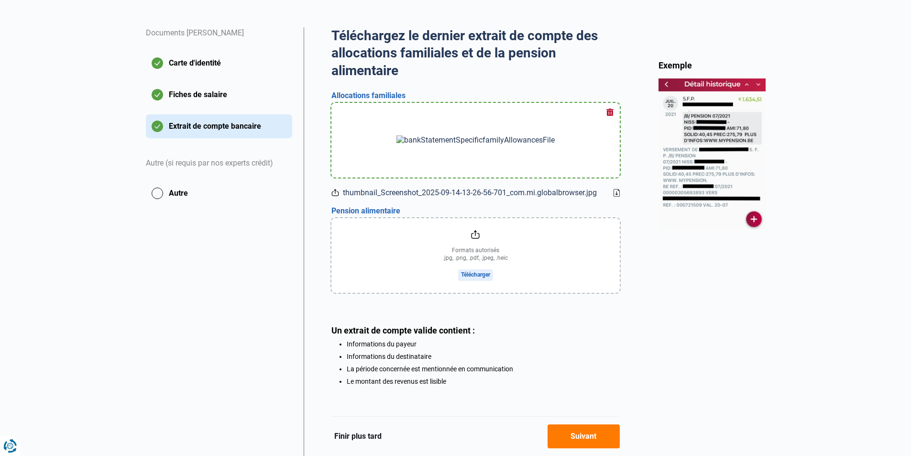
scroll to position [191, 0]
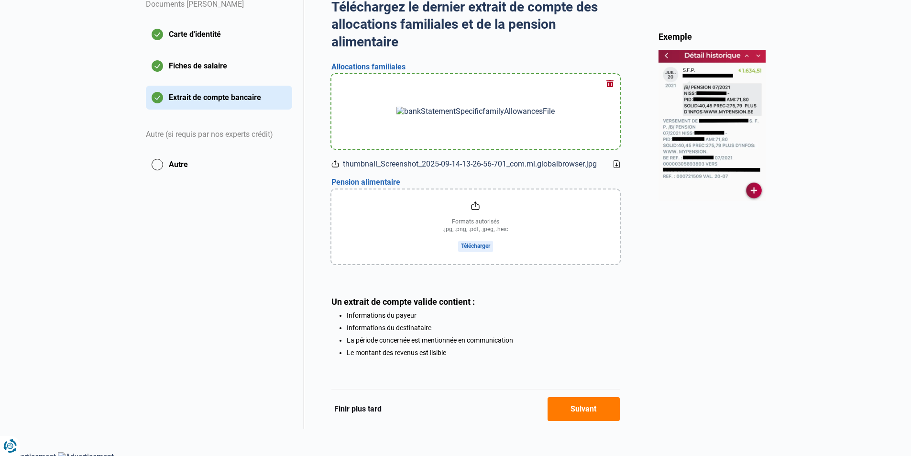
click at [474, 241] on input "file" at bounding box center [475, 226] width 288 height 75
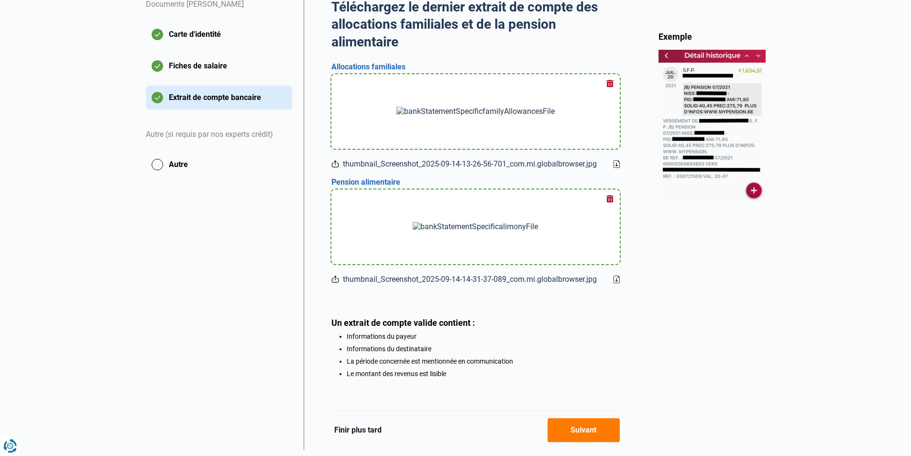
click at [600, 427] on button "Suivant" at bounding box center [584, 430] width 72 height 24
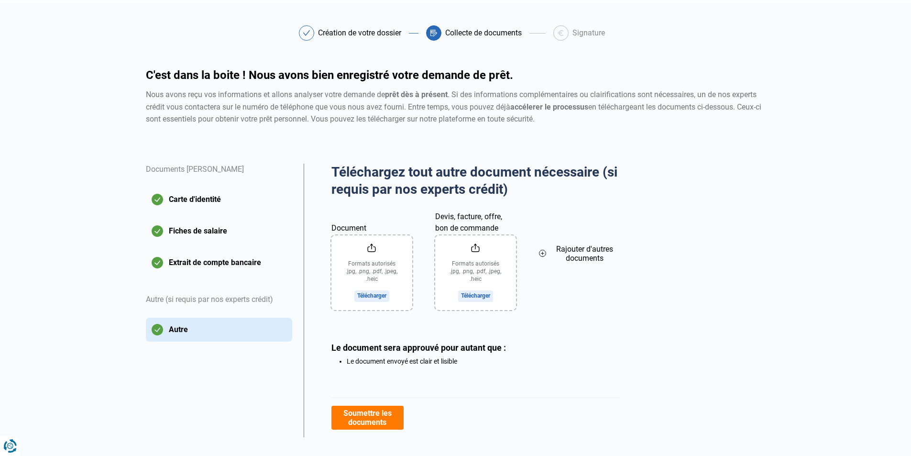
scroll to position [41, 0]
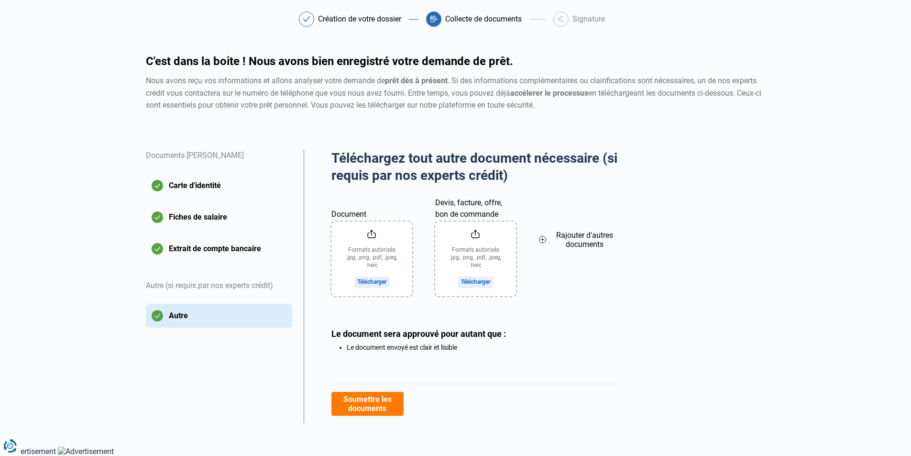
click at [386, 409] on button "Soumettre les documents" at bounding box center [367, 404] width 72 height 24
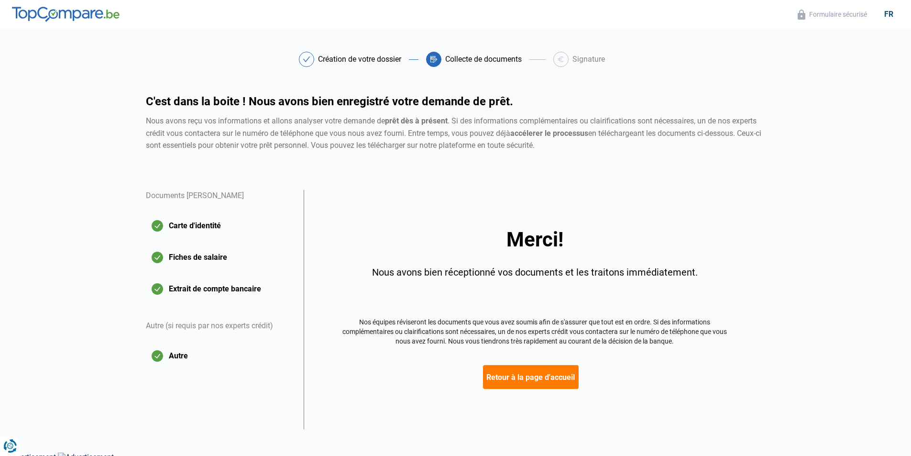
click at [550, 377] on button "Retour à la page d'accueil" at bounding box center [531, 377] width 96 height 24
